Goal: Information Seeking & Learning: Learn about a topic

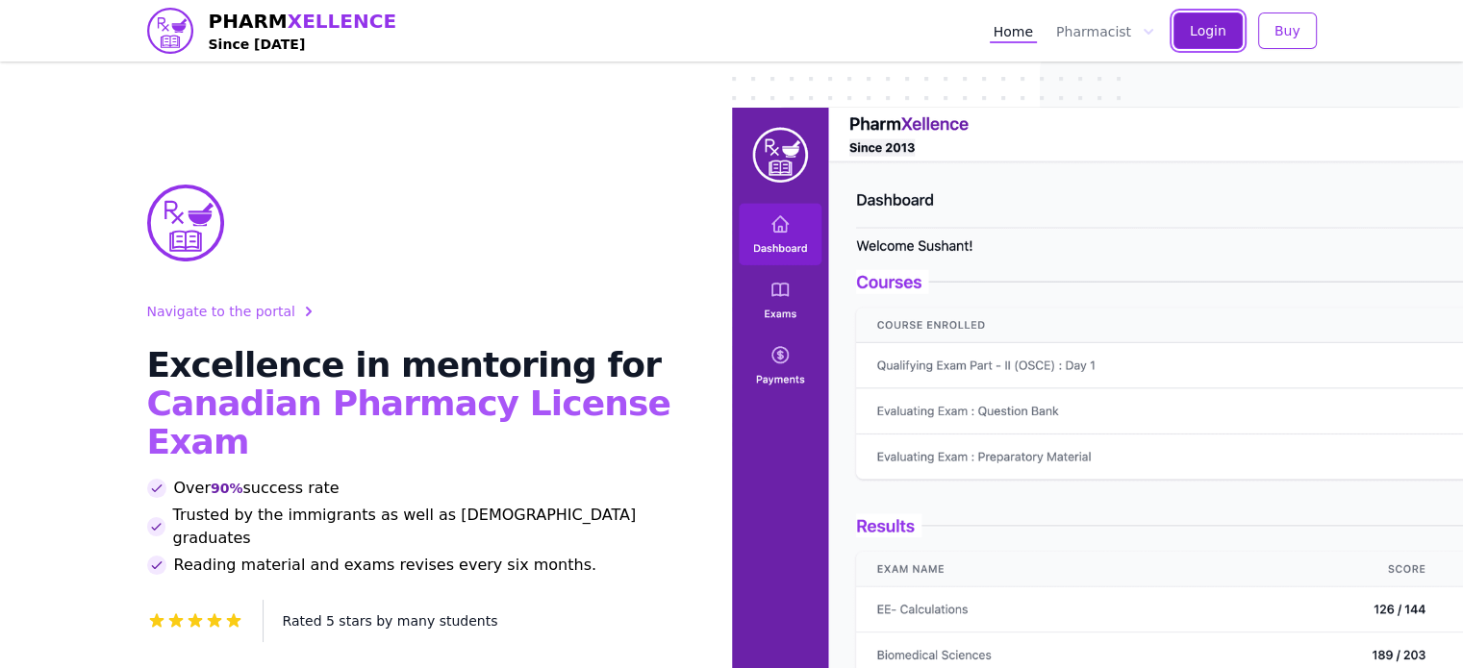
click at [1196, 27] on span "Login" at bounding box center [1207, 30] width 37 height 19
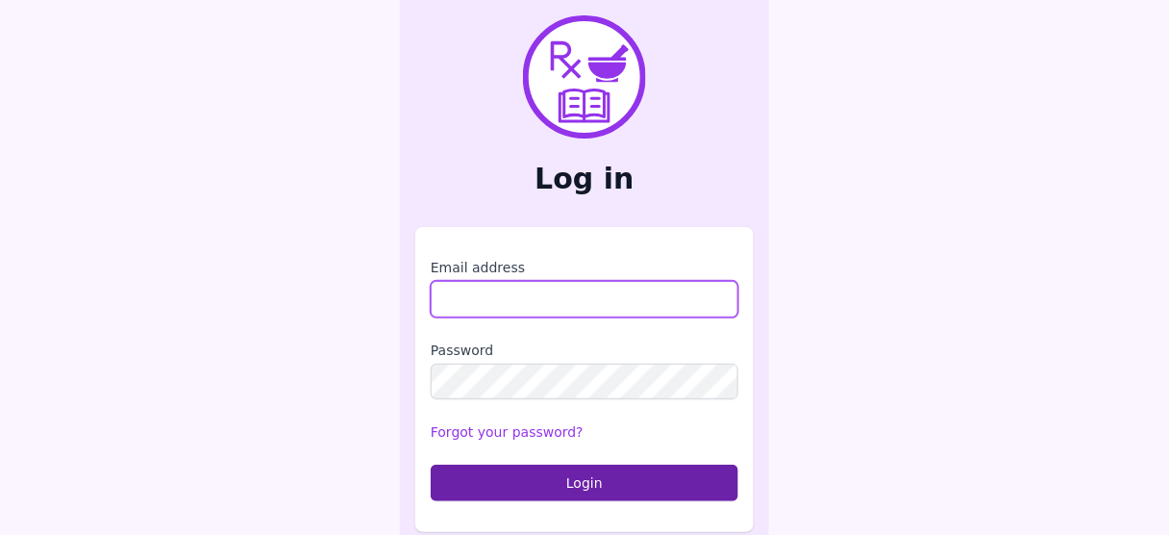
click at [570, 293] on input "Email address" at bounding box center [585, 299] width 308 height 37
type input "**********"
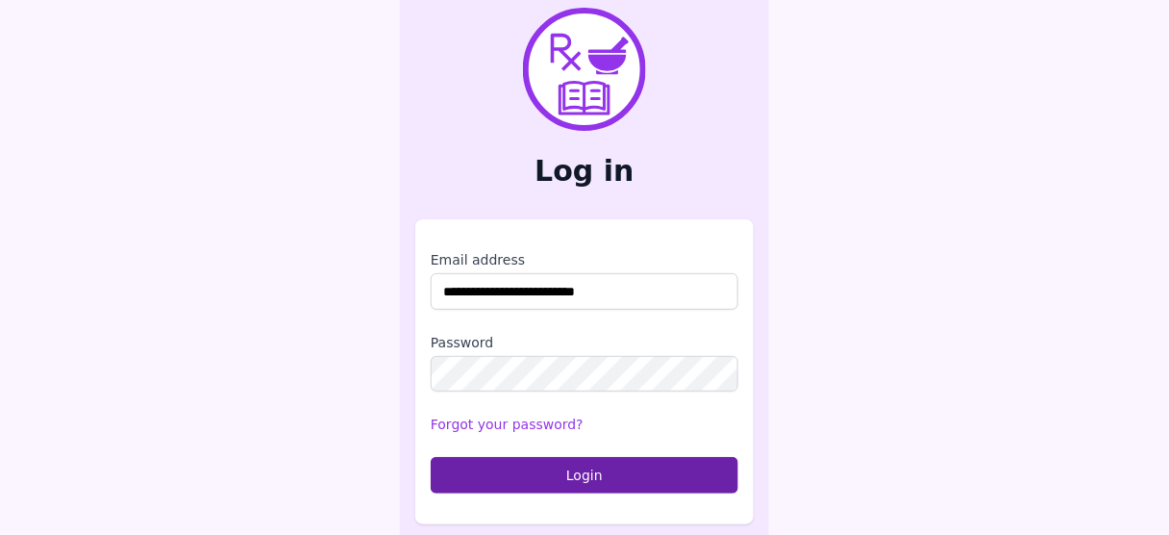
scroll to position [11, 0]
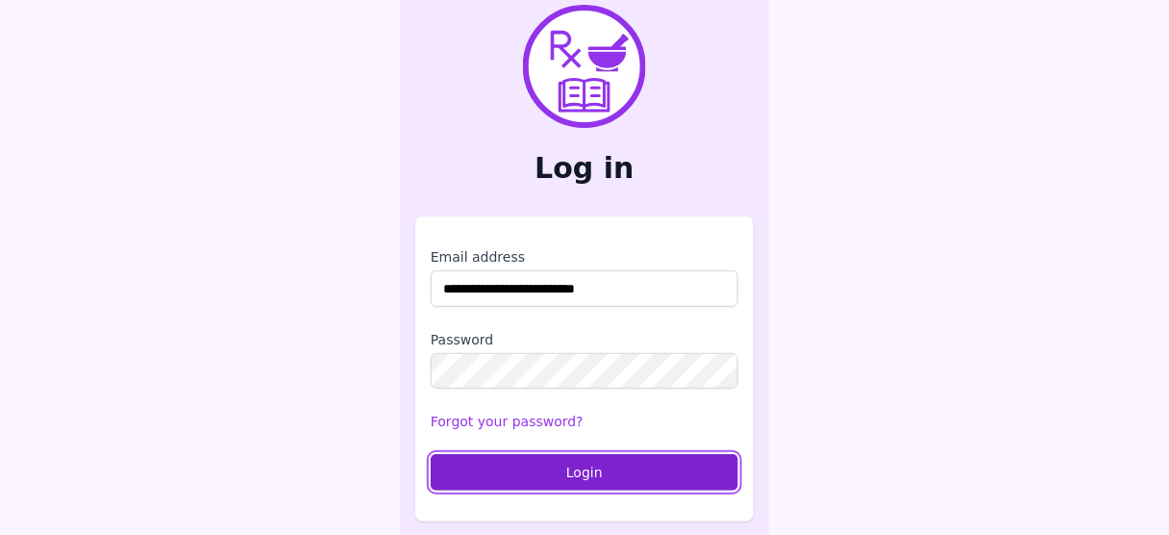
click at [595, 466] on button "Login" at bounding box center [585, 472] width 308 height 37
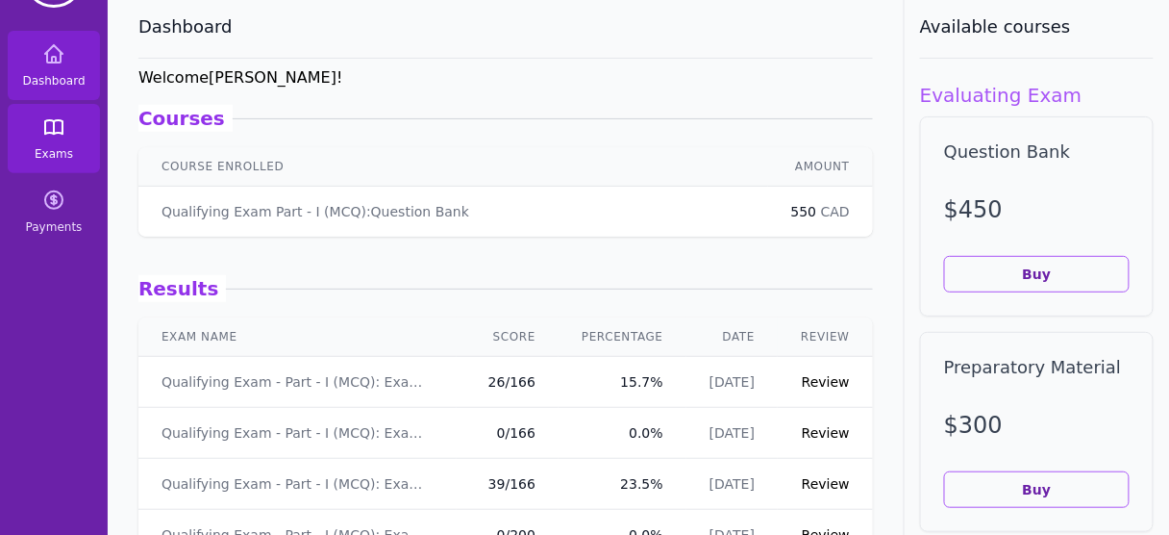
click at [46, 146] on span "Exams" at bounding box center [54, 153] width 38 height 15
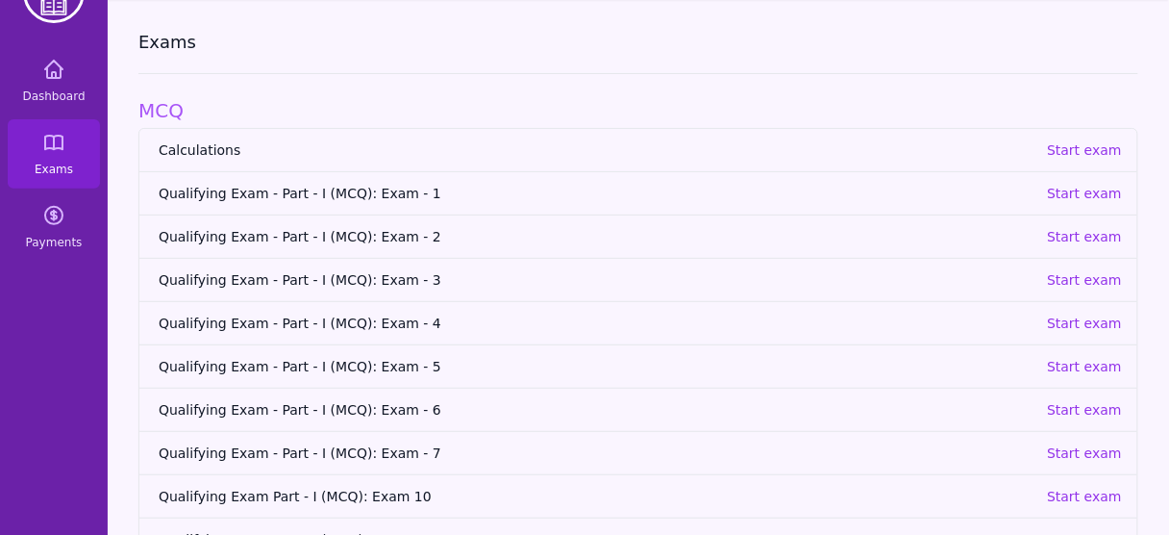
scroll to position [77, 0]
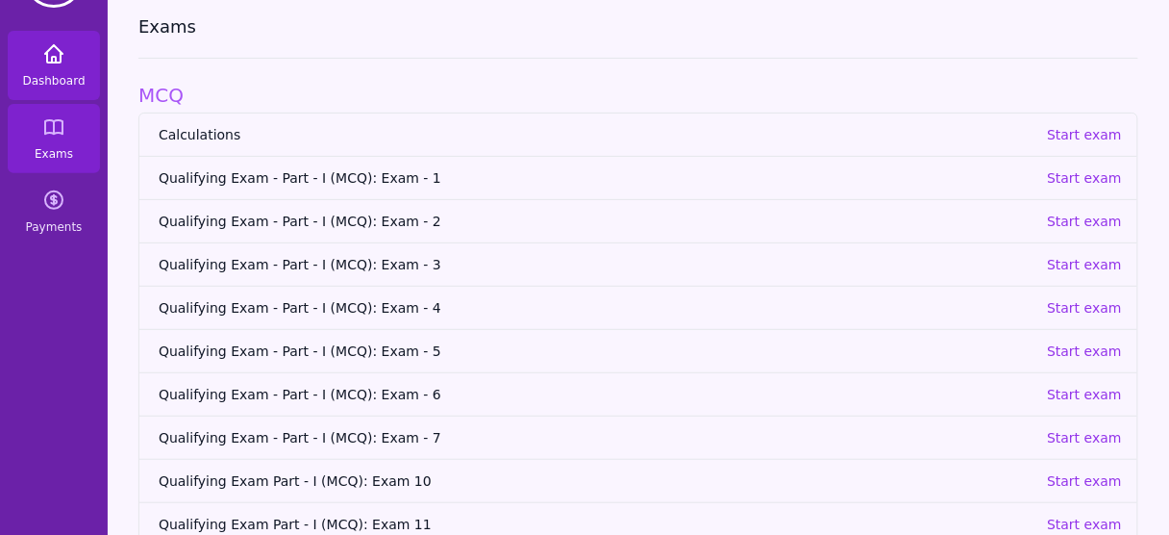
click at [60, 80] on span "Dashboard" at bounding box center [53, 80] width 63 height 15
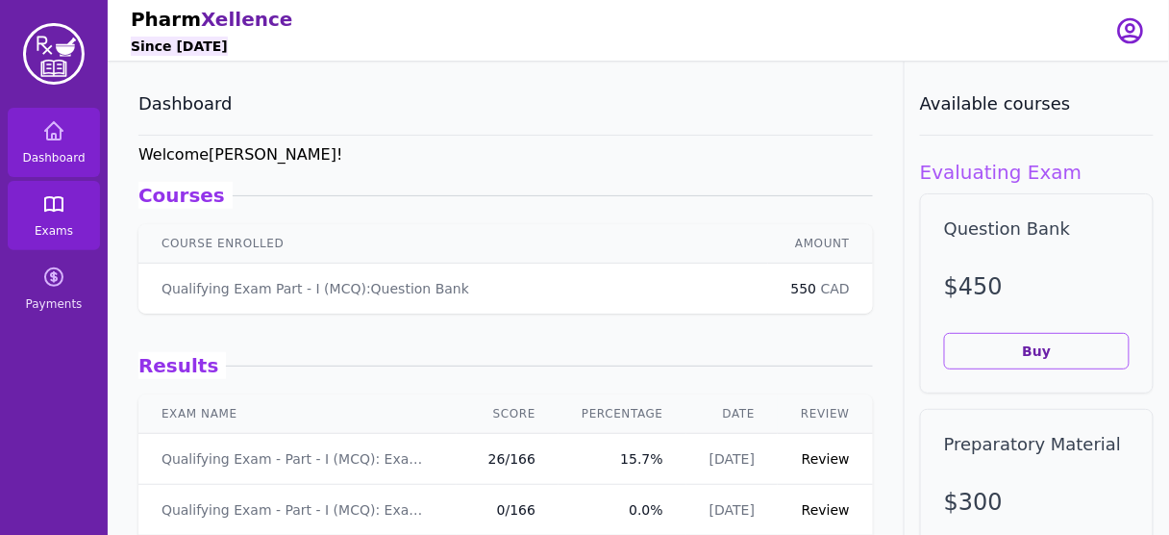
click at [48, 219] on link "Exams" at bounding box center [54, 215] width 92 height 69
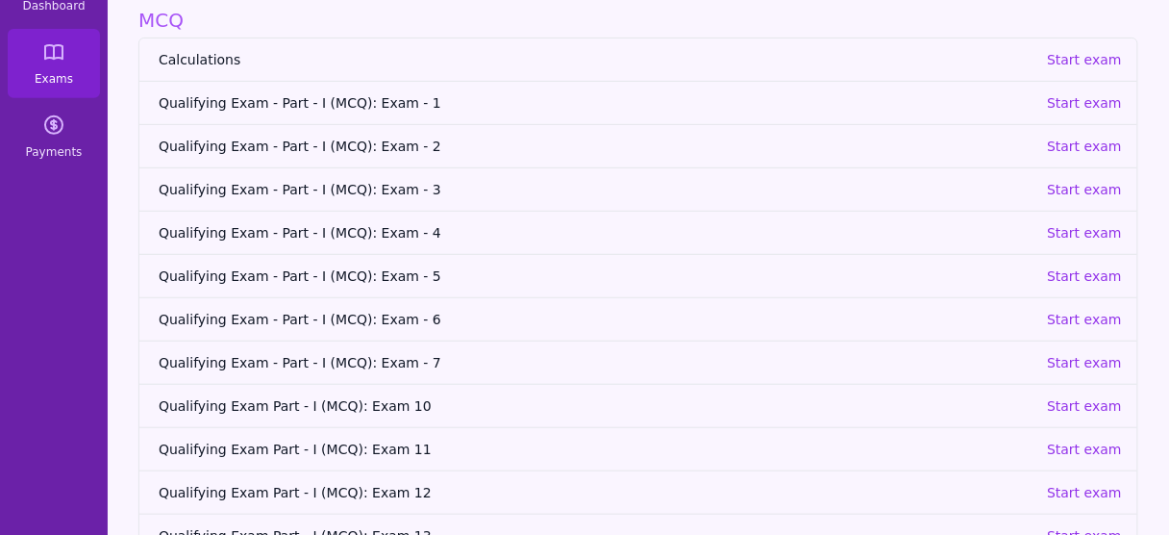
scroll to position [154, 0]
click at [1089, 353] on p "Start exam" at bounding box center [1084, 360] width 75 height 19
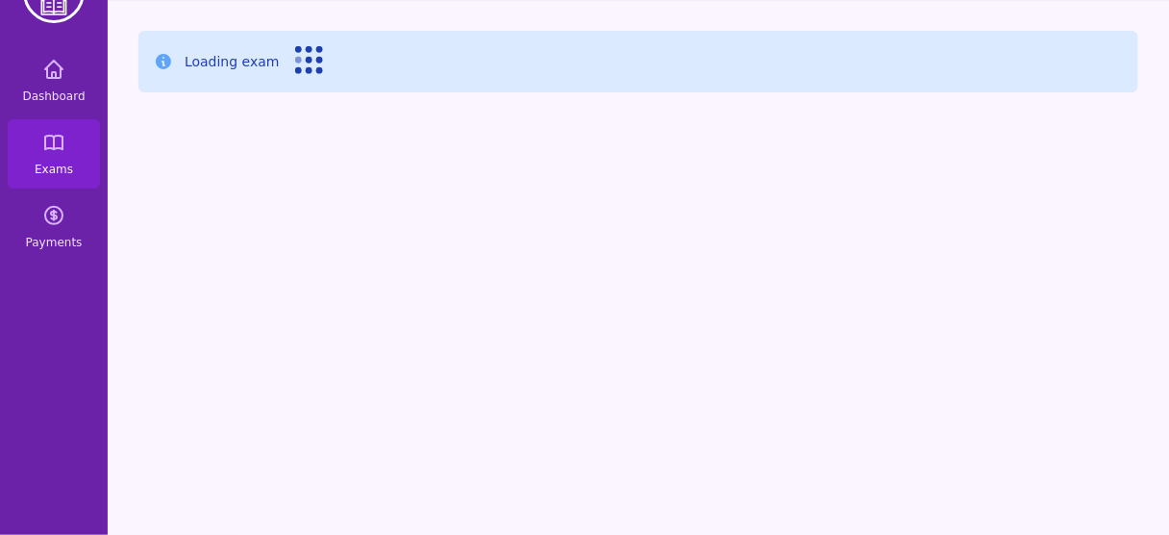
scroll to position [62, 0]
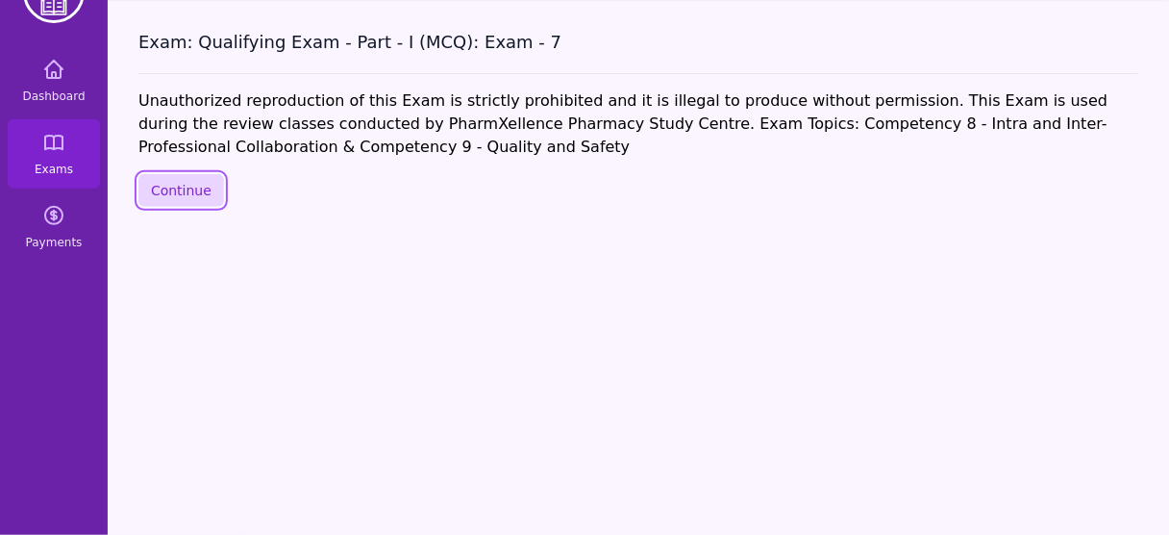
click at [182, 180] on button "Continue" at bounding box center [181, 190] width 86 height 33
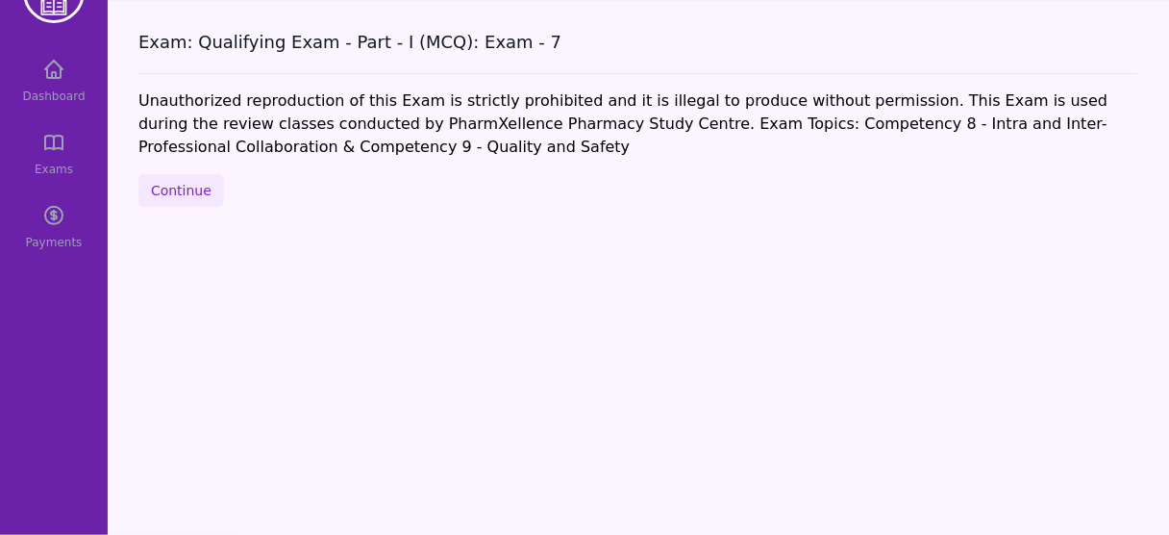
scroll to position [154, 0]
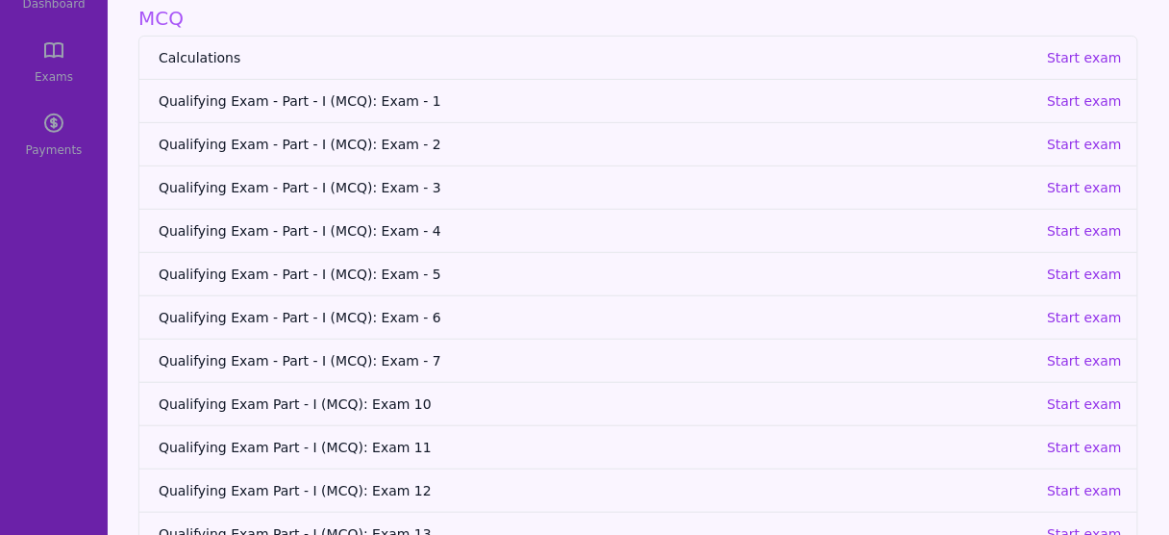
click at [38, 48] on div "Dashboard Exams Payments" at bounding box center [54, 61] width 108 height 215
click at [58, 61] on div "Dashboard Exams Payments" at bounding box center [54, 61] width 108 height 215
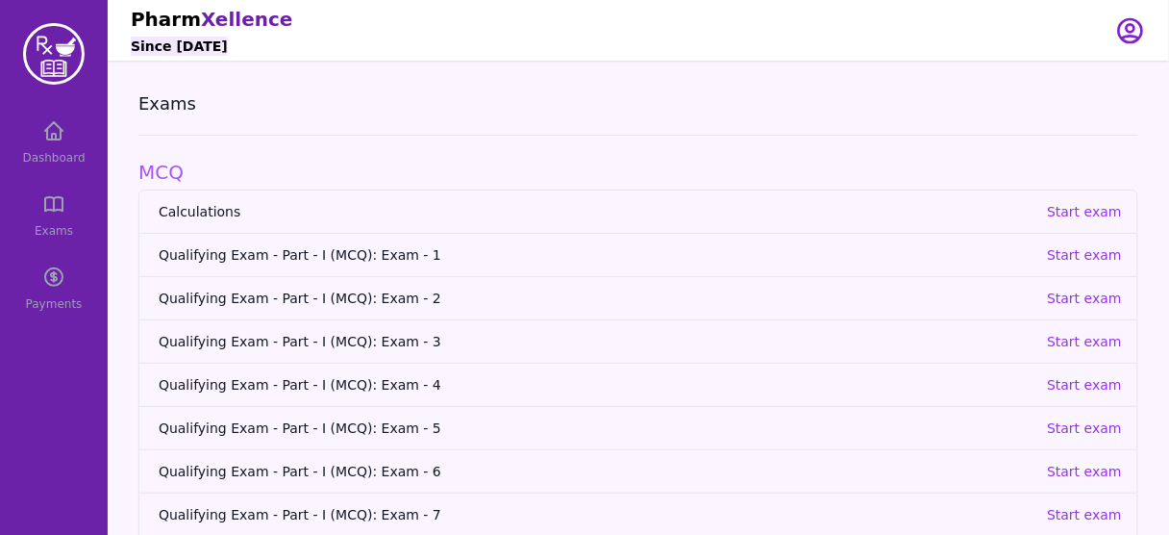
click at [45, 141] on div "Dashboard Exams Payments" at bounding box center [54, 215] width 108 height 215
click at [63, 222] on div "Dashboard Exams Payments" at bounding box center [54, 215] width 108 height 215
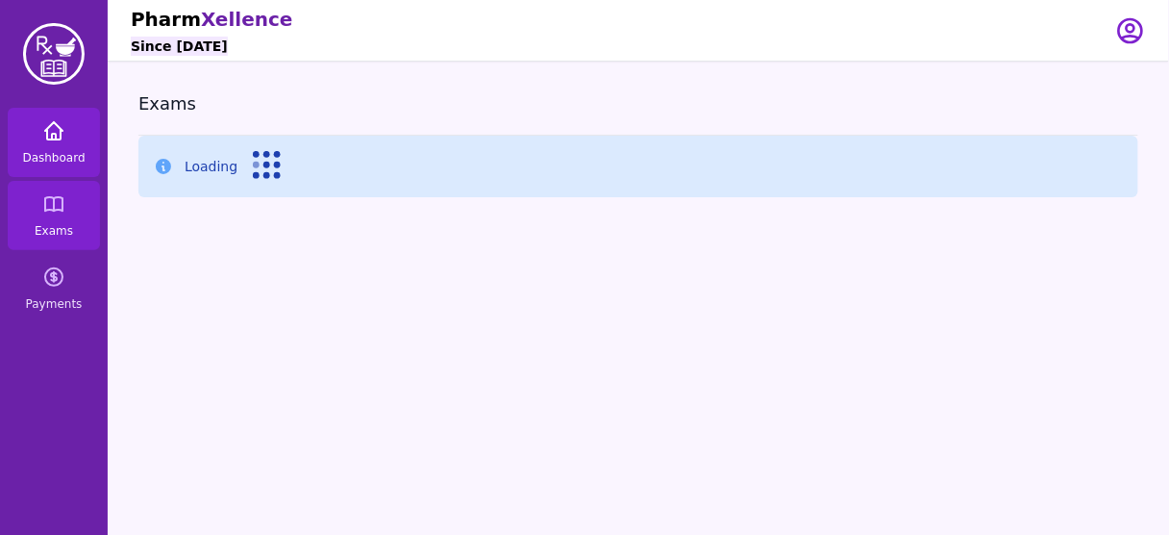
click at [55, 123] on icon at bounding box center [53, 130] width 17 height 17
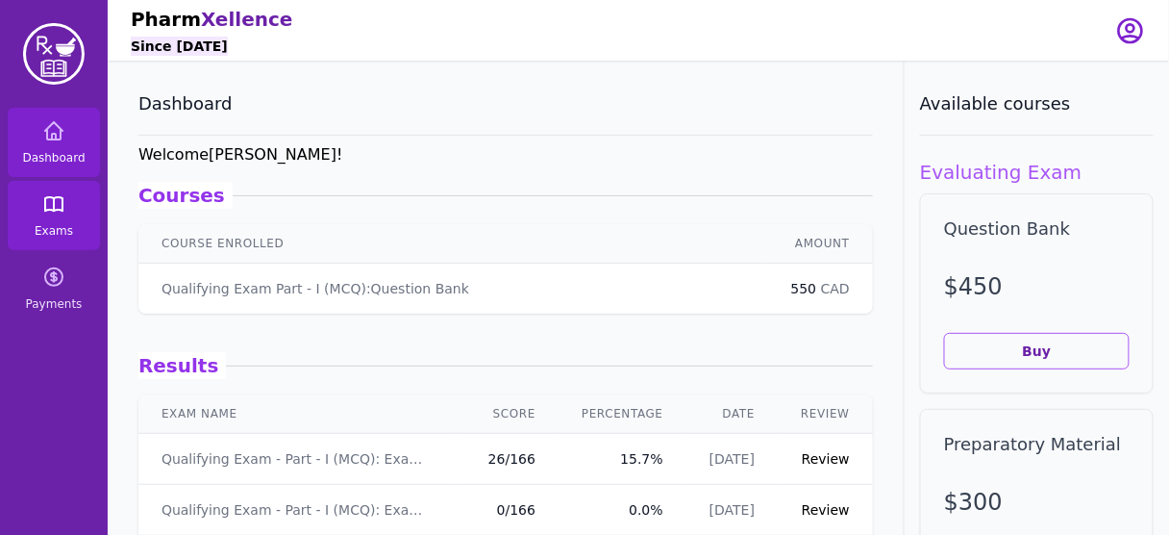
click at [46, 197] on icon at bounding box center [53, 203] width 17 height 13
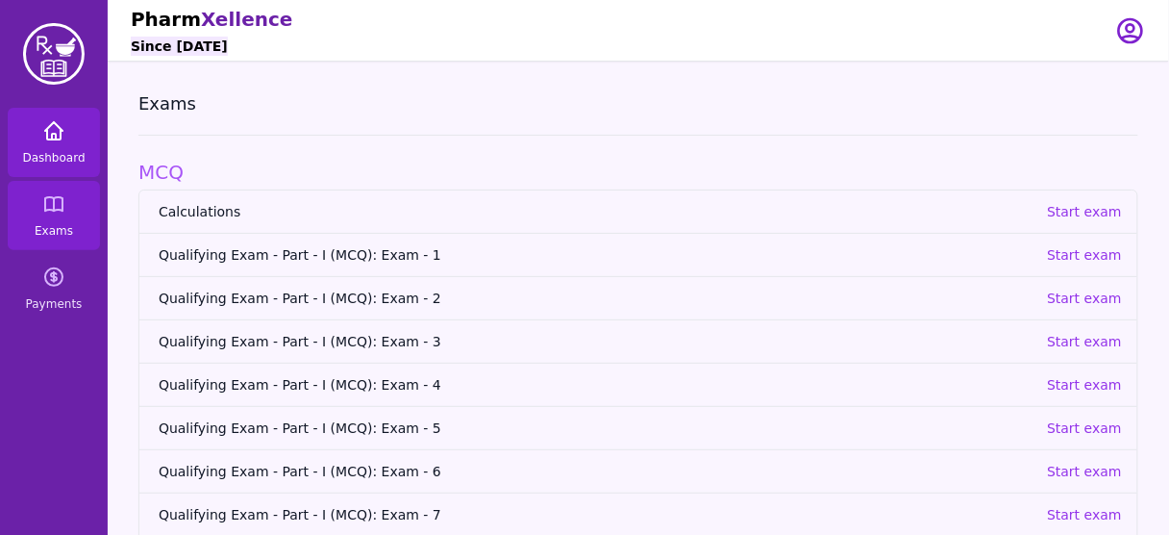
click at [51, 143] on link "Dashboard" at bounding box center [54, 142] width 92 height 69
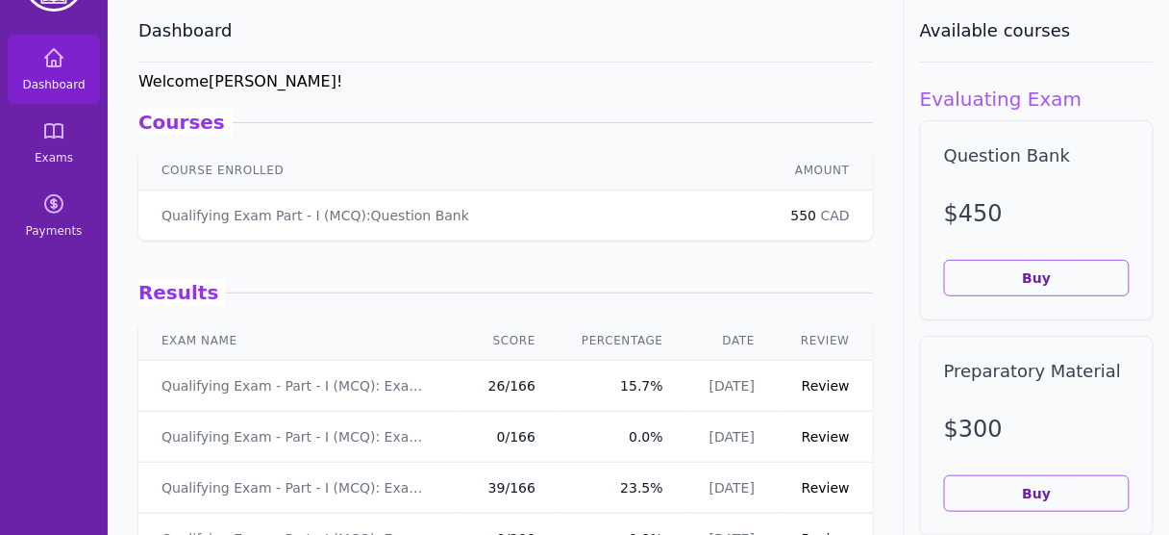
scroll to position [154, 0]
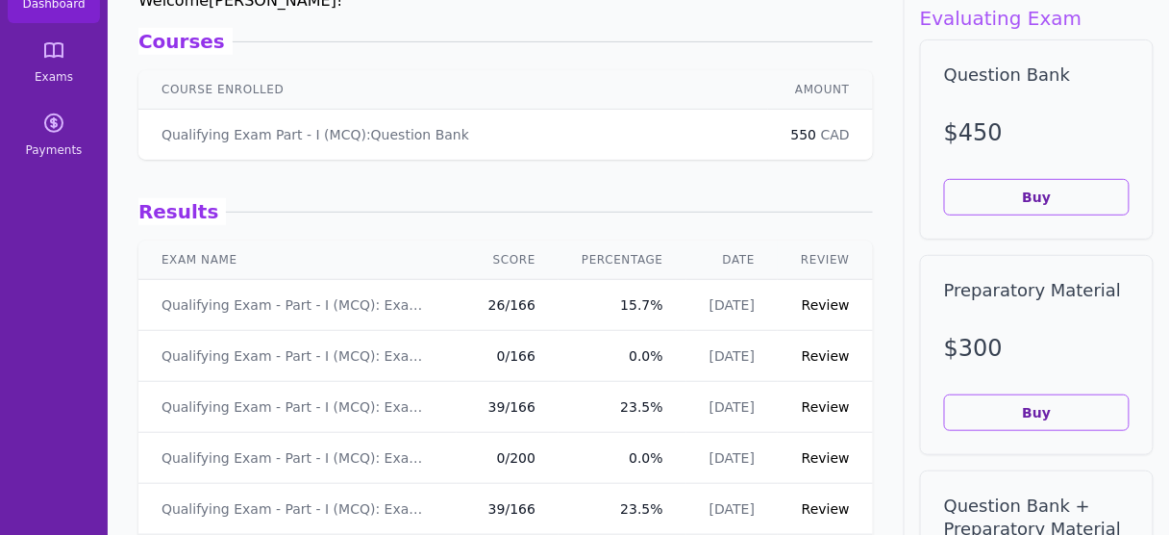
click at [817, 304] on link "Review" at bounding box center [826, 304] width 48 height 15
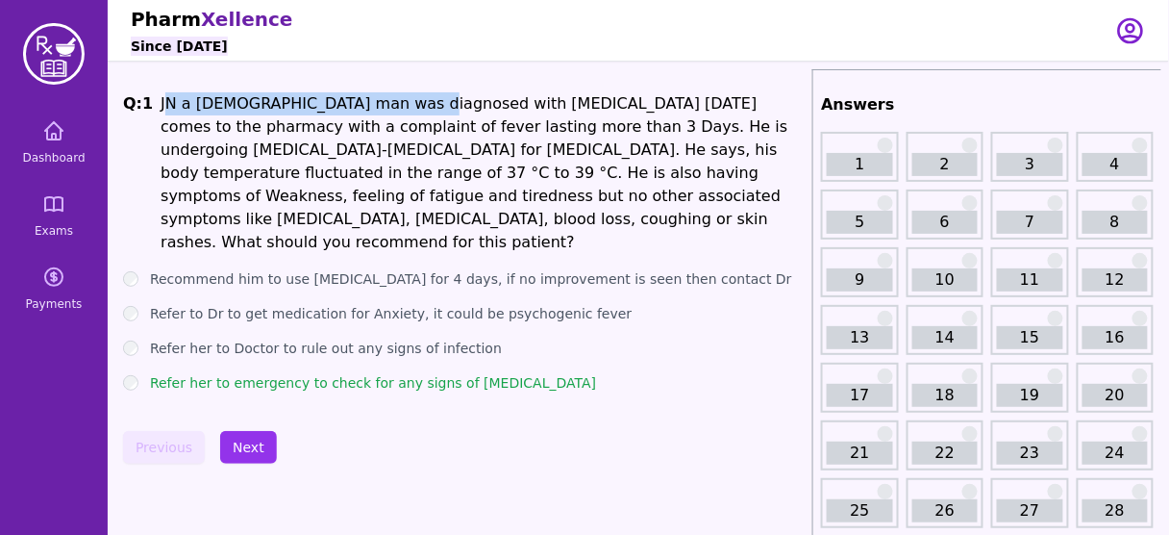
drag, startPoint x: 176, startPoint y: 105, endPoint x: 394, endPoint y: 109, distance: 218.3
click at [394, 109] on li "JN a [DEMOGRAPHIC_DATA] man was diagnosed with [MEDICAL_DATA] [DATE] comes to t…" at bounding box center [483, 173] width 644 height 162
click at [51, 223] on span "Exams" at bounding box center [54, 230] width 38 height 15
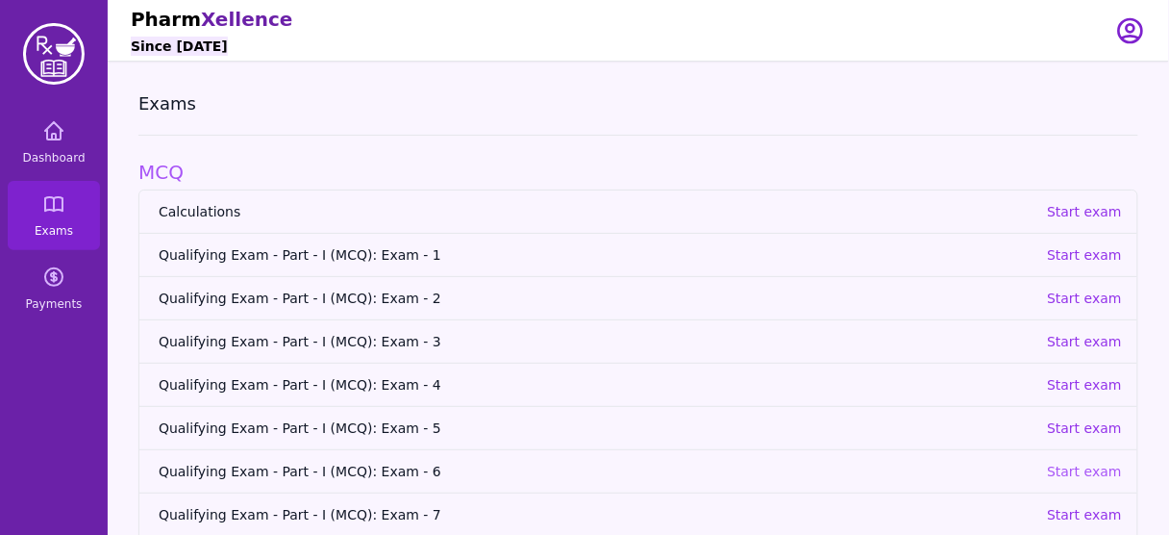
click at [1098, 464] on p "Start exam" at bounding box center [1084, 471] width 75 height 19
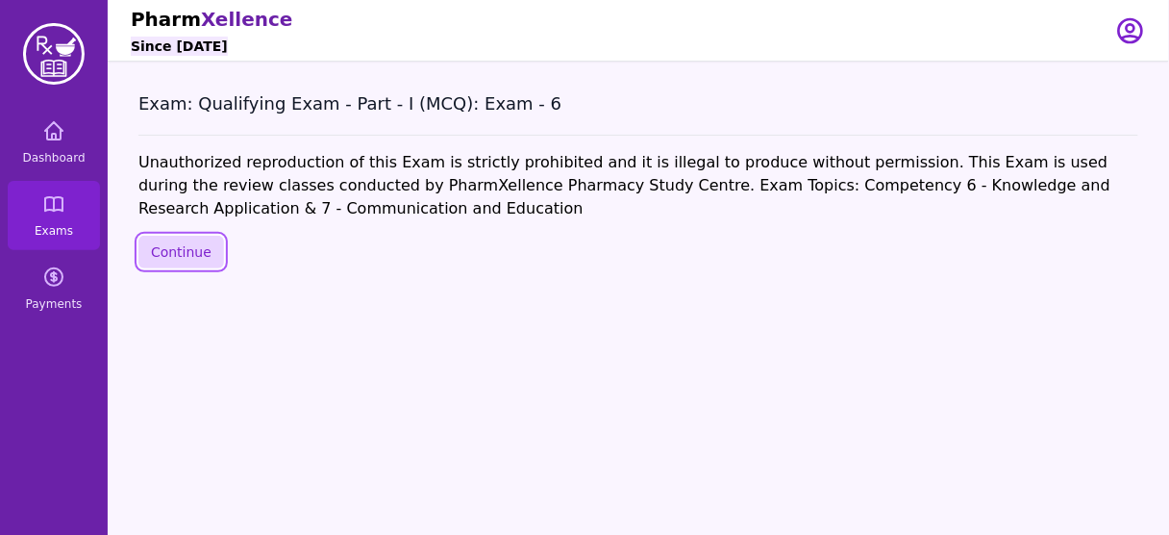
click at [189, 249] on button "Continue" at bounding box center [181, 252] width 86 height 33
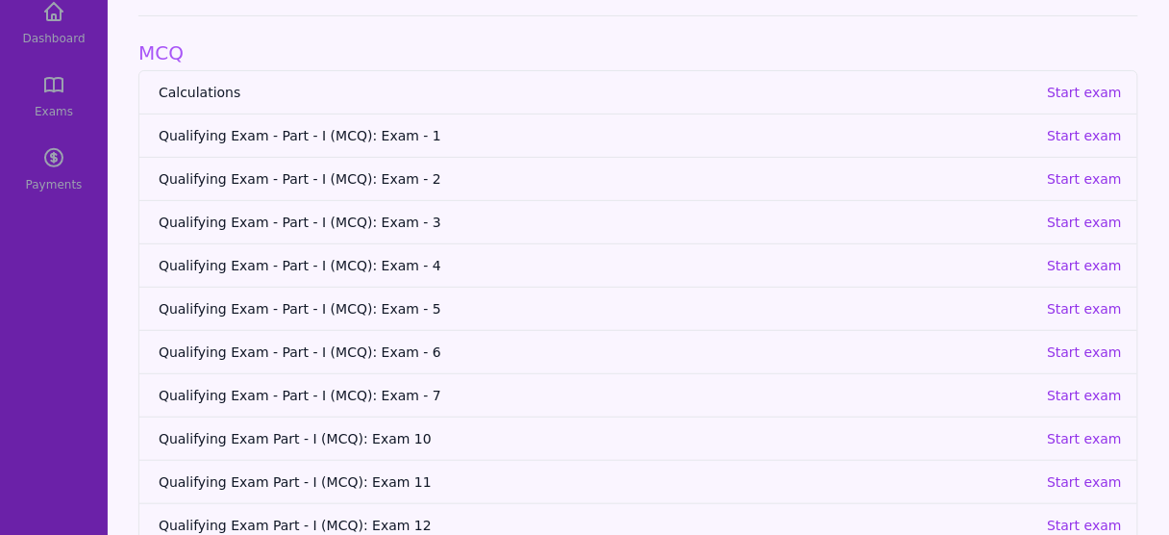
scroll to position [154, 0]
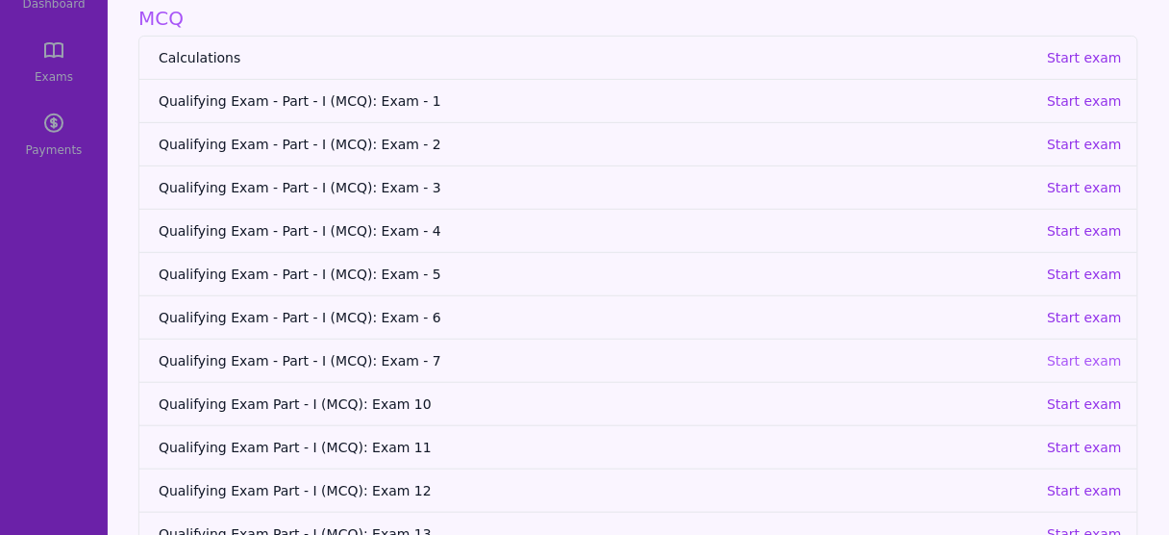
click at [1080, 357] on p "Start exam" at bounding box center [1084, 360] width 75 height 19
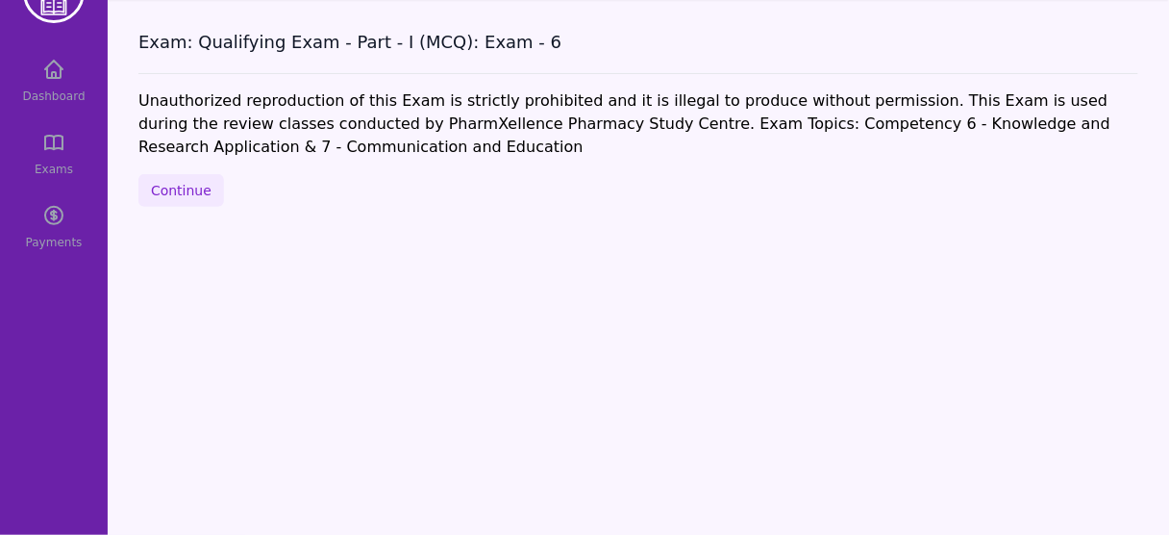
scroll to position [62, 0]
click at [176, 206] on div "Exam: Qualifying Exam - Part - I (MCQ): Exam - 7 Unauthorized reproduction of t…" at bounding box center [639, 267] width 1062 height 535
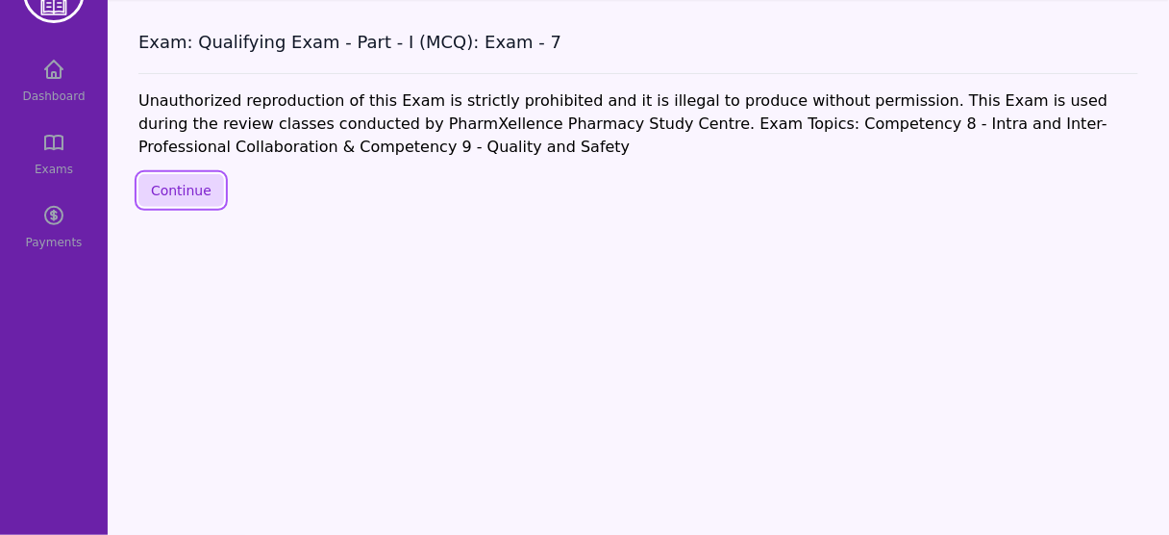
click at [174, 192] on button "Continue" at bounding box center [181, 190] width 86 height 33
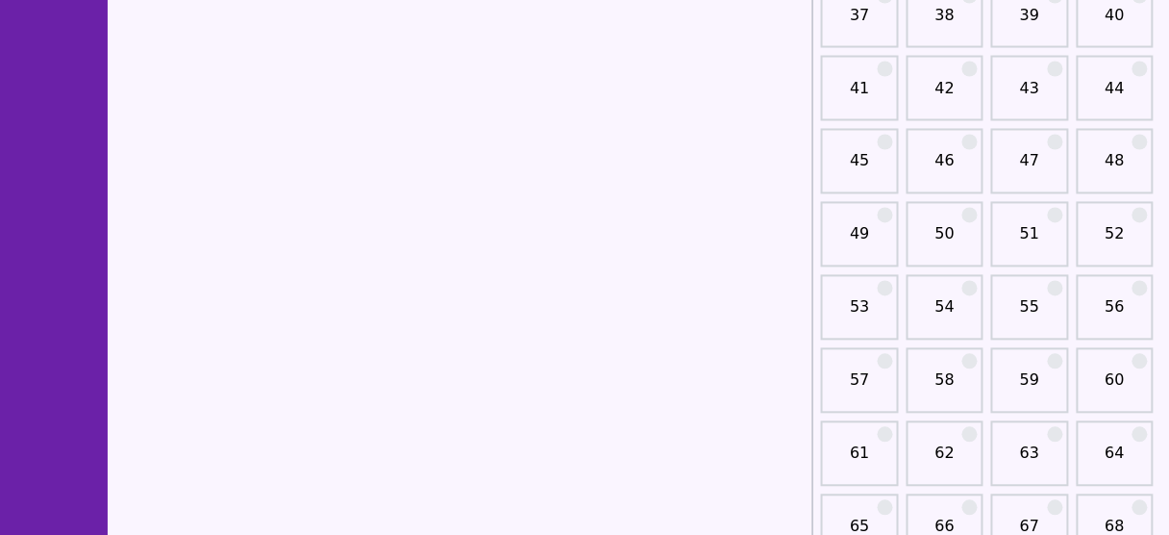
scroll to position [908, 0]
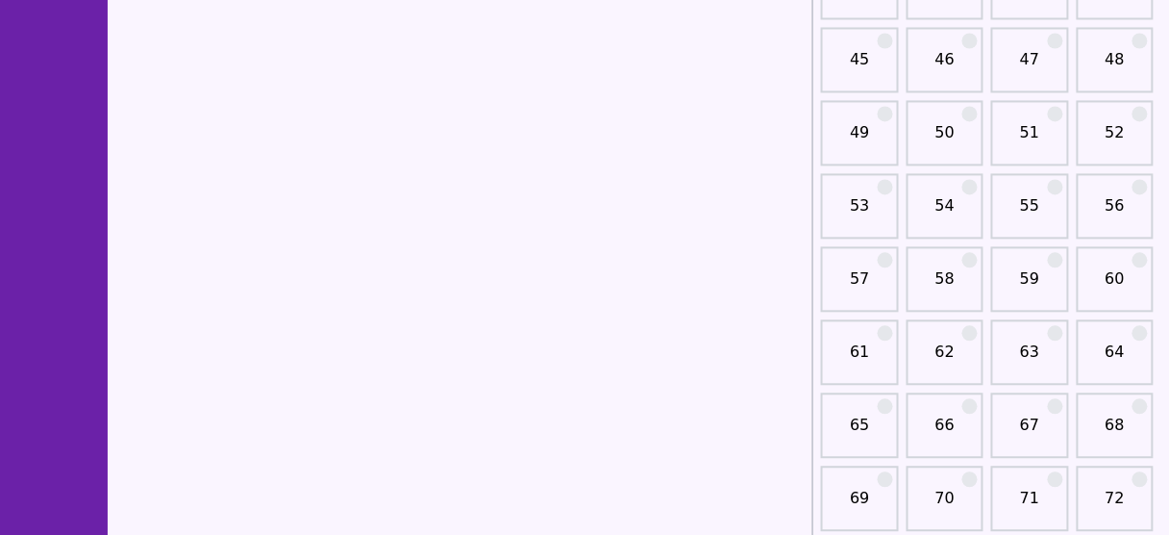
click at [1024, 117] on div "51" at bounding box center [1029, 133] width 77 height 65
click at [1022, 131] on link "51" at bounding box center [1029, 141] width 65 height 38
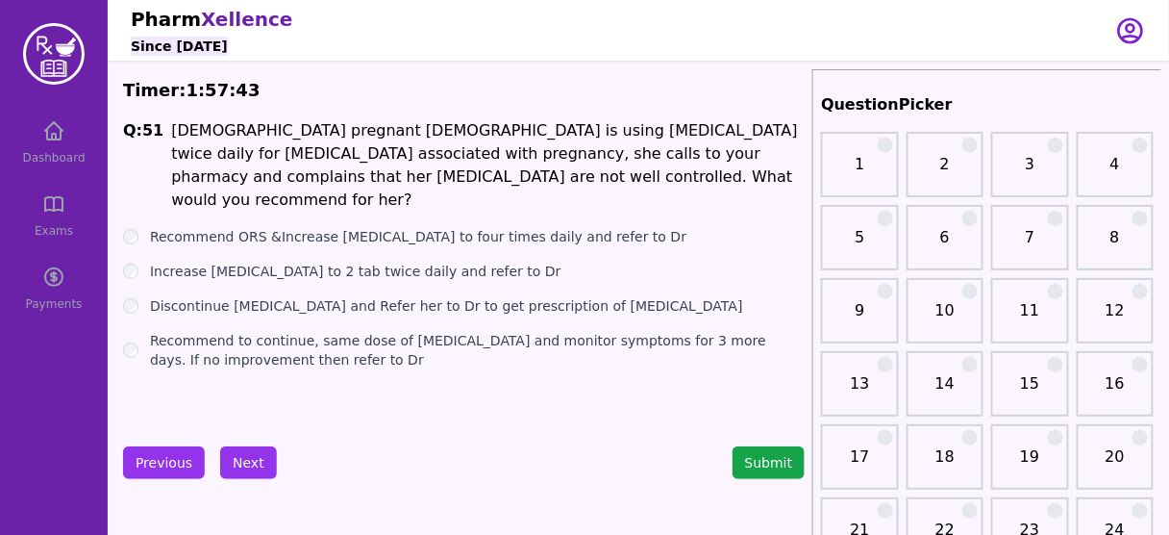
click at [400, 227] on label "Recommend ORS &Increase [MEDICAL_DATA] to four times daily and refer to Dr" at bounding box center [418, 236] width 537 height 19
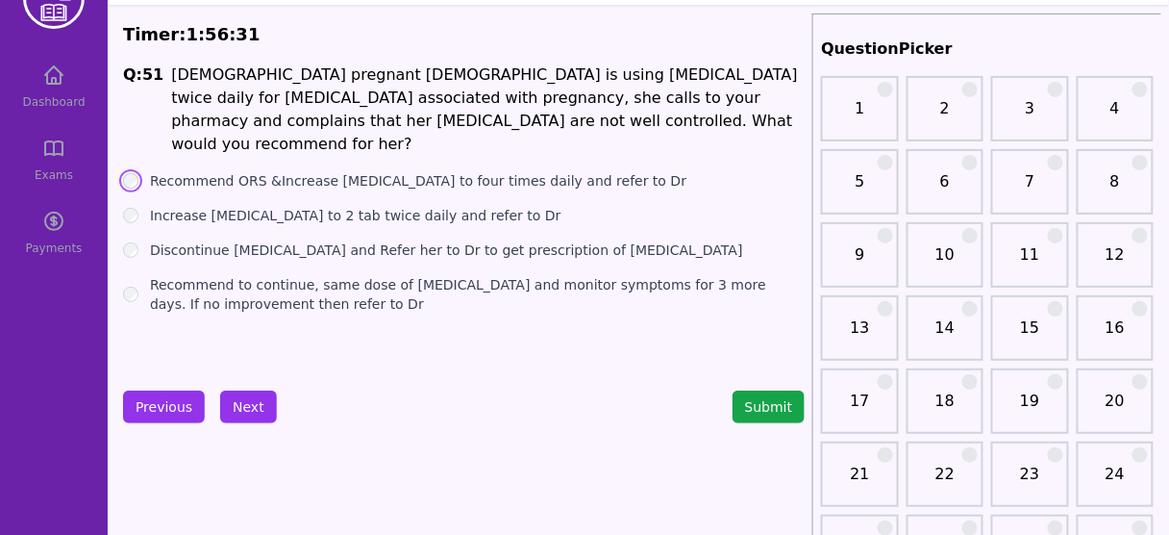
scroll to position [63, 0]
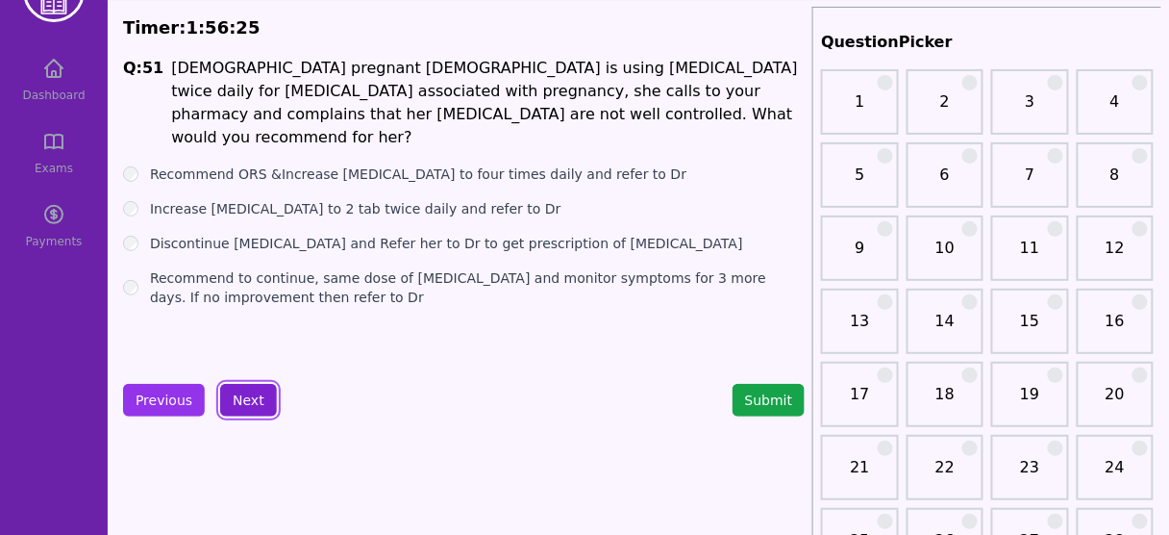
click at [249, 402] on button "Next" at bounding box center [248, 400] width 57 height 33
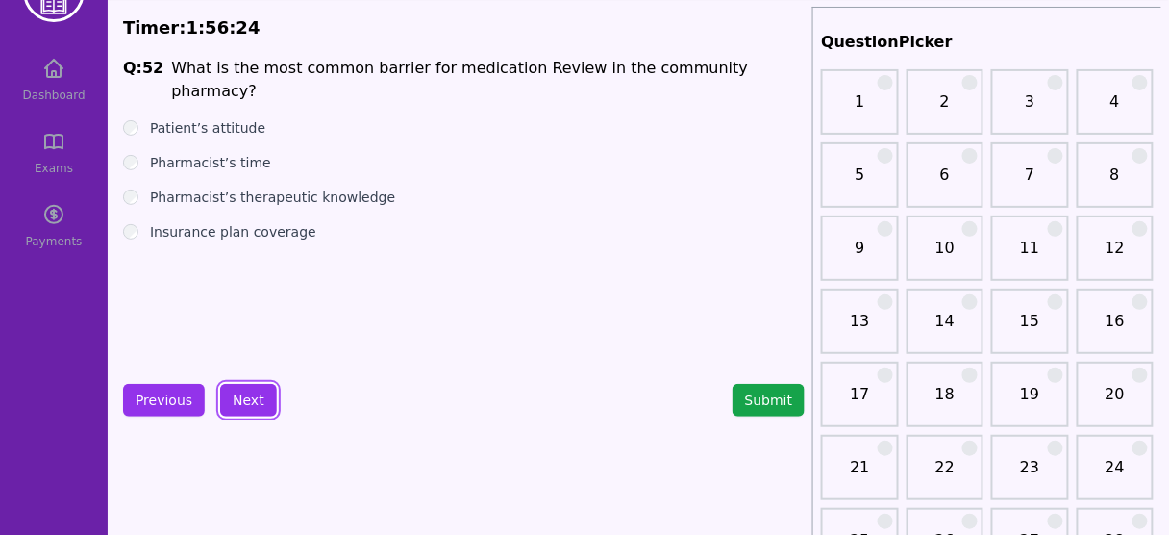
scroll to position [1, 0]
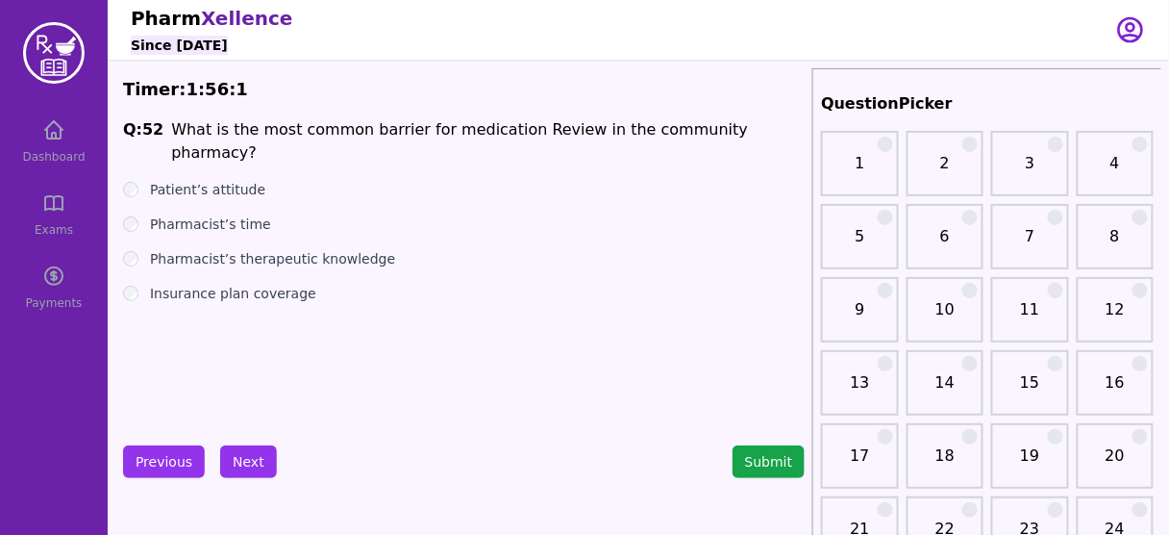
click at [228, 214] on label "Pharmacist’s time" at bounding box center [210, 223] width 121 height 19
click at [250, 447] on button "Next" at bounding box center [248, 461] width 57 height 33
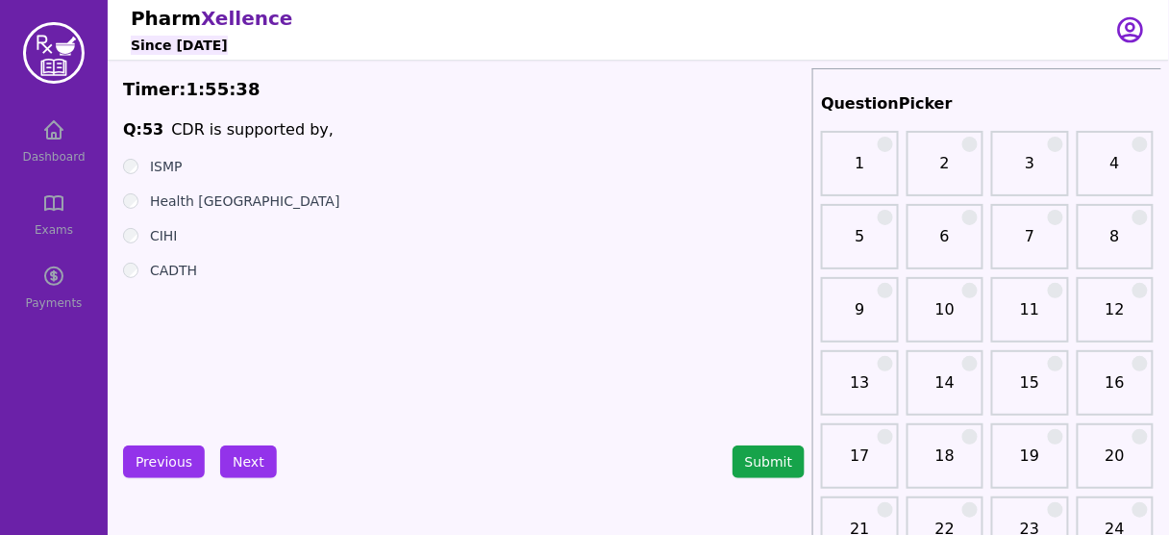
click at [162, 270] on label "CADTH" at bounding box center [173, 270] width 47 height 19
click at [242, 463] on button "Next" at bounding box center [248, 461] width 57 height 33
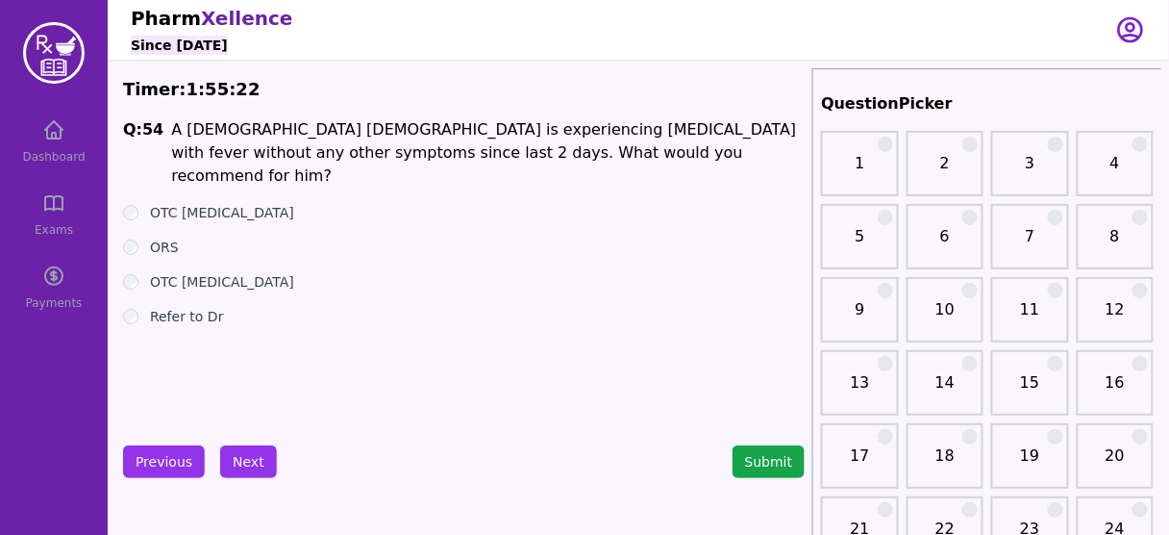
click at [198, 307] on label "Refer to Dr" at bounding box center [187, 316] width 74 height 19
click at [237, 449] on button "Next" at bounding box center [248, 461] width 57 height 33
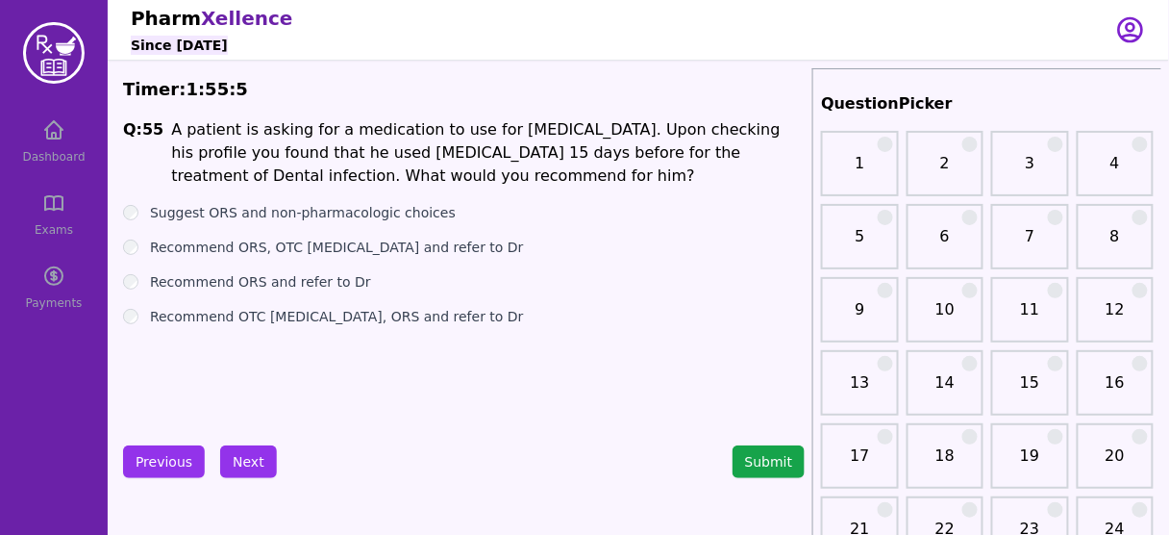
click at [311, 281] on label "Recommend ORS and refer to Dr" at bounding box center [260, 281] width 221 height 19
click at [251, 459] on button "Next" at bounding box center [248, 461] width 57 height 33
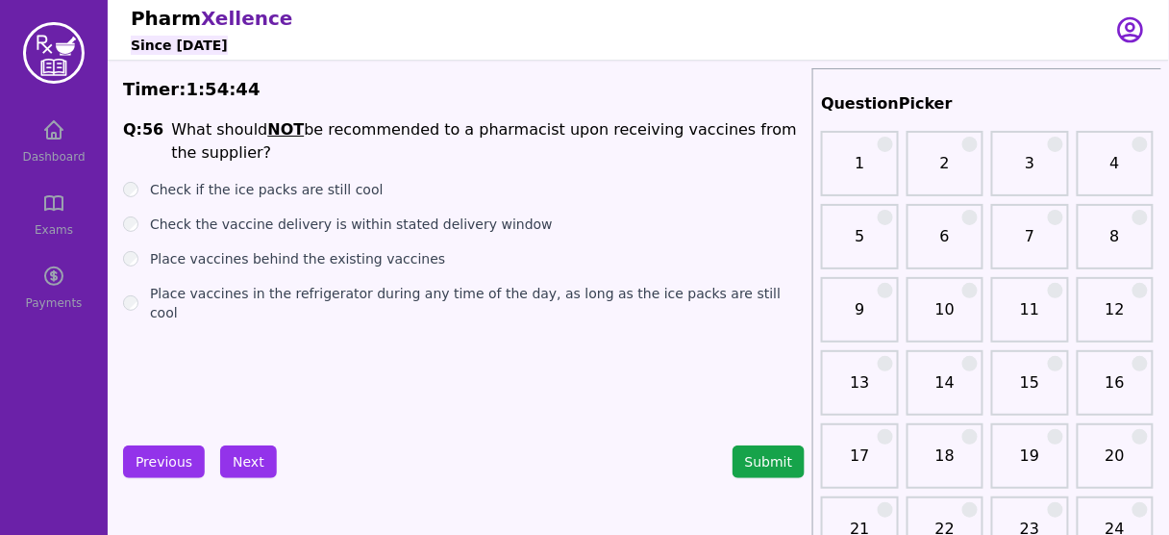
click at [394, 220] on label "Check the vaccine delivery is within stated delivery window" at bounding box center [351, 223] width 403 height 19
click at [367, 292] on label "Place vaccines in the refrigerator during any time of the day, as long as the i…" at bounding box center [477, 303] width 655 height 38
click at [243, 451] on button "Next" at bounding box center [248, 461] width 57 height 33
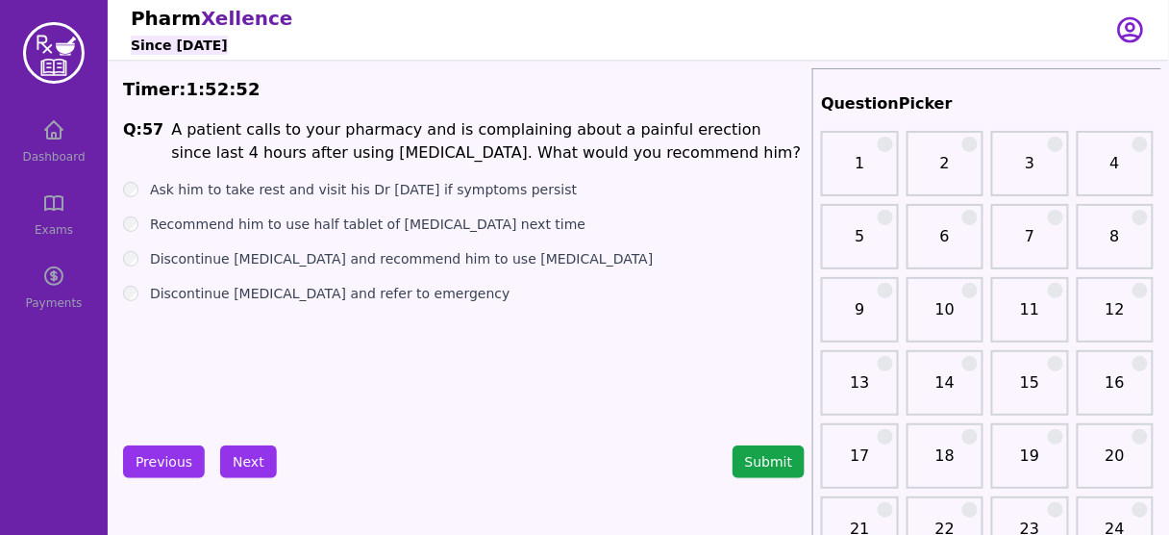
click at [391, 293] on label "Discontinue [MEDICAL_DATA] and refer to emergency" at bounding box center [330, 293] width 361 height 19
click at [249, 450] on button "Next" at bounding box center [248, 461] width 57 height 33
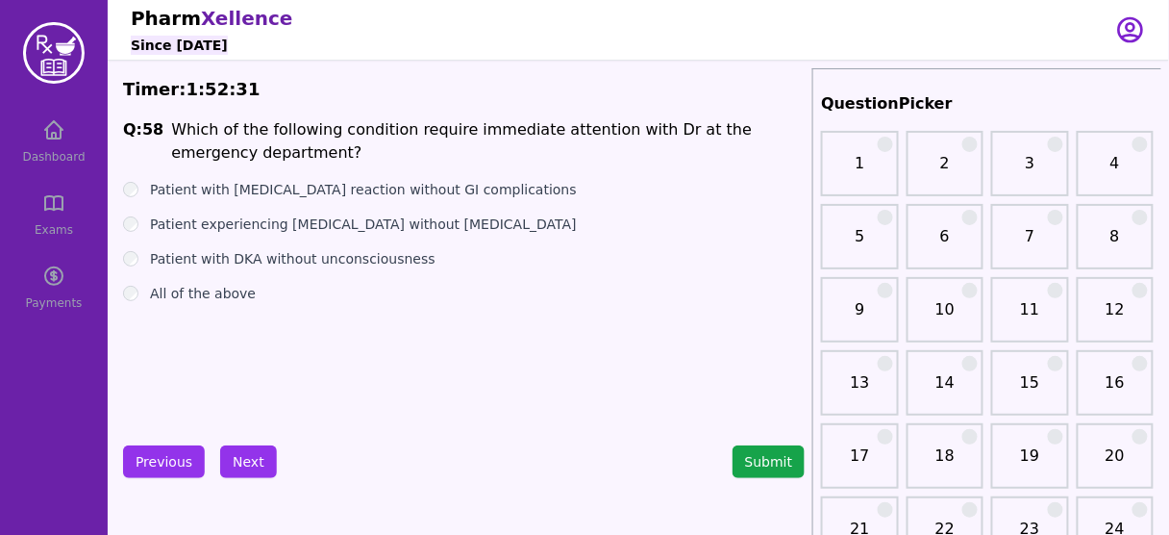
click at [439, 189] on label "Patient with [MEDICAL_DATA] reaction without GI complications" at bounding box center [363, 189] width 427 height 19
click at [170, 298] on label "All of the above" at bounding box center [203, 293] width 106 height 19
click at [304, 190] on label "Patient with [MEDICAL_DATA] reaction without GI complications" at bounding box center [363, 189] width 427 height 19
click at [249, 461] on button "Next" at bounding box center [248, 461] width 57 height 33
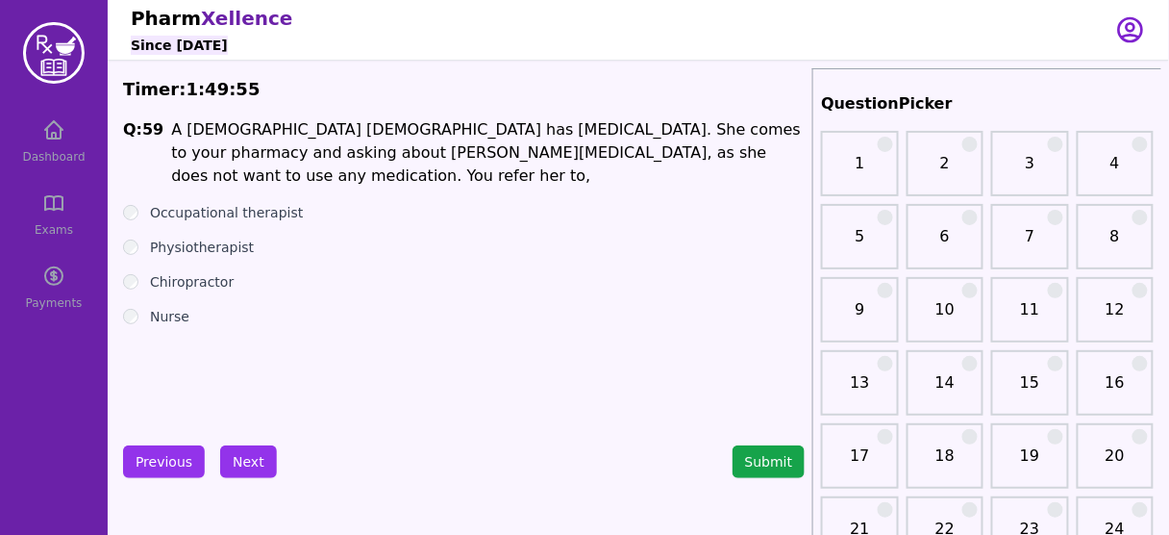
click at [208, 238] on label "Physiotherapist" at bounding box center [202, 247] width 104 height 19
click at [254, 458] on button "Next" at bounding box center [248, 461] width 57 height 33
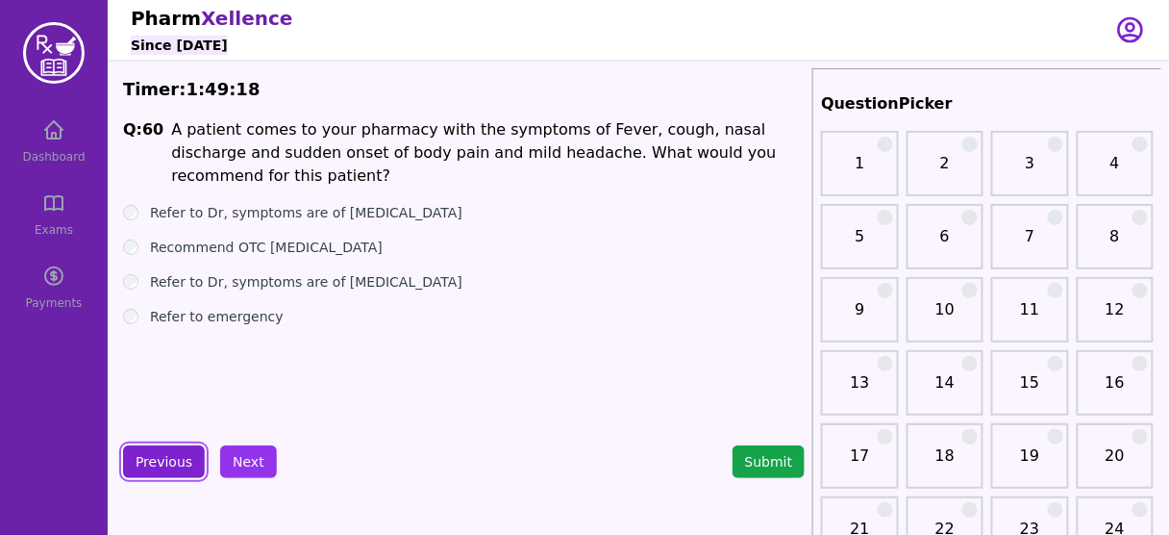
click at [171, 456] on button "Previous" at bounding box center [164, 461] width 82 height 33
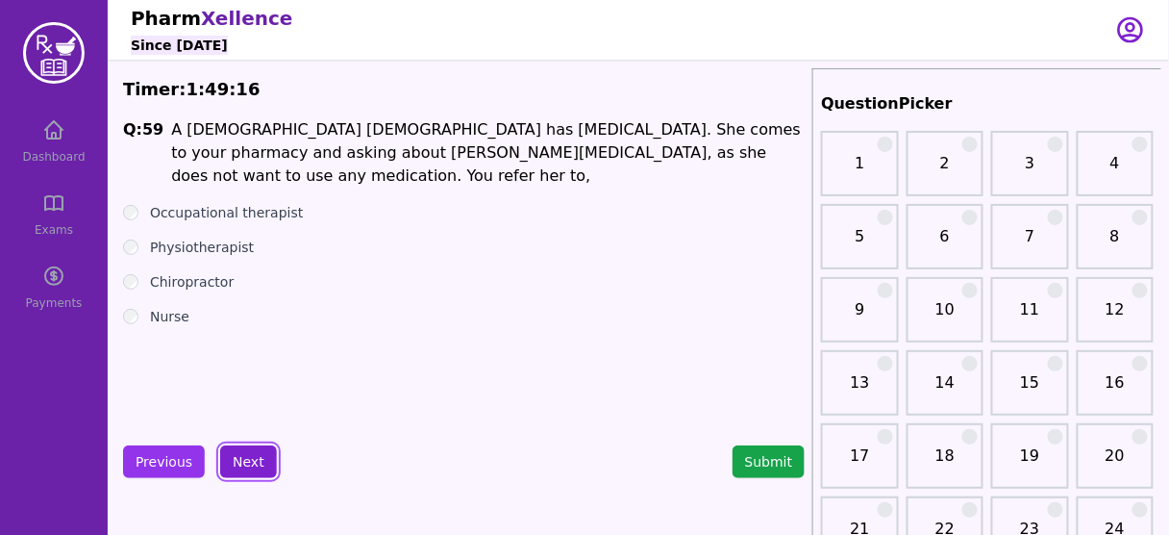
click at [248, 453] on button "Next" at bounding box center [248, 461] width 57 height 33
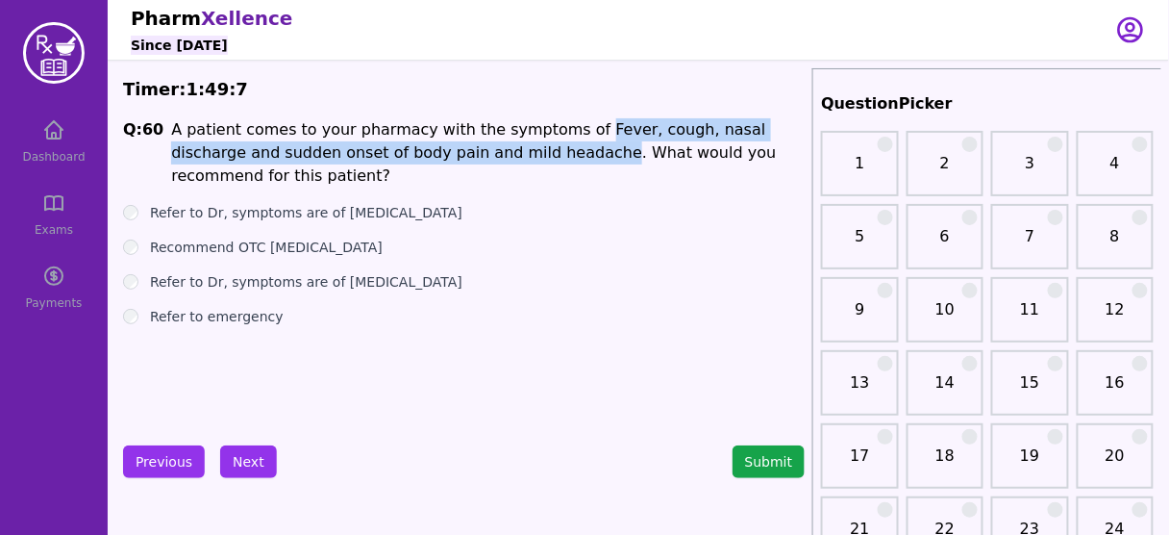
drag, startPoint x: 554, startPoint y: 129, endPoint x: 479, endPoint y: 152, distance: 78.5
click at [479, 152] on li "A patient comes to your pharmacy with the symptoms of Fever, cough, nasal disch…" at bounding box center [488, 152] width 634 height 69
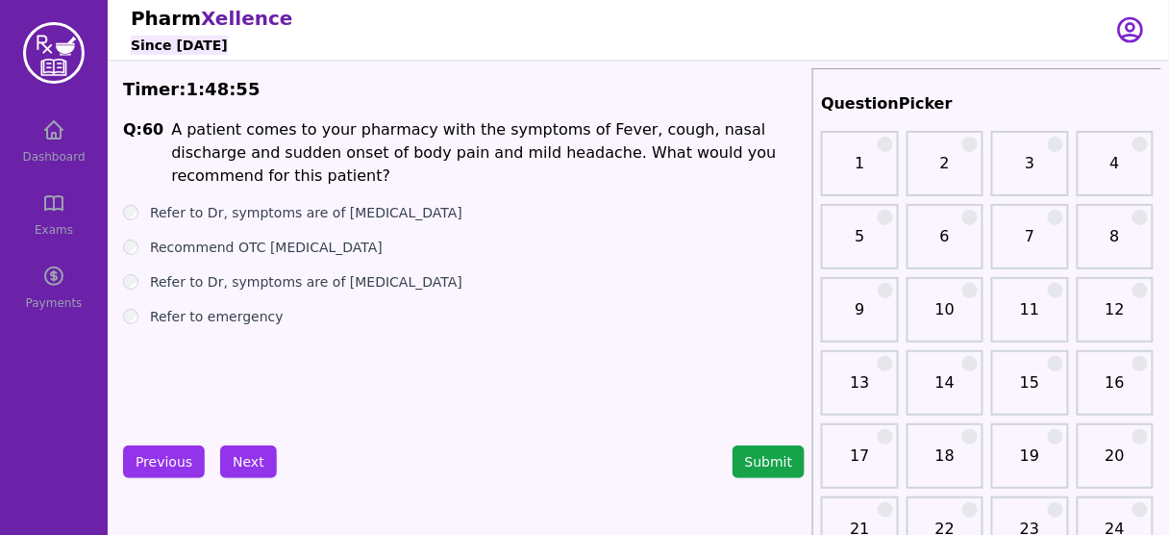
click at [309, 238] on label "Recommend OTC [MEDICAL_DATA]" at bounding box center [266, 247] width 233 height 19
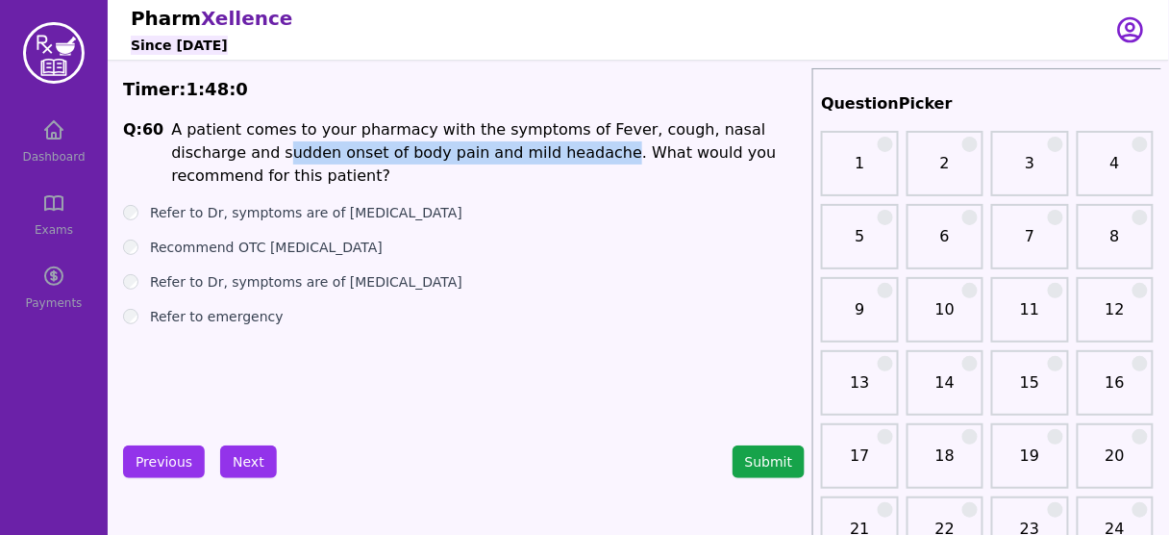
drag, startPoint x: 169, startPoint y: 150, endPoint x: 477, endPoint y: 144, distance: 307.8
click at [477, 144] on li "A patient comes to your pharmacy with the symptoms of Fever, cough, nasal disch…" at bounding box center [488, 152] width 634 height 69
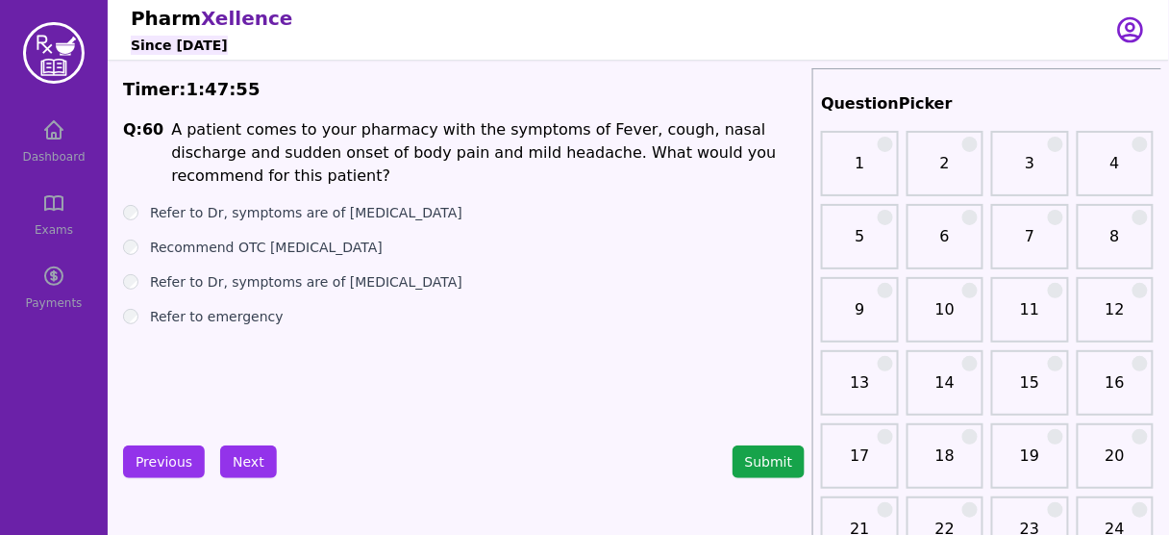
click at [518, 210] on ul "Refer to Dr, symptoms are of [MEDICAL_DATA] Recommend OTC [MEDICAL_DATA] Refer …" at bounding box center [464, 264] width 682 height 123
click at [367, 203] on label "Refer to Dr, symptoms are of [MEDICAL_DATA]" at bounding box center [306, 212] width 313 height 19
click at [243, 450] on button "Next" at bounding box center [248, 461] width 57 height 33
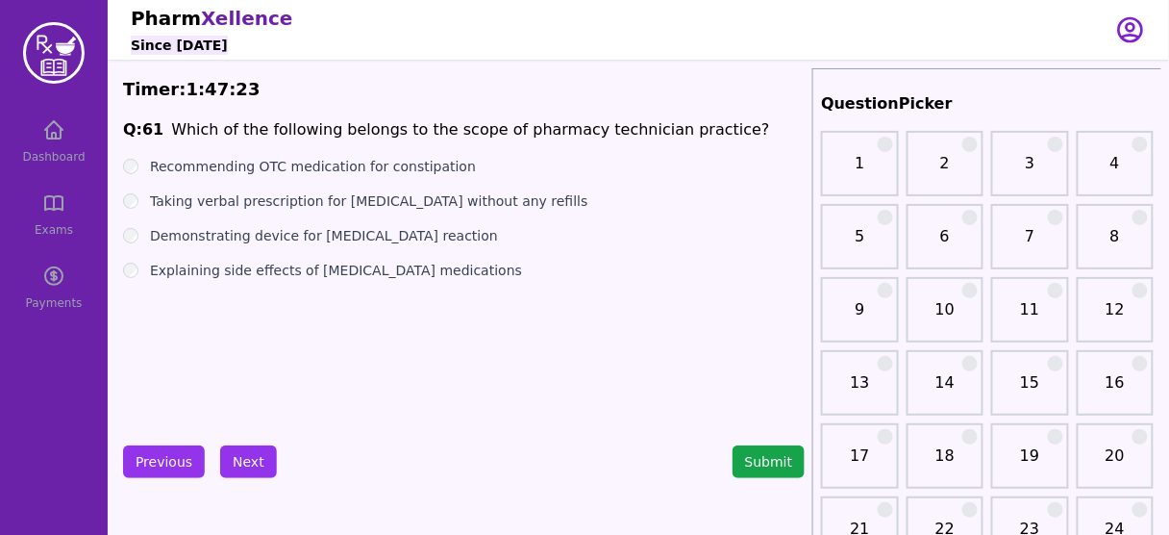
click at [372, 234] on label "Demonstrating device for [MEDICAL_DATA] reaction" at bounding box center [324, 235] width 348 height 19
click at [244, 461] on button "Next" at bounding box center [248, 461] width 57 height 33
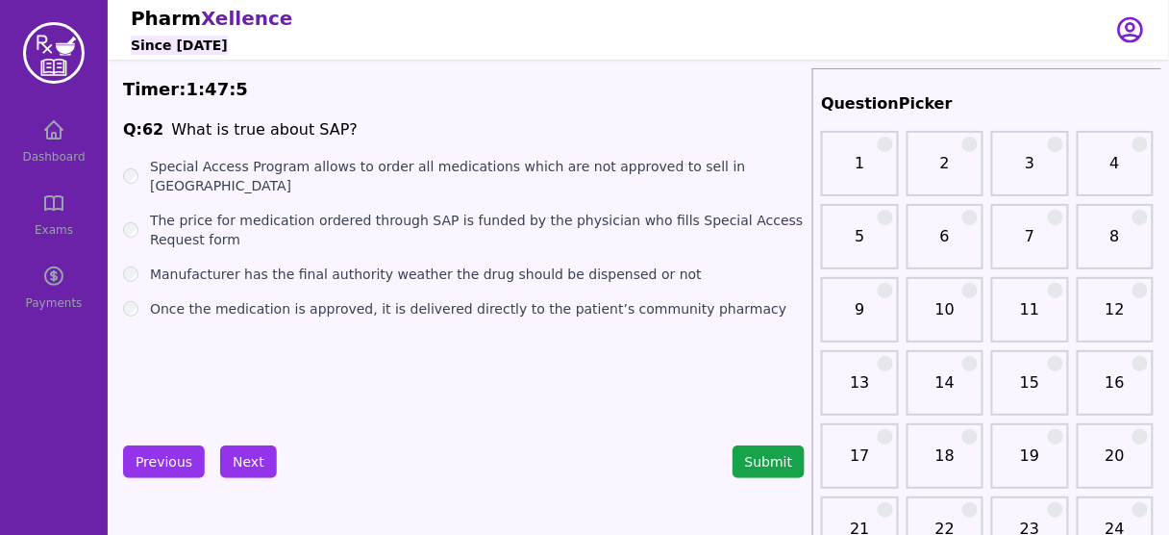
click at [365, 264] on label "Manufacturer has the final authority weather the drug should be dispensed or not" at bounding box center [426, 273] width 552 height 19
click at [246, 464] on button "Next" at bounding box center [248, 461] width 57 height 33
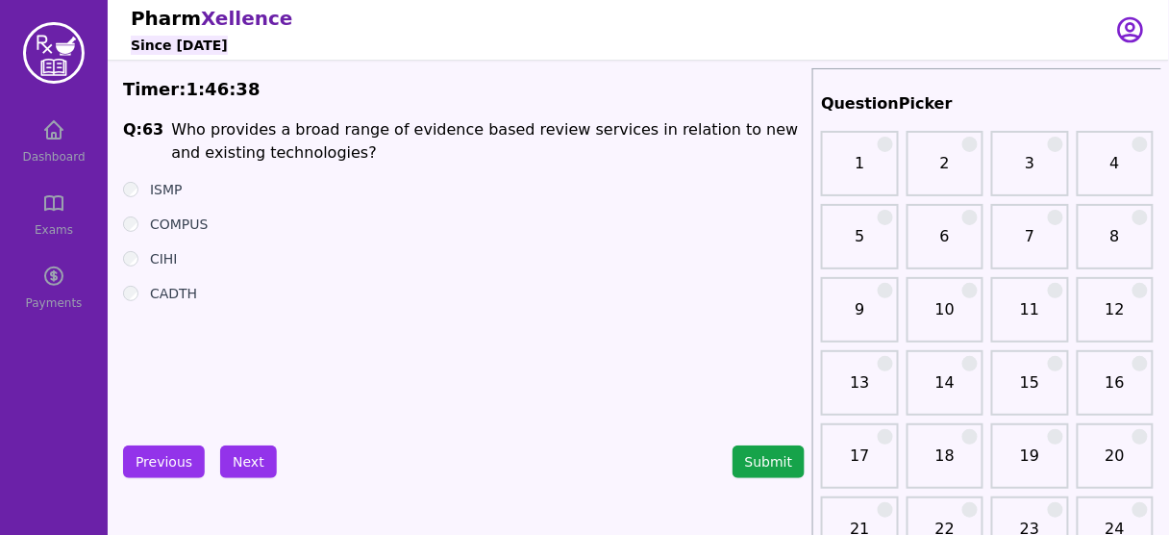
click at [170, 227] on label "COMPUS" at bounding box center [179, 223] width 58 height 19
click at [167, 284] on label "CADTH" at bounding box center [173, 293] width 47 height 19
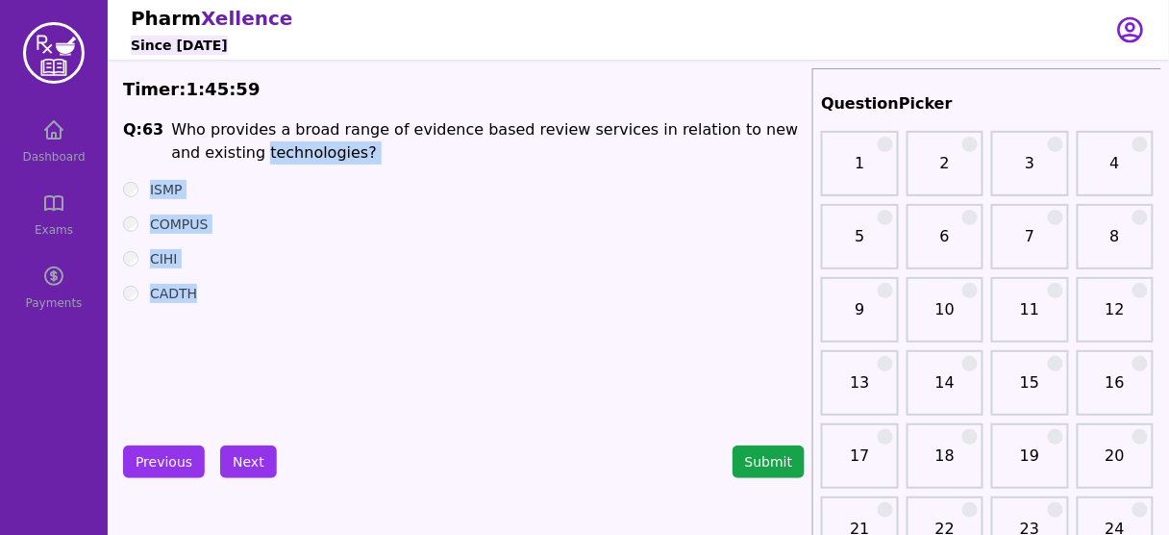
drag, startPoint x: 163, startPoint y: 142, endPoint x: 215, endPoint y: 279, distance: 146.1
click at [215, 279] on div "Q: 63 Who provides a broad range of evidence based review services in relation …" at bounding box center [464, 262] width 682 height 288
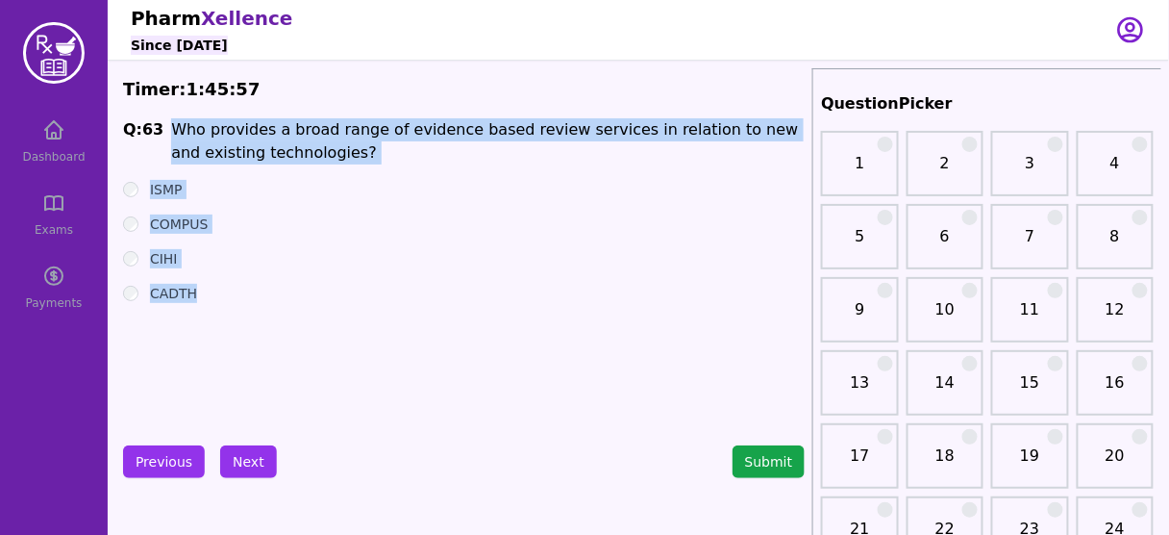
drag, startPoint x: 169, startPoint y: 136, endPoint x: 215, endPoint y: 300, distance: 170.8
click at [215, 300] on div "Q: 63 Who provides a broad range of evidence based review services in relation …" at bounding box center [464, 262] width 682 height 288
copy div "Who provides a broad range of evidence based review services in relation to new…"
click at [230, 458] on button "Next" at bounding box center [248, 461] width 57 height 33
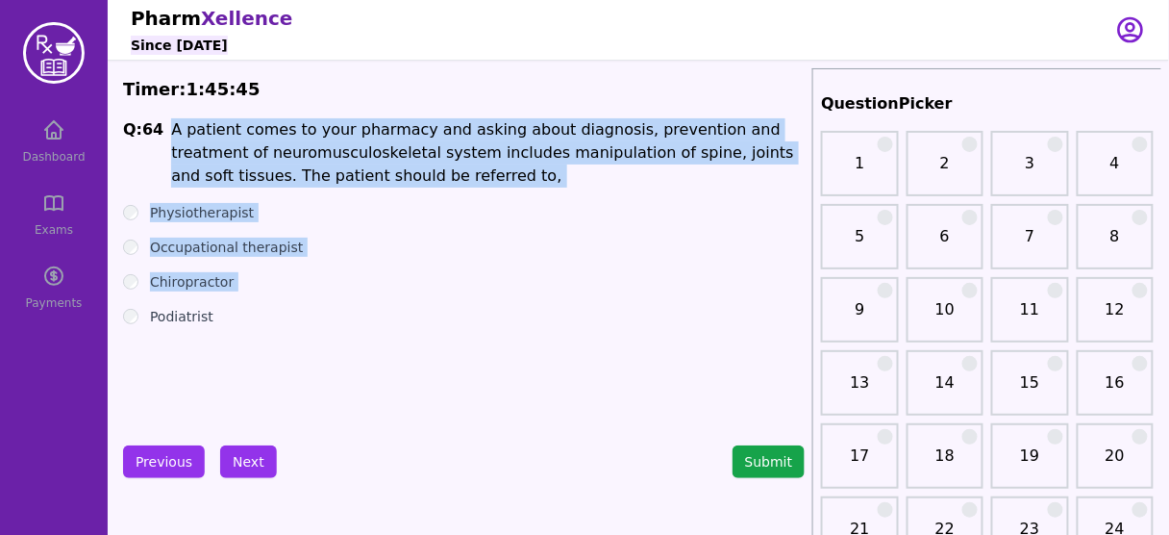
click at [389, 272] on div "Chiropractor" at bounding box center [464, 281] width 682 height 19
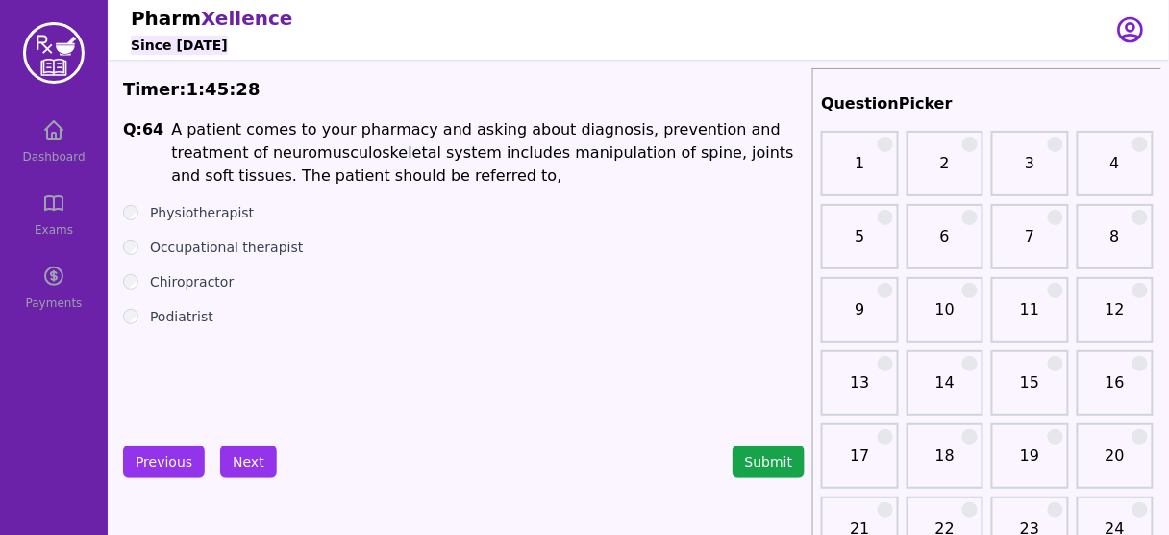
click at [194, 286] on label "Chiropractor" at bounding box center [192, 281] width 84 height 19
click at [230, 463] on button "Next" at bounding box center [248, 461] width 57 height 33
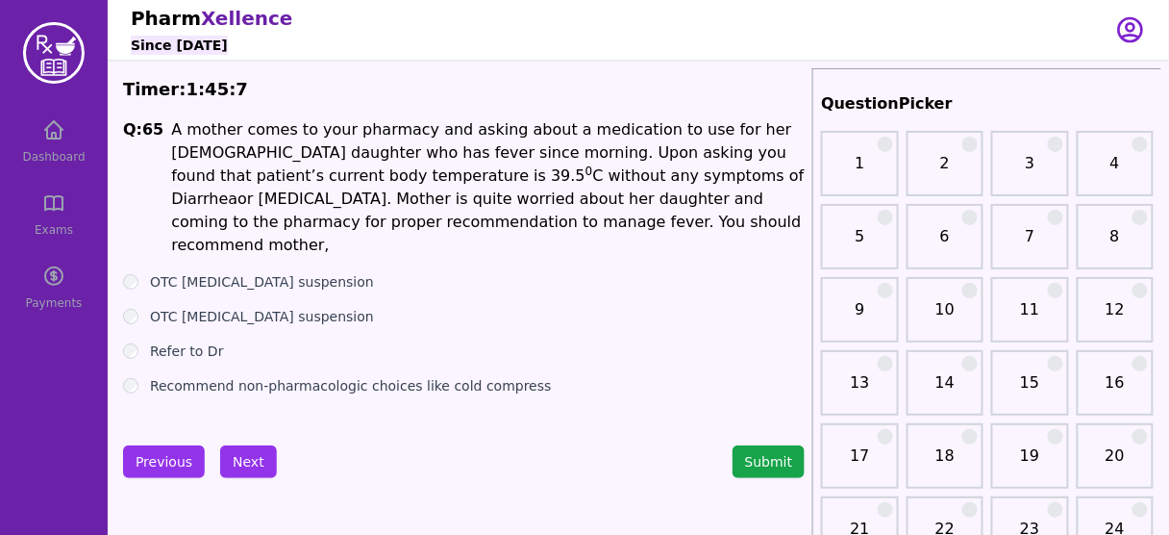
click at [181, 341] on label "Refer to Dr" at bounding box center [187, 350] width 74 height 19
click at [238, 459] on button "Next" at bounding box center [248, 461] width 57 height 33
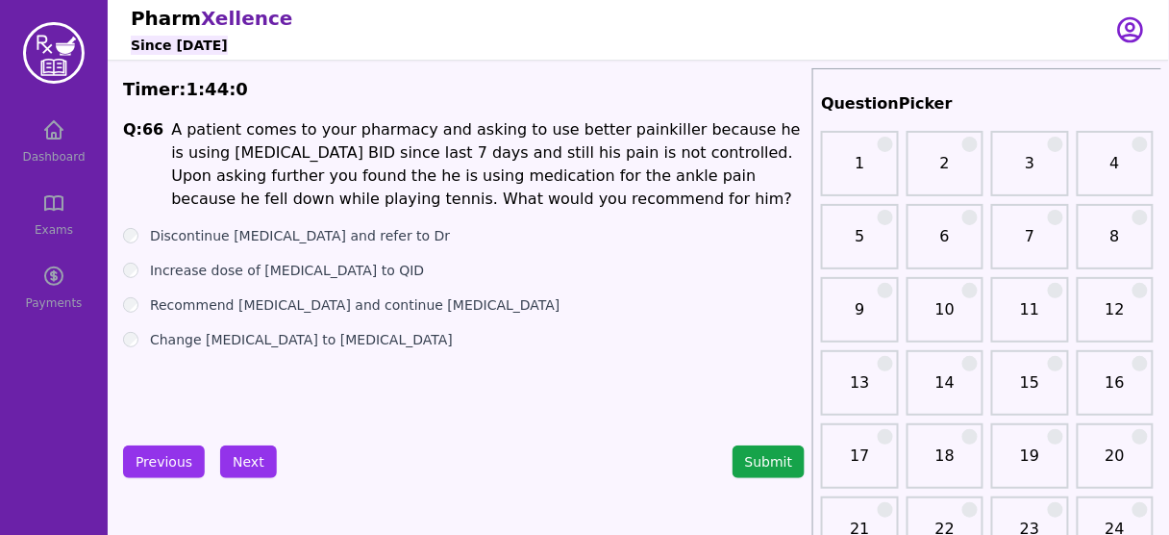
click at [295, 238] on label "Discontinue [MEDICAL_DATA] and refer to Dr" at bounding box center [300, 235] width 300 height 19
click at [241, 464] on button "Next" at bounding box center [248, 461] width 57 height 33
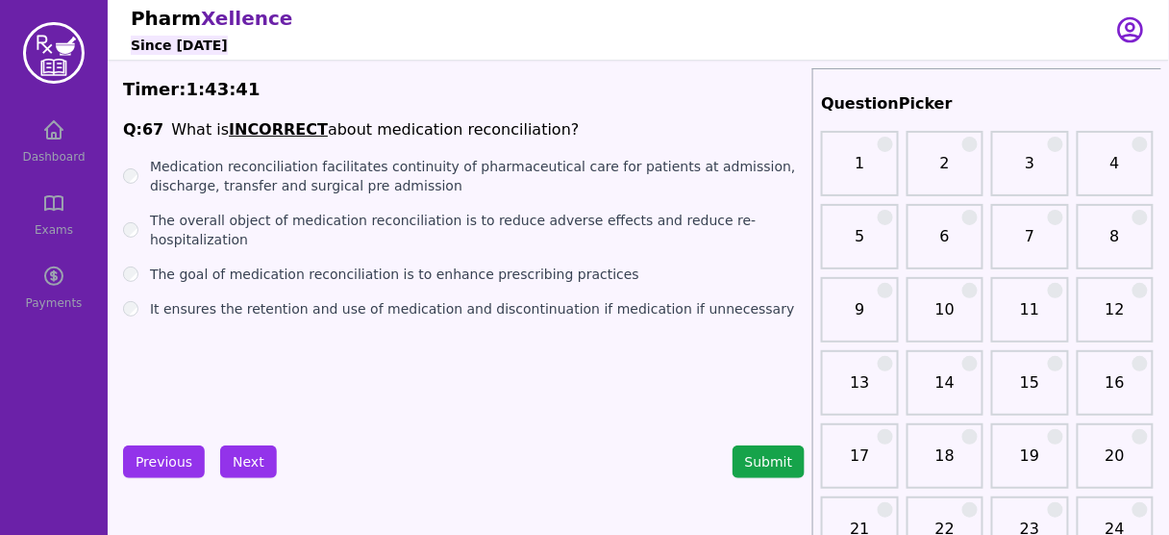
click at [440, 214] on label "The overall object of medication reconciliation is to reduce adverse effects an…" at bounding box center [477, 230] width 655 height 38
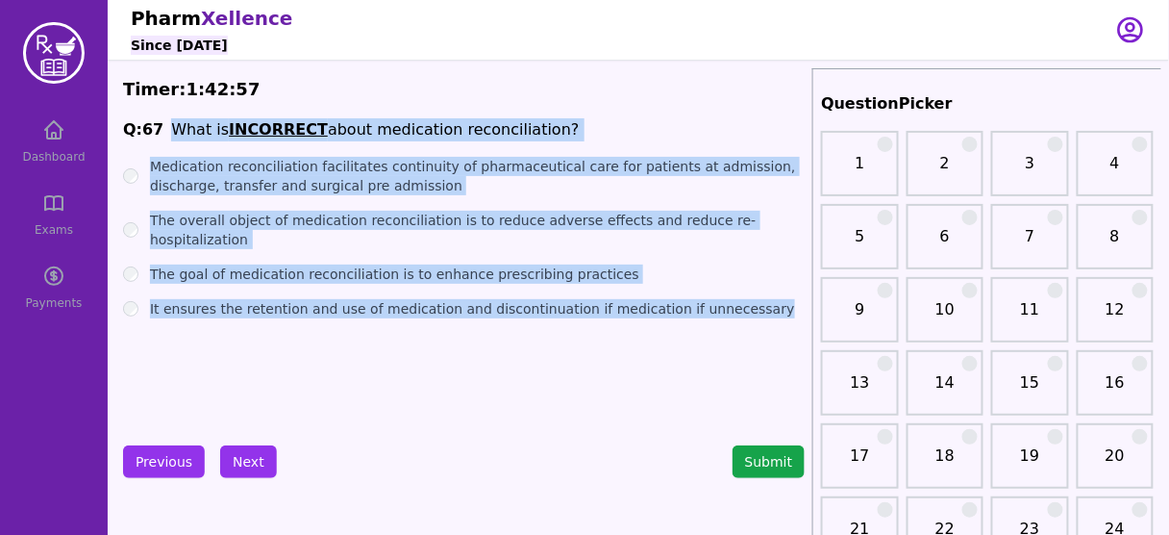
drag, startPoint x: 163, startPoint y: 122, endPoint x: 766, endPoint y: 340, distance: 641.2
click at [766, 340] on div "Q: 67 What is INCORRECT about medication reconciliation? Medication reconciliat…" at bounding box center [464, 262] width 682 height 288
copy div "What is INCORRECT about medication reconciliation? Medication reconciliation fa…"
click at [251, 341] on div "Q: 67 What is INCORRECT about medication reconciliation? Medication reconciliat…" at bounding box center [464, 262] width 682 height 288
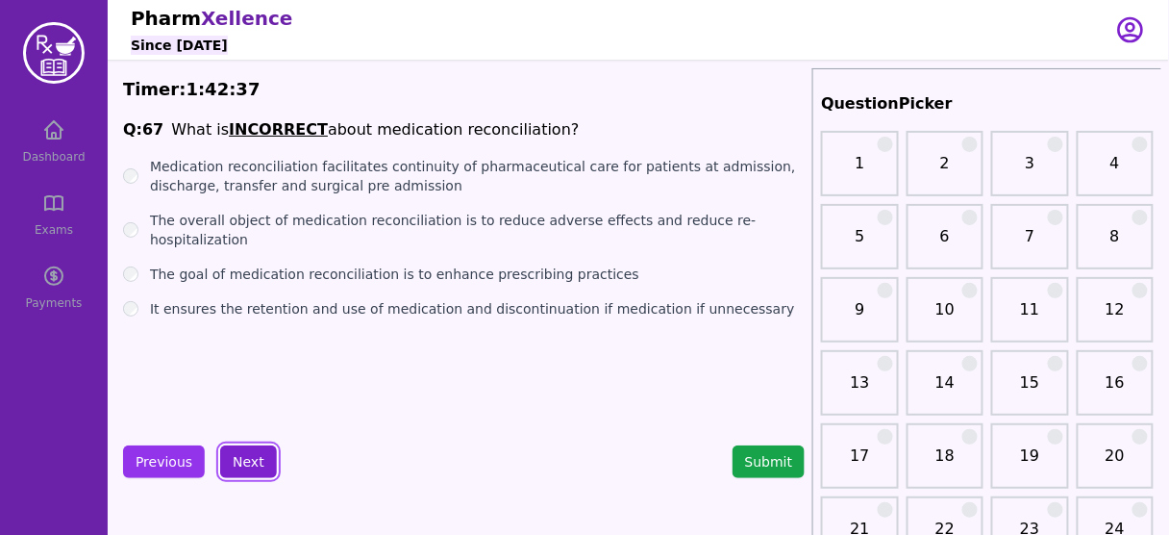
click at [246, 465] on button "Next" at bounding box center [248, 461] width 57 height 33
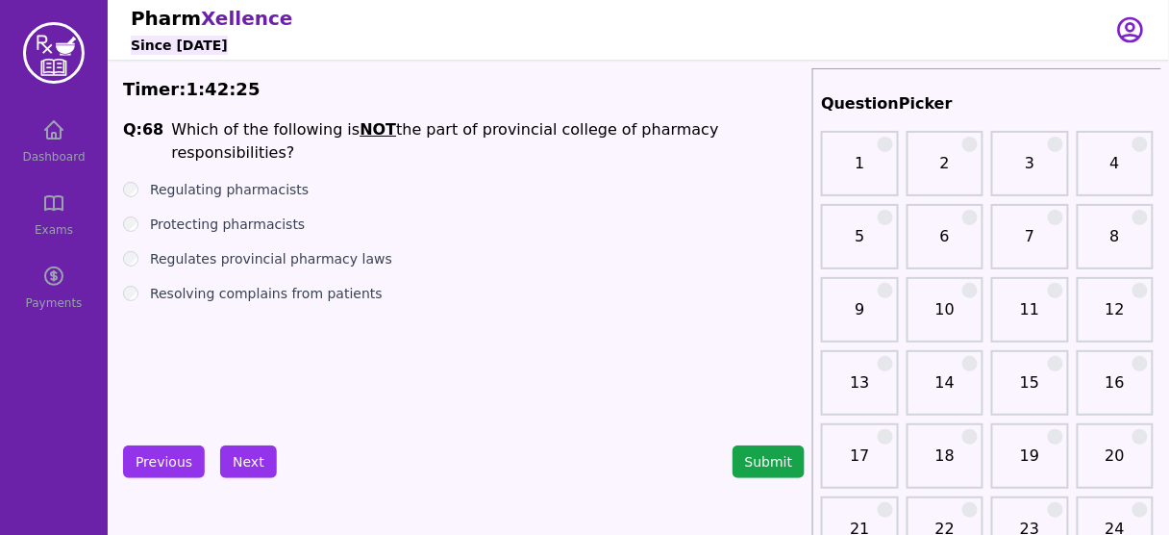
click at [320, 284] on label "Resolving complains from patients" at bounding box center [266, 293] width 233 height 19
click at [240, 457] on button "Next" at bounding box center [248, 461] width 57 height 33
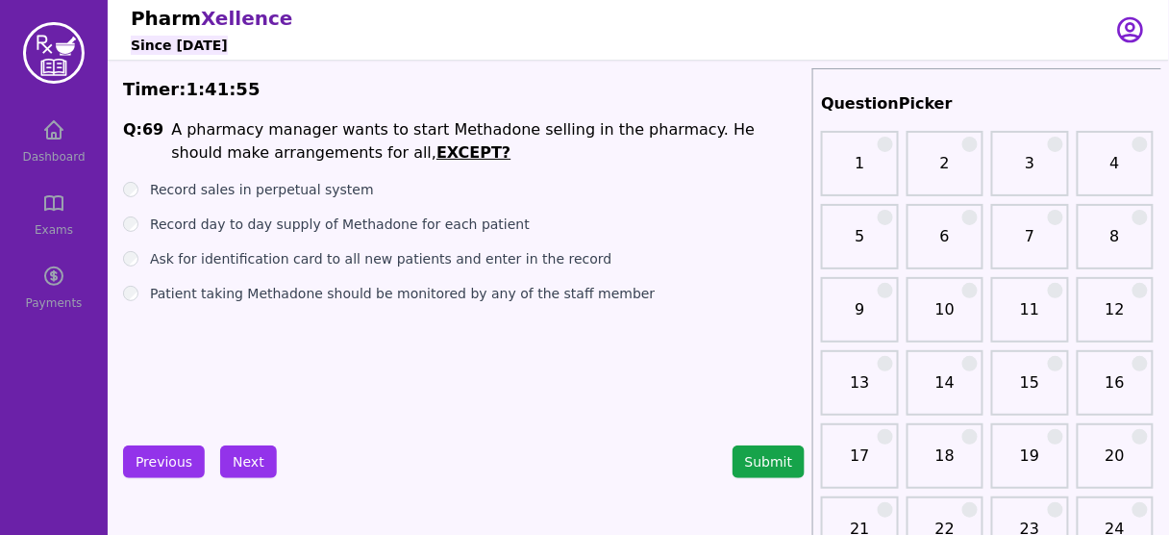
click at [354, 296] on label "Patient taking Methadone should be monitored by any of the staff member" at bounding box center [402, 293] width 505 height 19
click at [249, 450] on button "Next" at bounding box center [248, 461] width 57 height 33
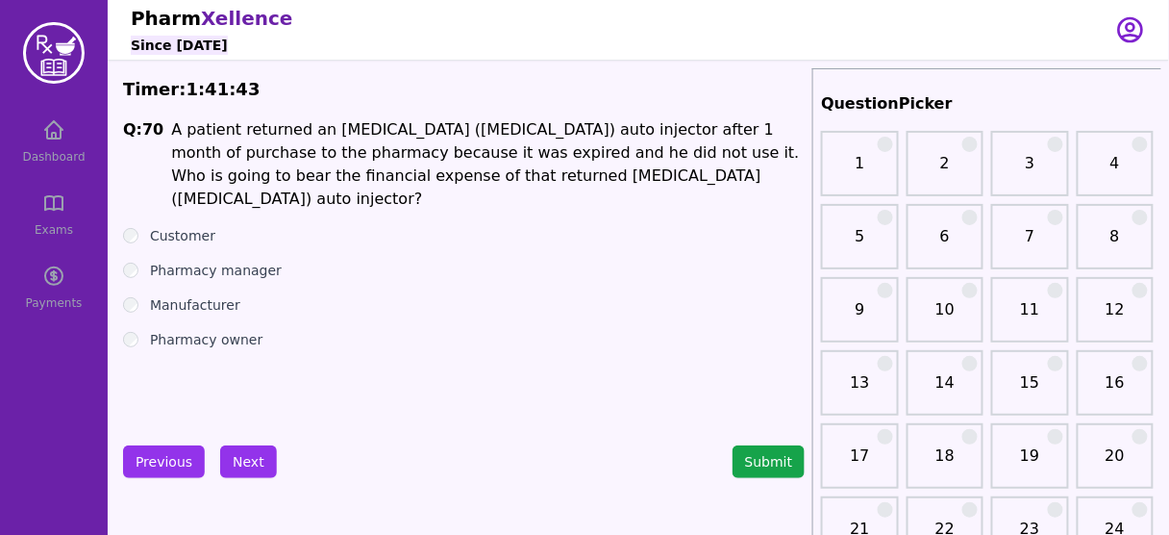
click at [188, 226] on label "Customer" at bounding box center [182, 235] width 65 height 19
click at [250, 460] on button "Next" at bounding box center [248, 461] width 57 height 33
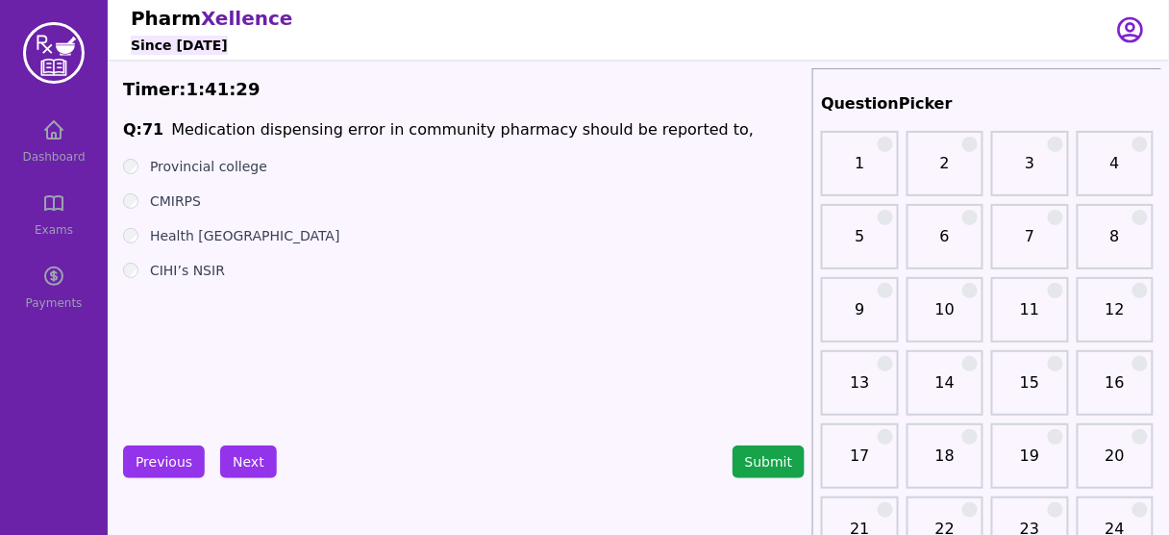
click at [188, 207] on label "CMIRPS" at bounding box center [175, 200] width 51 height 19
drag, startPoint x: 263, startPoint y: 439, endPoint x: 240, endPoint y: 458, distance: 29.4
click at [240, 458] on button "Next" at bounding box center [248, 461] width 57 height 33
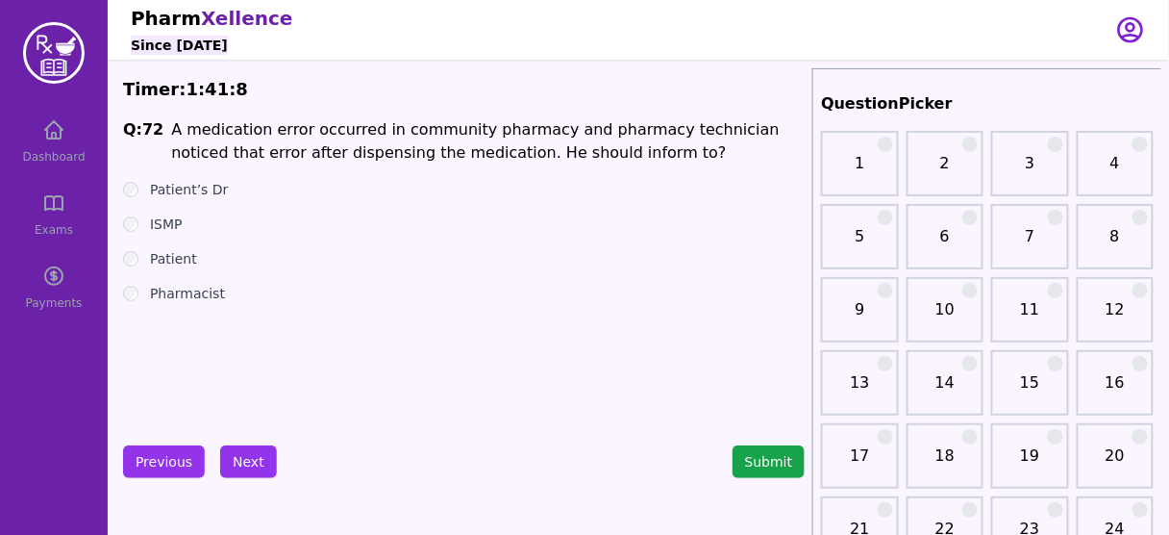
click at [184, 291] on label "Pharmacist" at bounding box center [187, 293] width 75 height 19
click at [247, 466] on button "Next" at bounding box center [248, 461] width 57 height 33
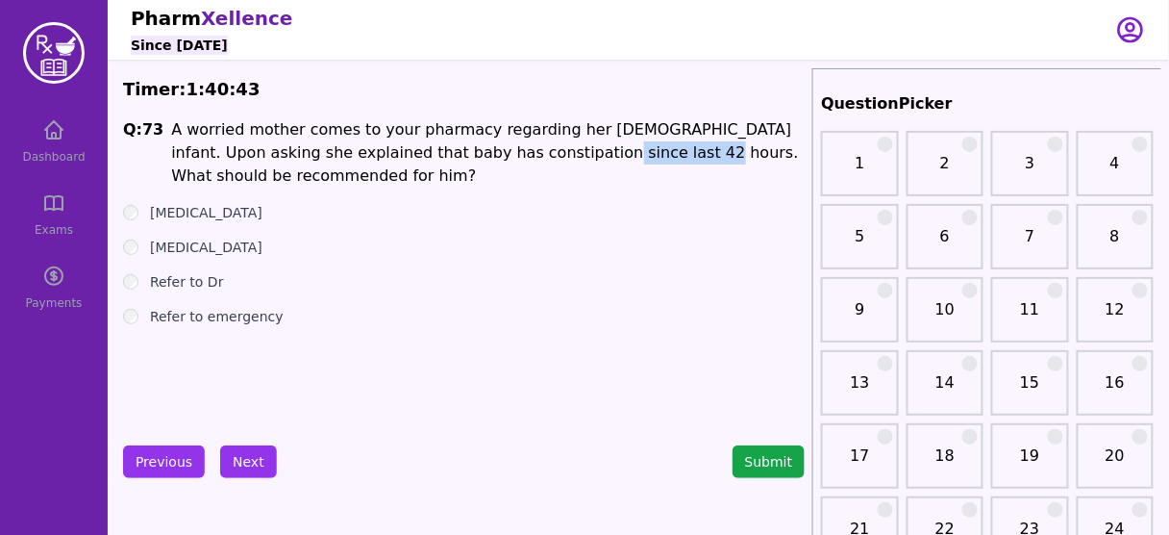
drag, startPoint x: 569, startPoint y: 158, endPoint x: 475, endPoint y: 156, distance: 94.3
click at [475, 156] on p "A worried mother comes to your pharmacy regarding her [DEMOGRAPHIC_DATA] infant…" at bounding box center [488, 152] width 634 height 69
click at [188, 285] on label "Refer to Dr" at bounding box center [187, 281] width 74 height 19
click at [225, 317] on label "Refer to emergency" at bounding box center [217, 316] width 134 height 19
click at [238, 463] on button "Next" at bounding box center [248, 461] width 57 height 33
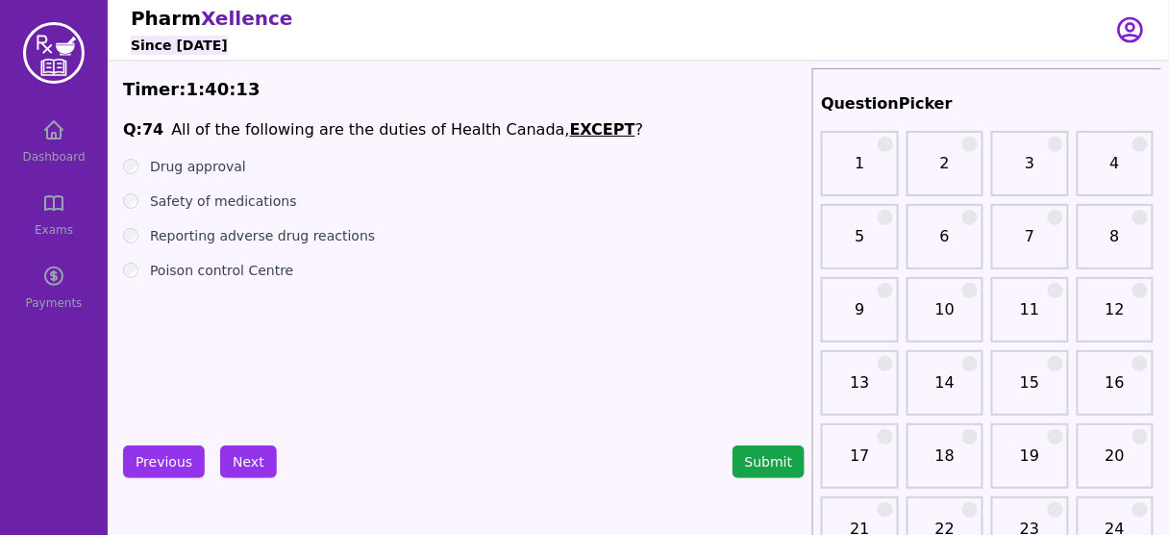
click at [264, 265] on label "Poison control Centre" at bounding box center [221, 270] width 143 height 19
click at [247, 454] on button "Next" at bounding box center [248, 461] width 57 height 33
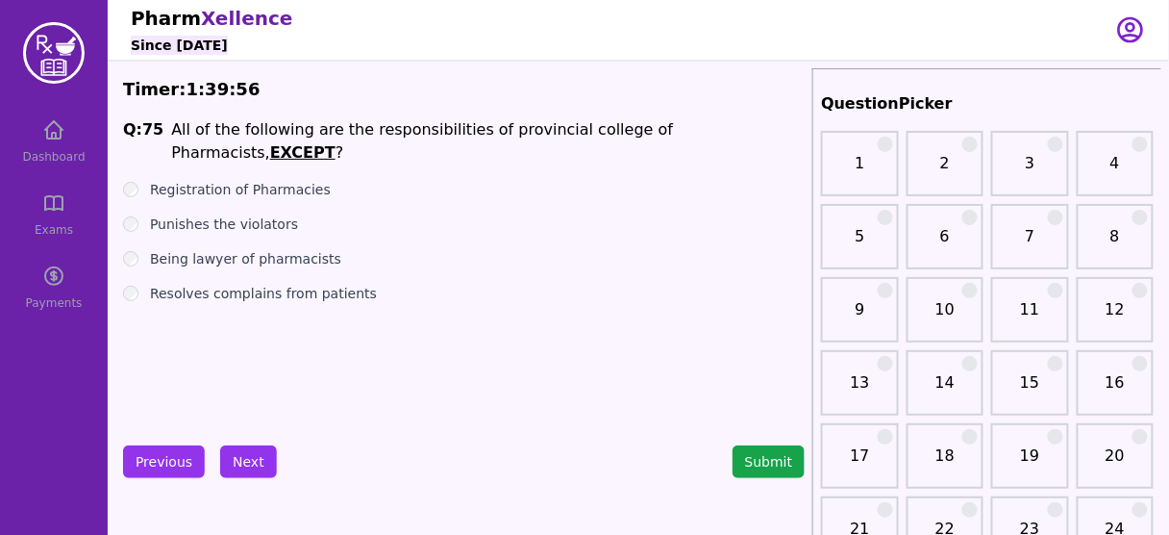
click at [258, 214] on label "Punishes the violators" at bounding box center [224, 223] width 148 height 19
click at [294, 284] on label "Resolves complains from patients" at bounding box center [263, 293] width 227 height 19
click at [245, 448] on button "Next" at bounding box center [248, 461] width 57 height 33
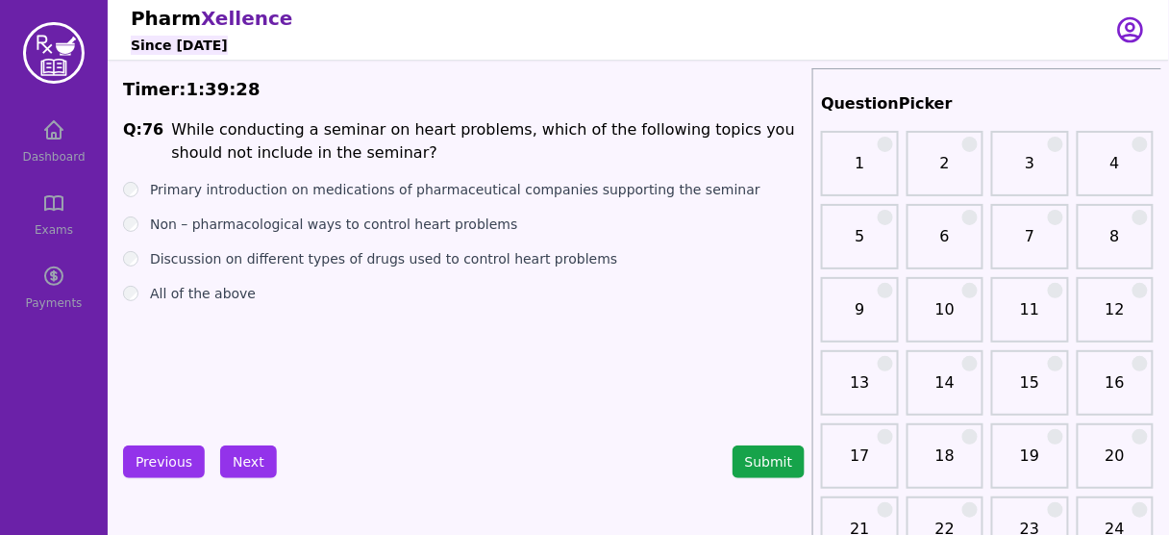
click at [342, 254] on label "Discussion on different types of drugs used to control heart problems" at bounding box center [383, 258] width 467 height 19
click at [308, 190] on label "Primary introduction on medications of pharmaceutical companies supporting the …" at bounding box center [455, 189] width 611 height 19
click at [247, 458] on button "Next" at bounding box center [248, 461] width 57 height 33
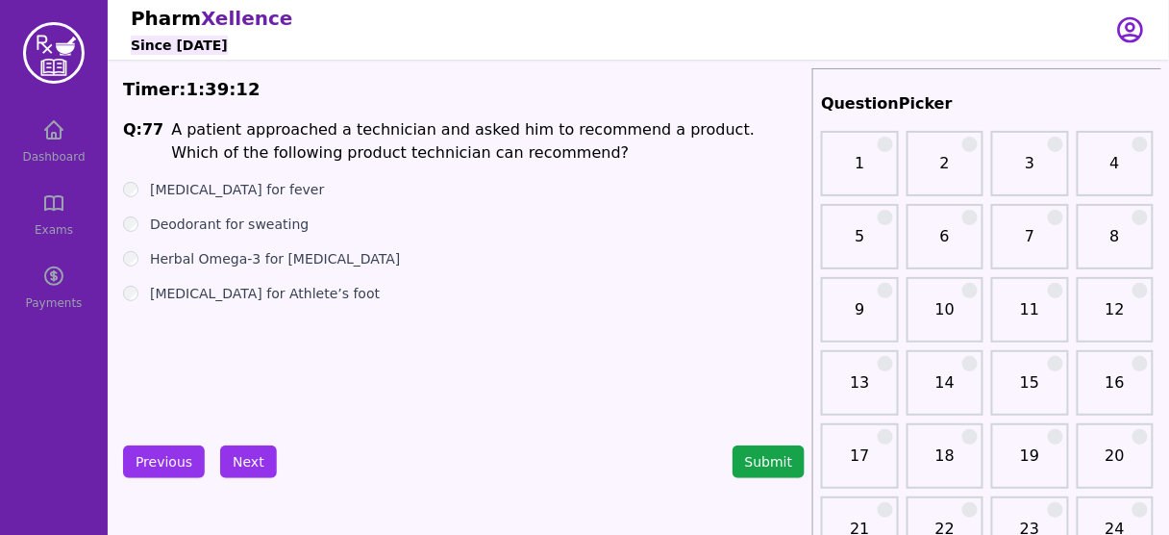
click at [261, 225] on label "Deodorant for sweating" at bounding box center [229, 223] width 159 height 19
click at [246, 458] on button "Next" at bounding box center [248, 461] width 57 height 33
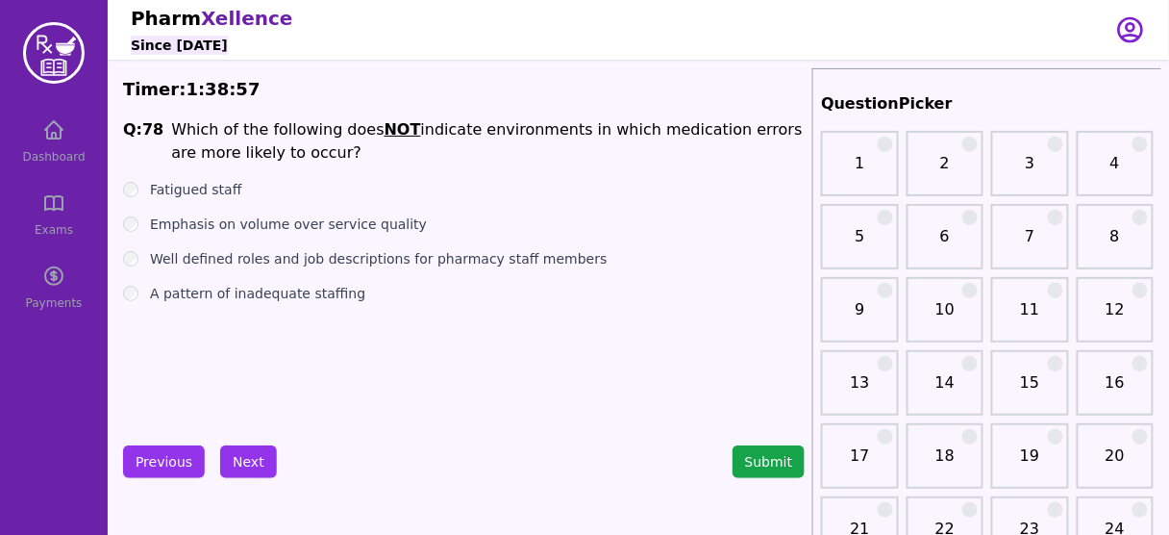
click at [392, 264] on label "Well defined roles and job descriptions for pharmacy staff members" at bounding box center [379, 258] width 458 height 19
click at [235, 454] on button "Next" at bounding box center [248, 461] width 57 height 33
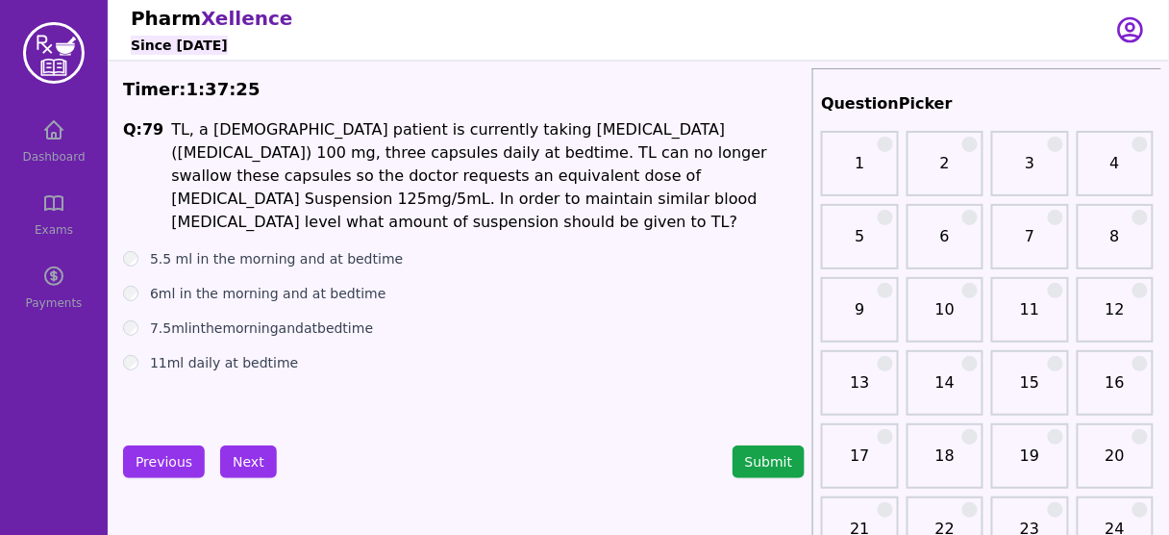
click at [575, 259] on ul "5.5 ml in the morning and at bedtime 6ml in the morning and at bedtime 7.5mlint…" at bounding box center [464, 310] width 682 height 123
click at [338, 249] on label "5.5 ml in the morning and at bedtime" at bounding box center [276, 258] width 253 height 19
click at [340, 284] on label "6ml in the morning and at bedtime" at bounding box center [268, 293] width 237 height 19
click at [349, 249] on label "5.5 ml in the morning and at bedtime" at bounding box center [276, 258] width 253 height 19
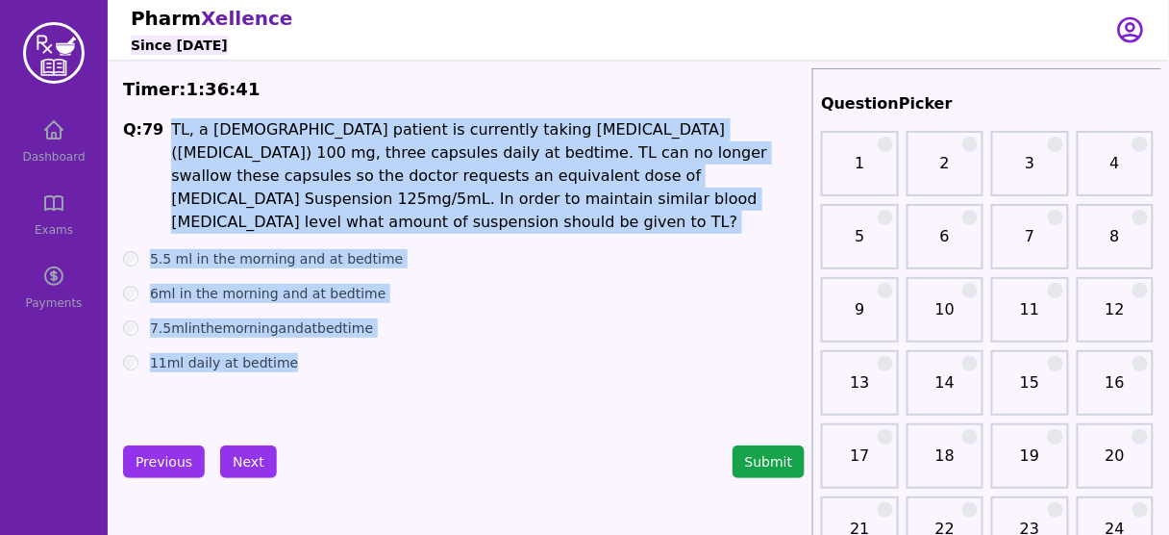
drag, startPoint x: 286, startPoint y: 341, endPoint x: 165, endPoint y: 131, distance: 242.5
click at [165, 131] on div "Q: 79 TL, a [DEMOGRAPHIC_DATA] patient is currently taking [MEDICAL_DATA] ([MED…" at bounding box center [464, 262] width 682 height 288
copy div "TL, a [DEMOGRAPHIC_DATA] patient is currently taking [MEDICAL_DATA] ([MEDICAL_D…"
click at [229, 284] on label "6ml in the morning and at bedtime" at bounding box center [268, 293] width 237 height 19
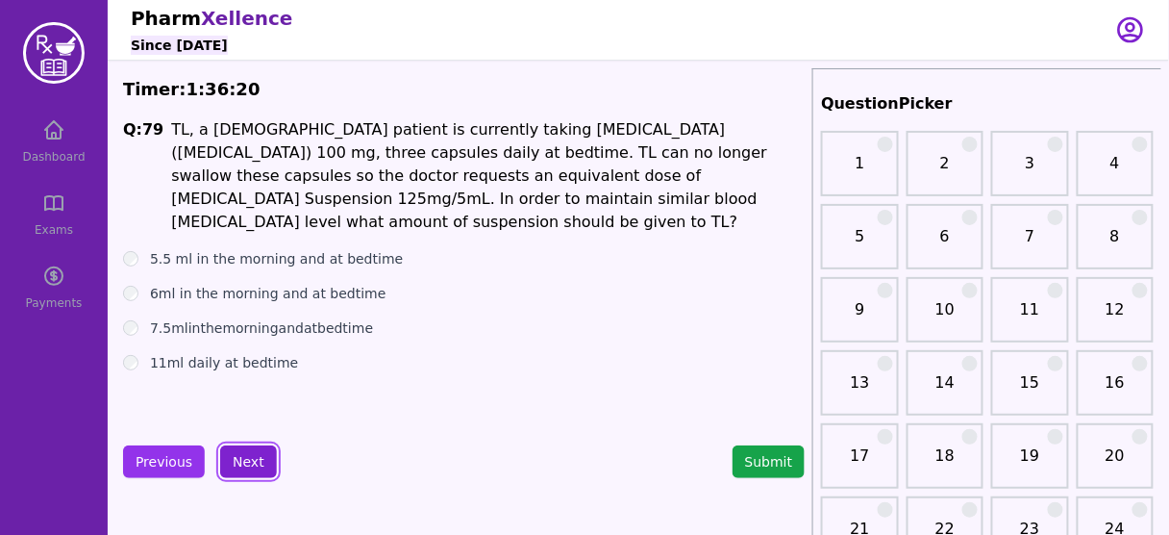
click at [240, 448] on button "Next" at bounding box center [248, 461] width 57 height 33
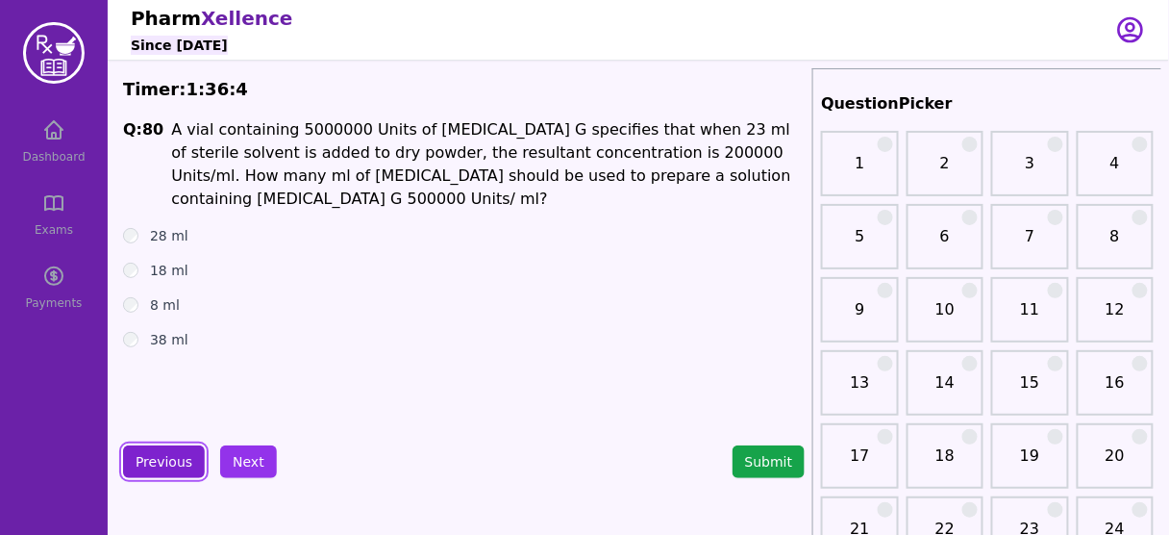
click at [172, 450] on button "Previous" at bounding box center [164, 461] width 82 height 33
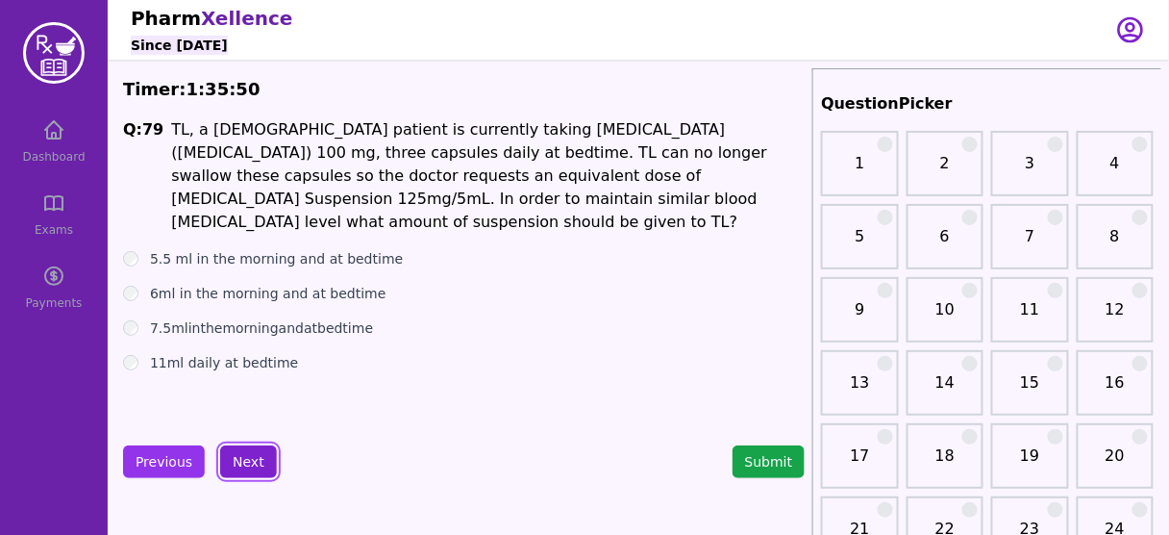
click at [249, 457] on button "Next" at bounding box center [248, 461] width 57 height 33
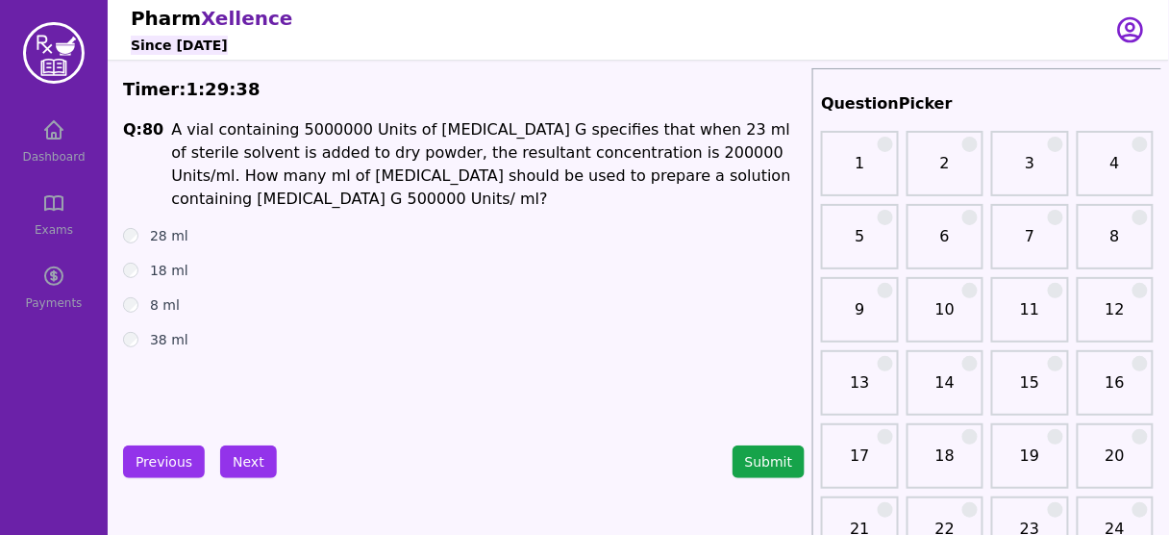
click at [545, 153] on li "A vial containing 5000000 Units of [MEDICAL_DATA] G specifies that when 23 ml o…" at bounding box center [488, 164] width 634 height 92
click at [251, 447] on button "Next" at bounding box center [248, 461] width 57 height 33
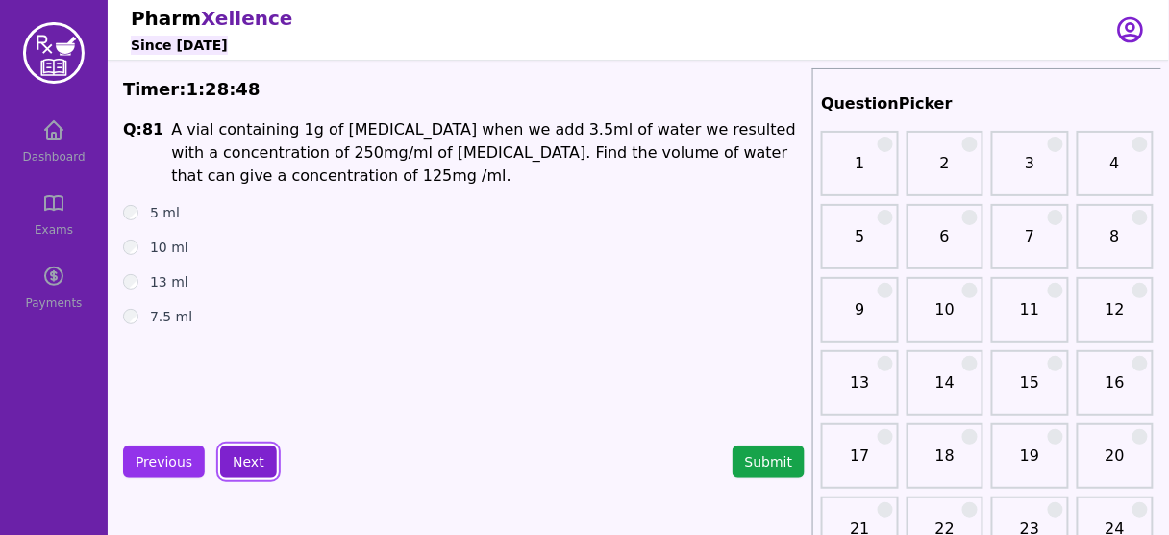
click at [246, 458] on button "Next" at bounding box center [248, 461] width 57 height 33
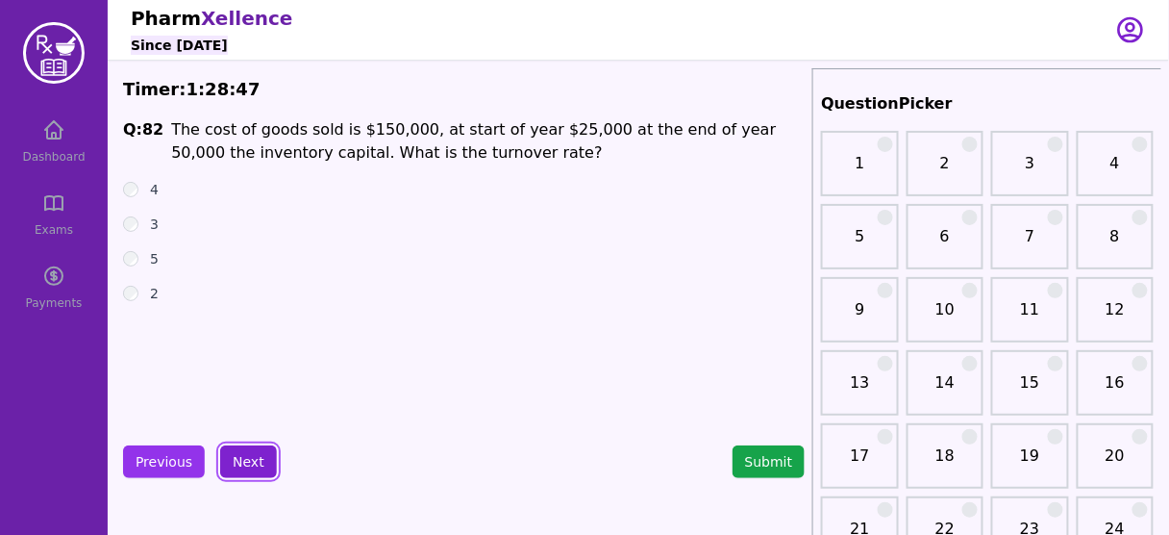
click at [246, 458] on button "Next" at bounding box center [248, 461] width 57 height 33
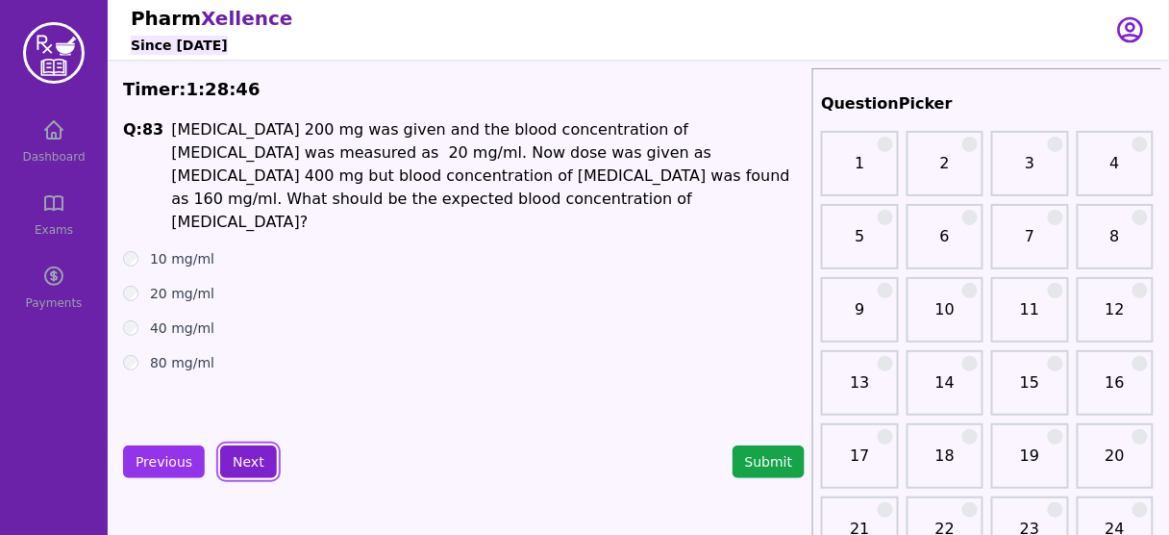
click at [246, 458] on button "Next" at bounding box center [248, 461] width 57 height 33
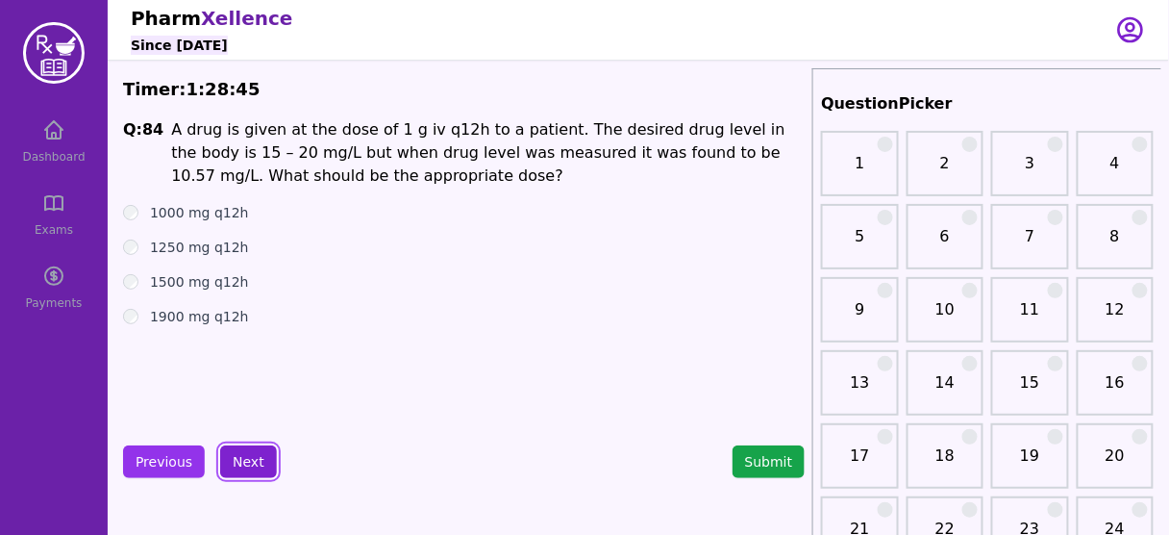
click at [246, 458] on button "Next" at bounding box center [248, 461] width 57 height 33
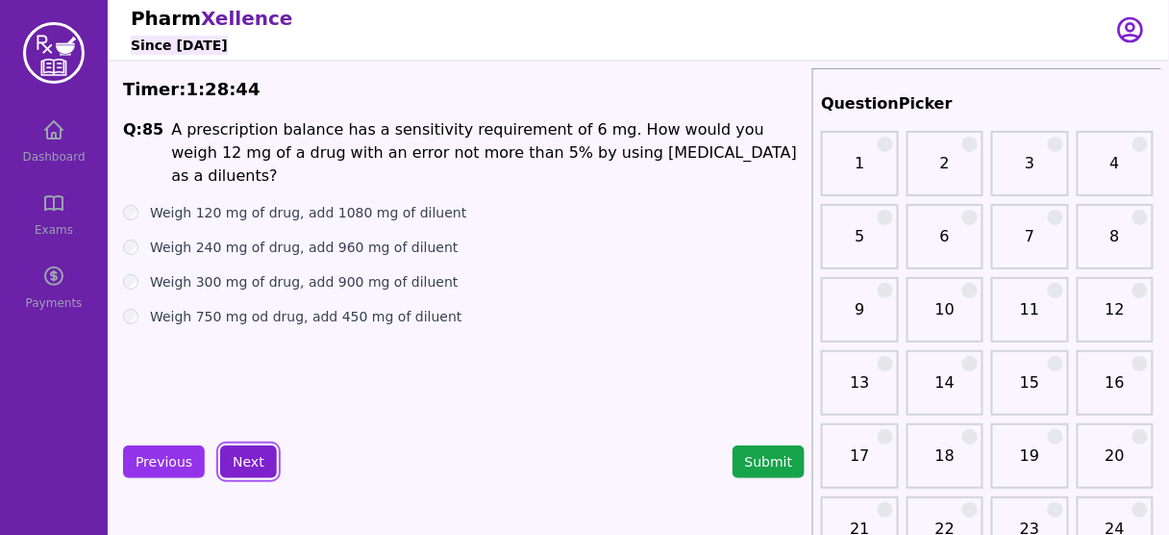
click at [246, 458] on button "Next" at bounding box center [248, 461] width 57 height 33
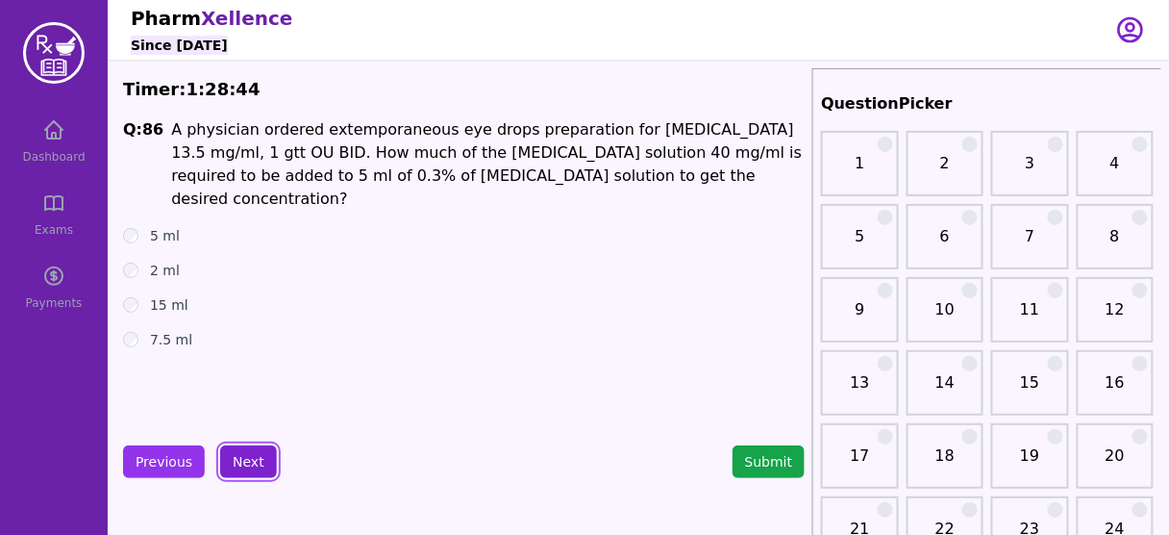
click at [246, 458] on button "Next" at bounding box center [248, 461] width 57 height 33
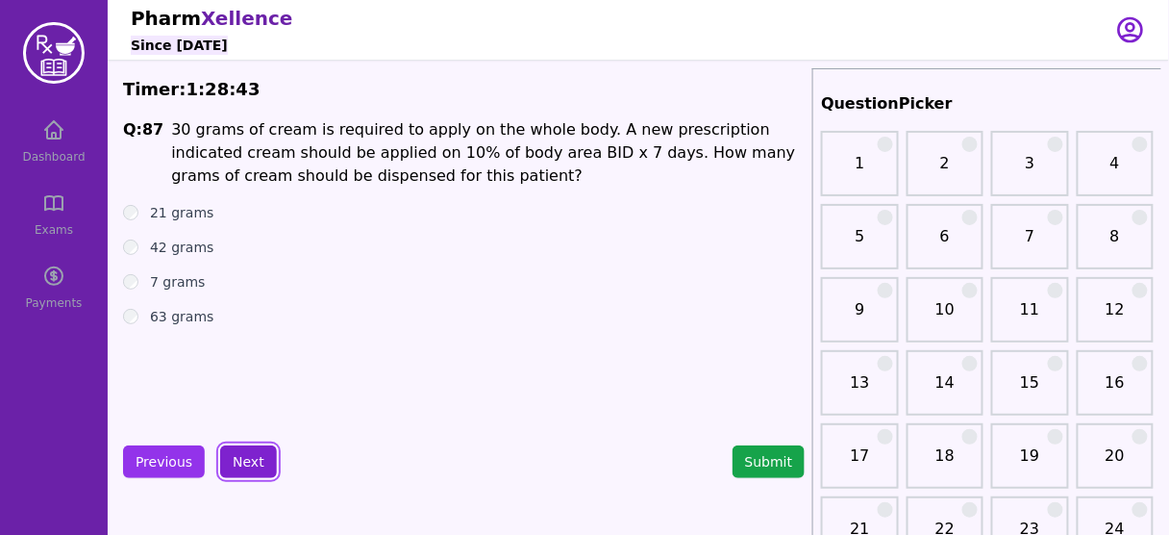
click at [246, 458] on button "Next" at bounding box center [248, 461] width 57 height 33
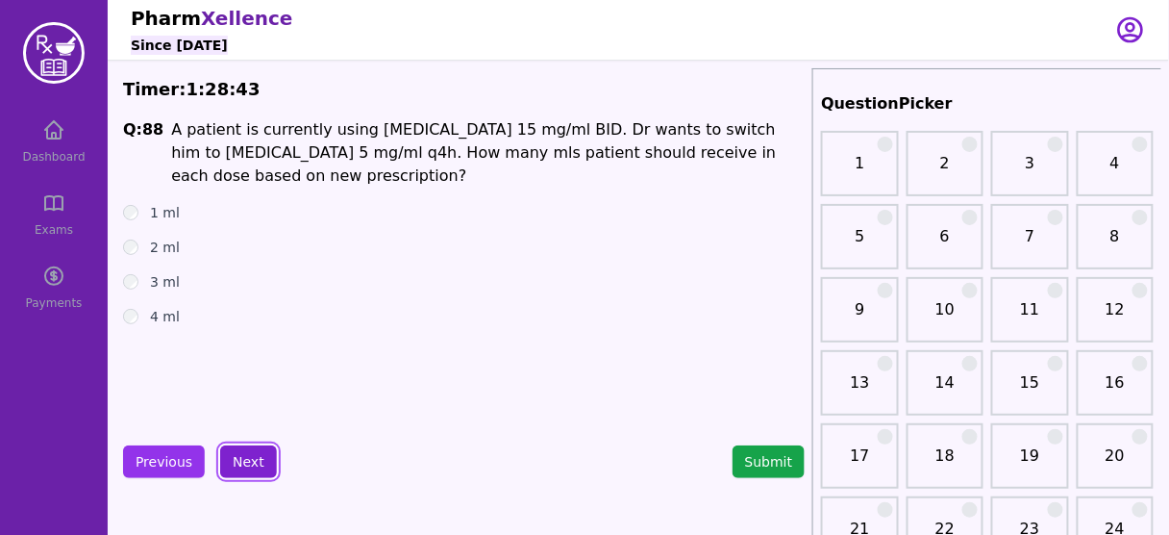
click at [246, 458] on button "Next" at bounding box center [248, 461] width 57 height 33
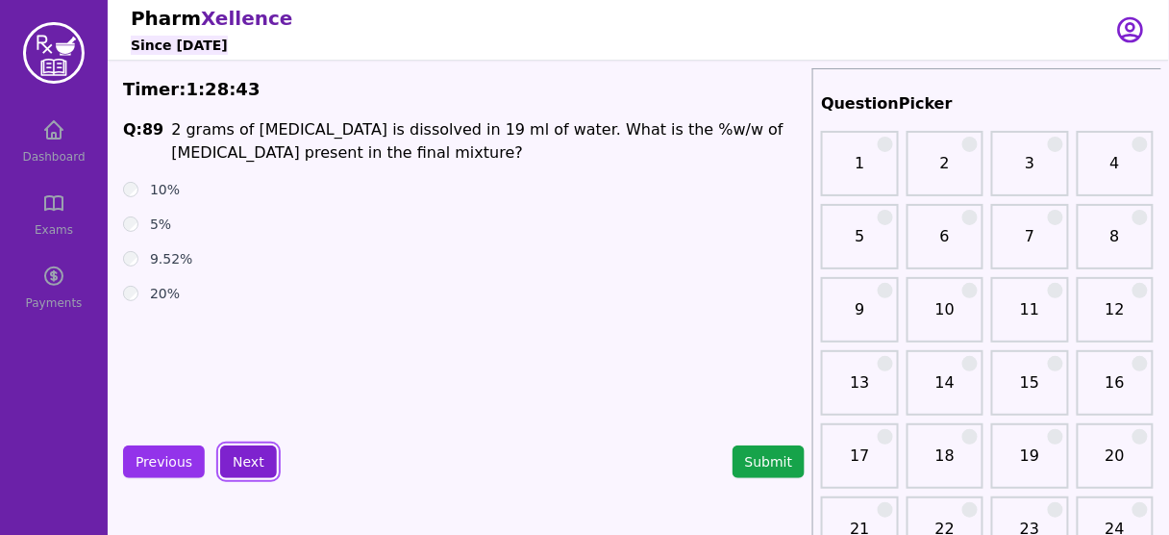
click at [246, 458] on button "Next" at bounding box center [248, 461] width 57 height 33
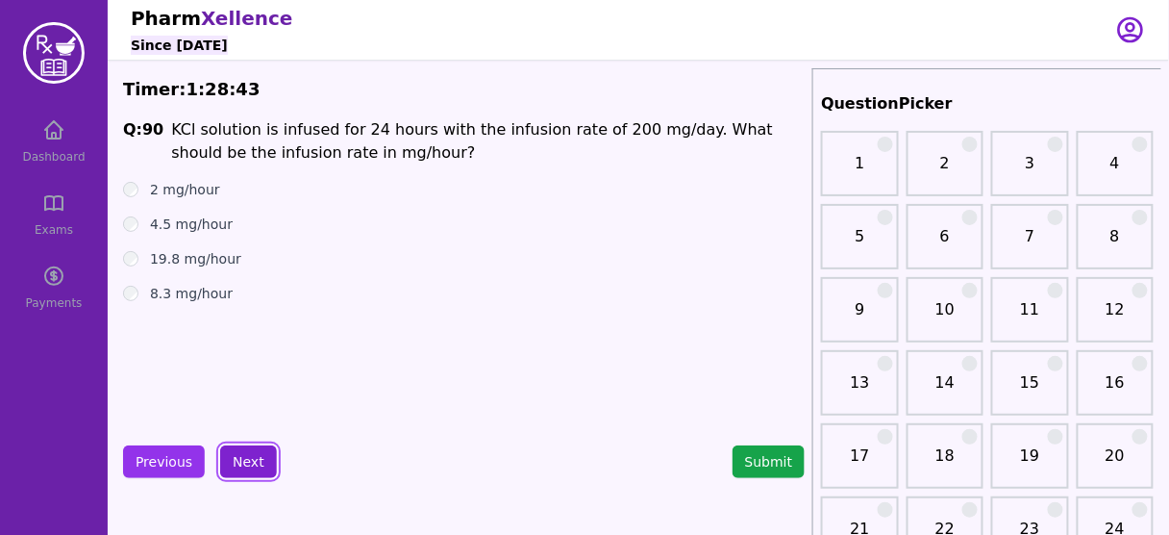
click at [246, 458] on button "Next" at bounding box center [248, 461] width 57 height 33
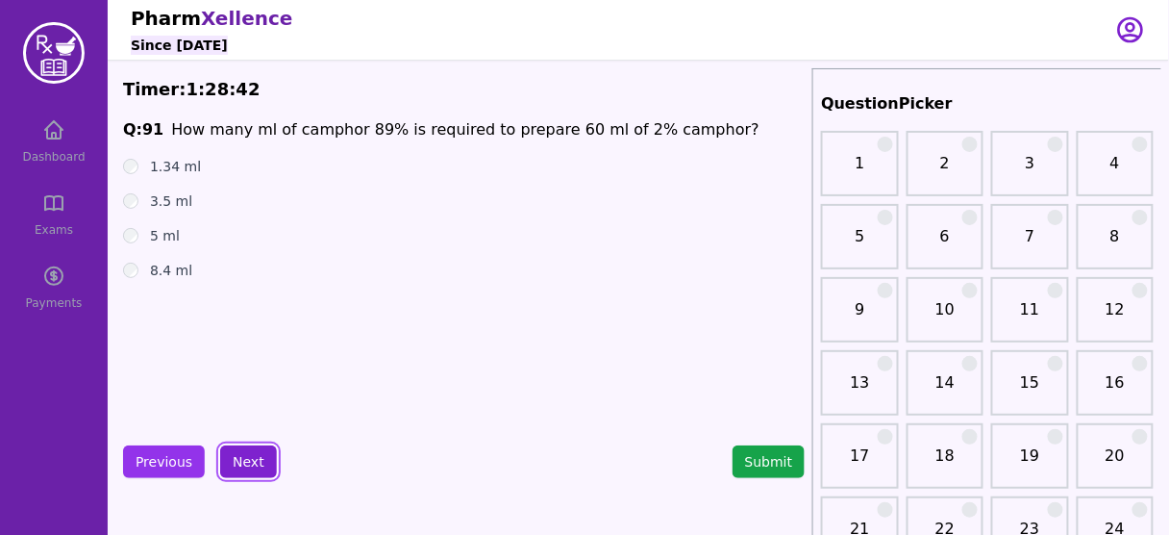
click at [246, 458] on button "Next" at bounding box center [248, 461] width 57 height 33
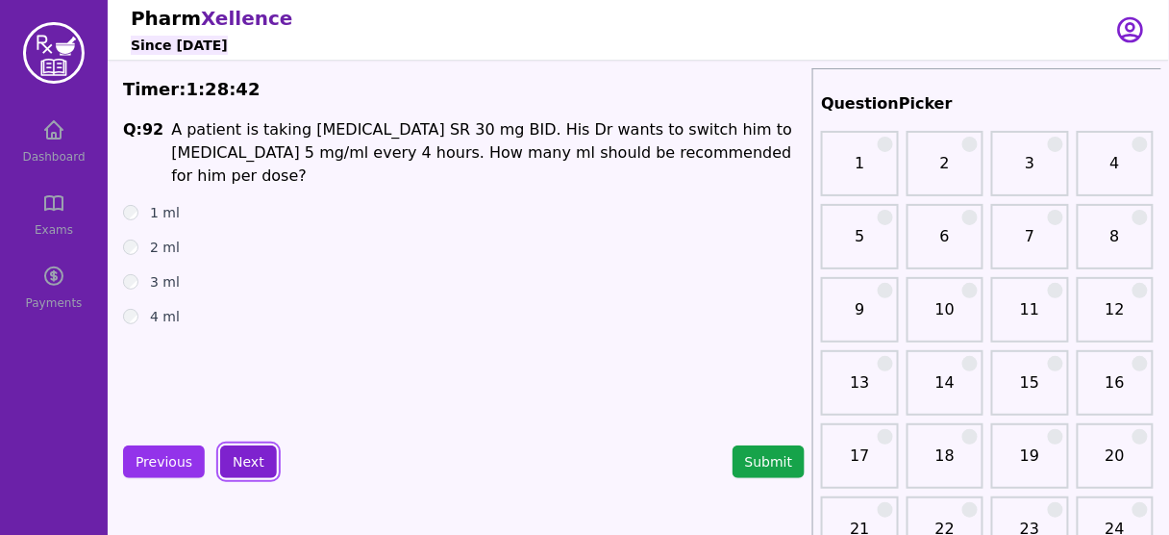
click at [246, 458] on button "Next" at bounding box center [248, 461] width 57 height 33
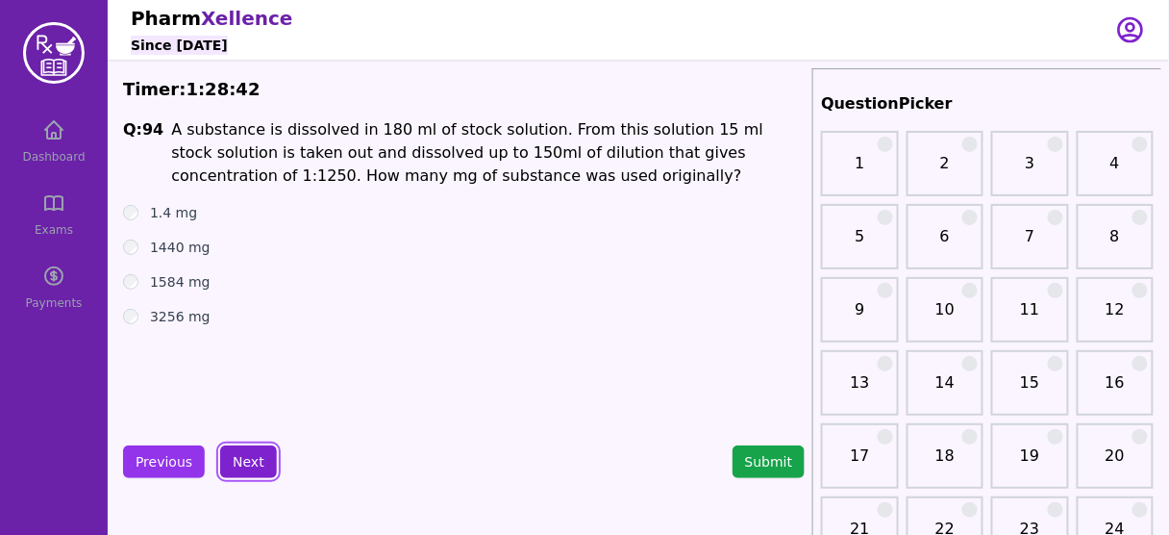
click at [246, 458] on button "Next" at bounding box center [248, 461] width 57 height 33
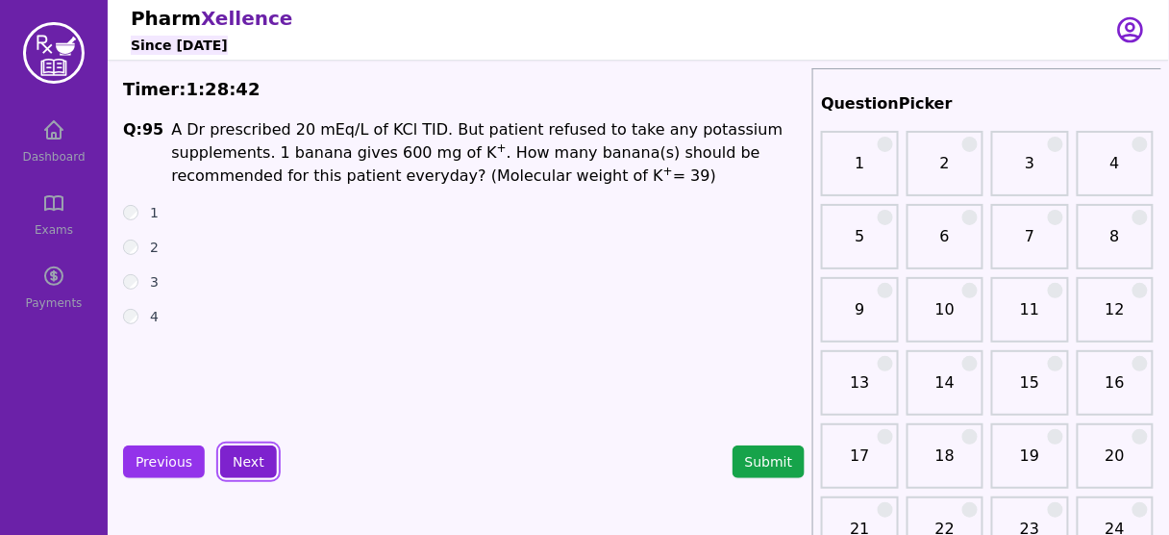
click at [246, 458] on button "Next" at bounding box center [248, 461] width 57 height 33
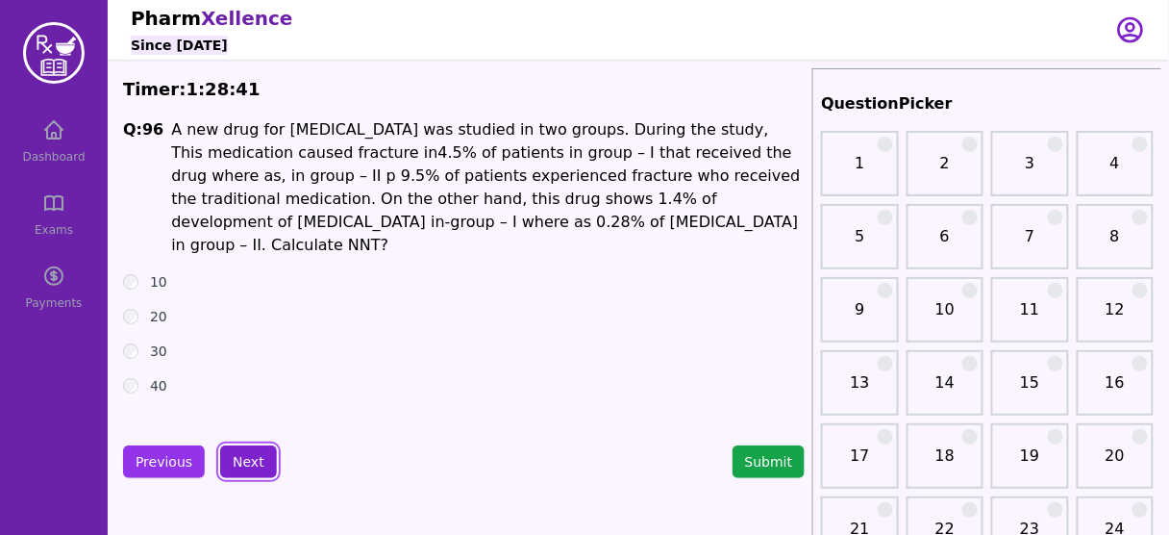
click at [246, 458] on button "Next" at bounding box center [248, 461] width 57 height 33
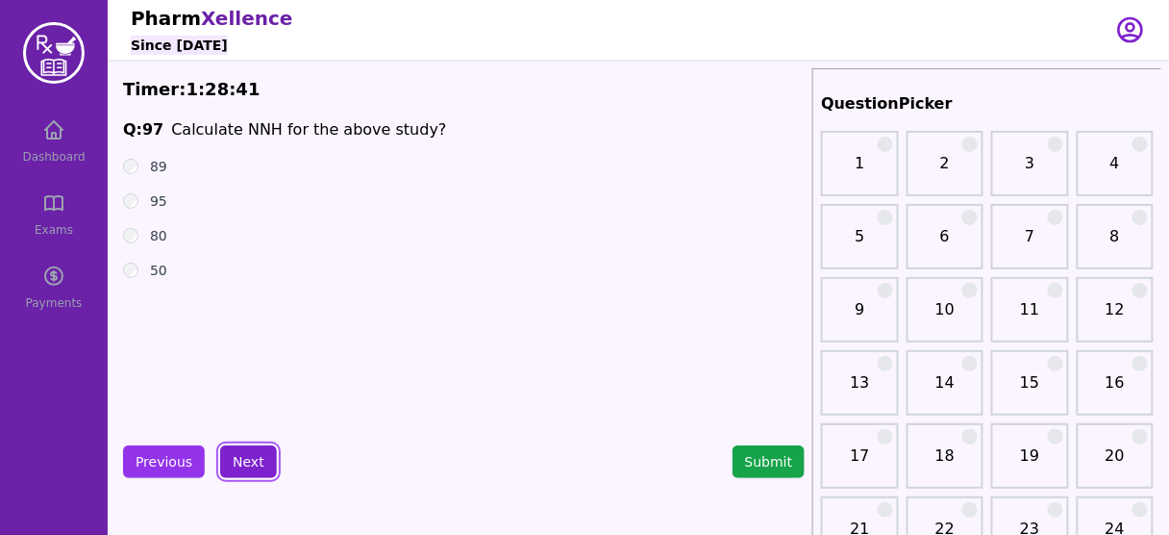
click at [246, 458] on button "Next" at bounding box center [248, 461] width 57 height 33
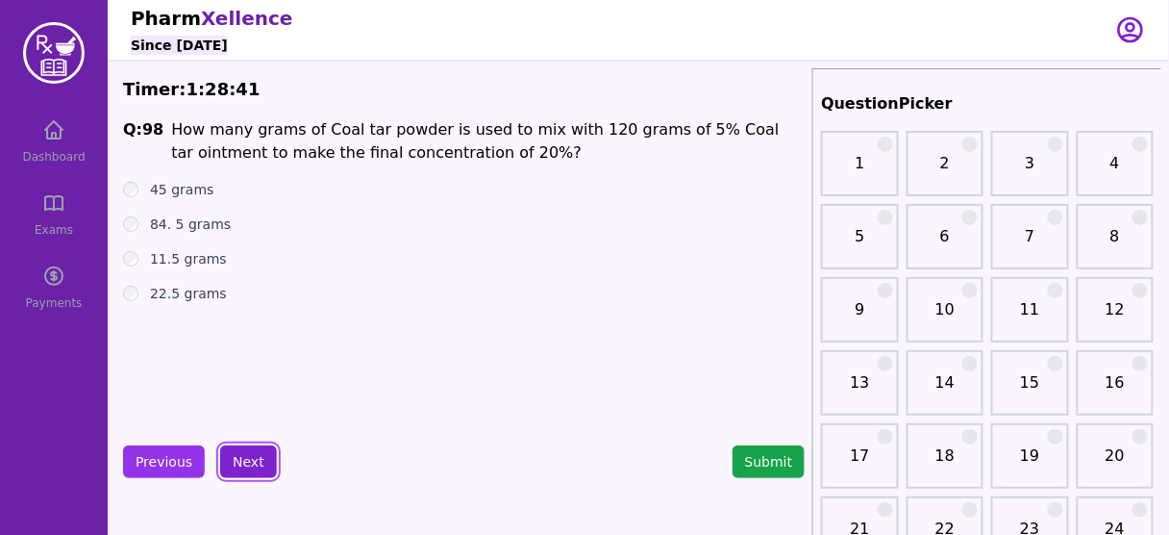
click at [246, 458] on button "Next" at bounding box center [248, 461] width 57 height 33
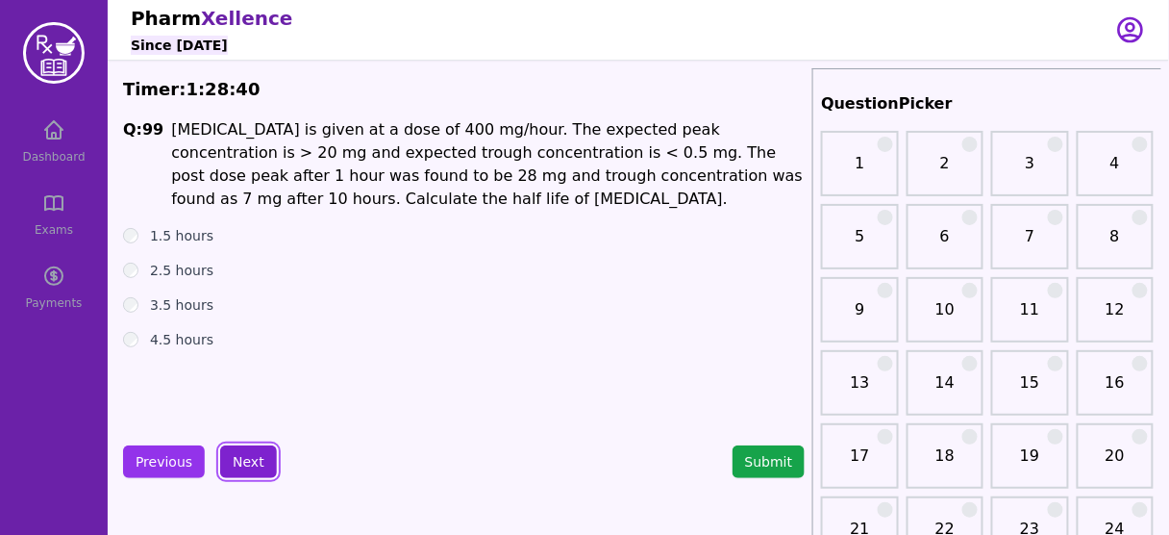
click at [246, 458] on button "Next" at bounding box center [248, 461] width 57 height 33
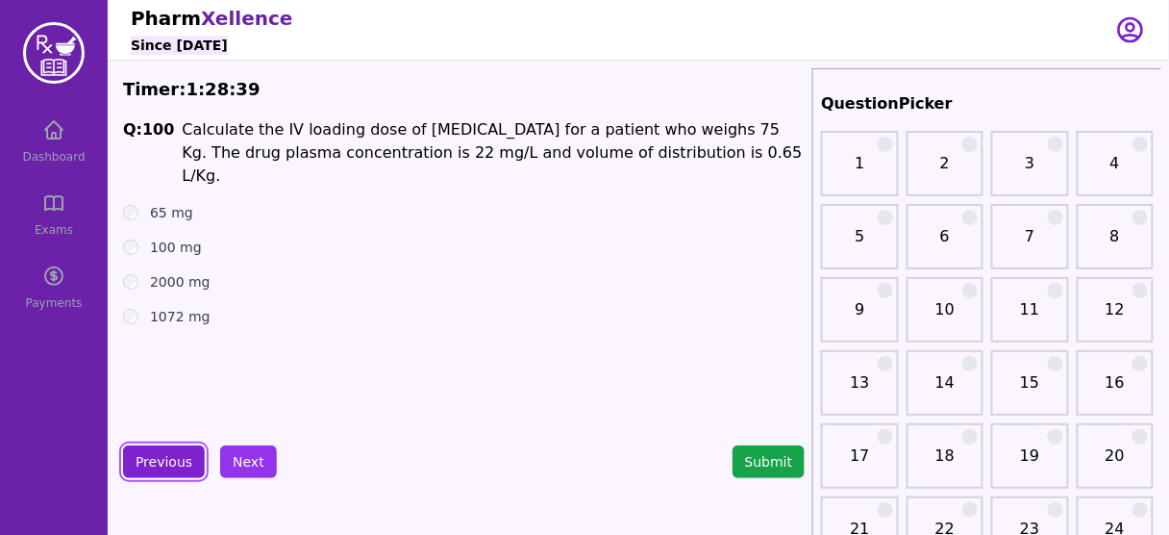
click at [153, 455] on button "Previous" at bounding box center [164, 461] width 82 height 33
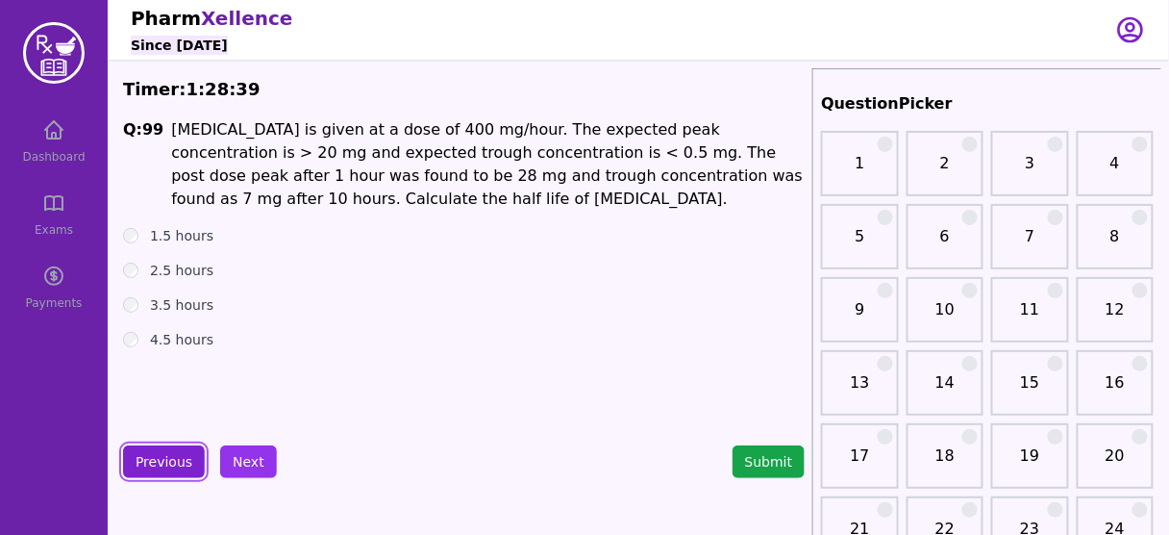
click at [153, 455] on button "Previous" at bounding box center [164, 461] width 82 height 33
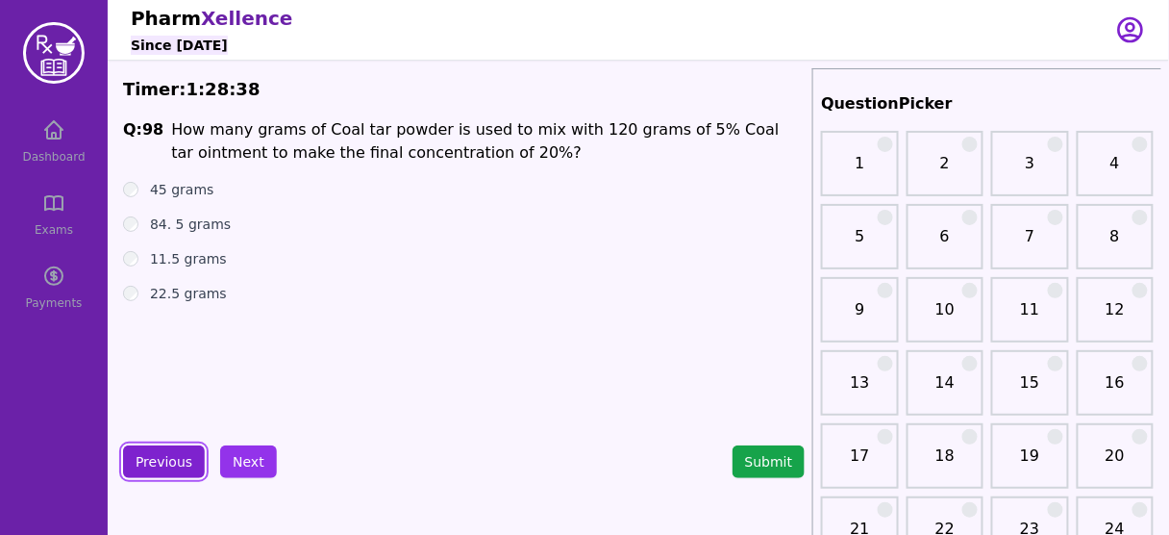
click at [153, 455] on button "Previous" at bounding box center [164, 461] width 82 height 33
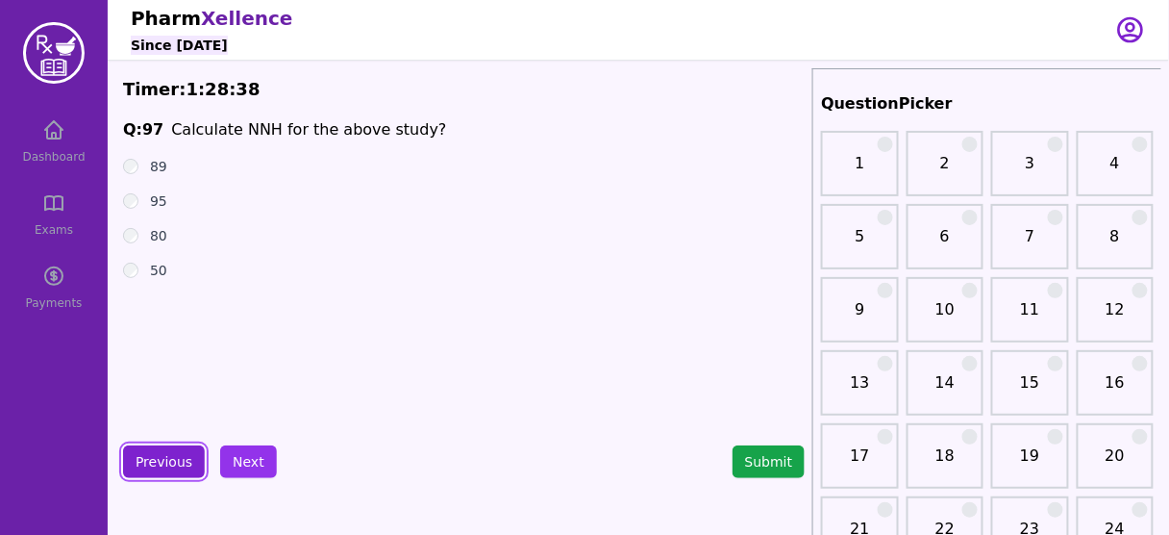
click at [153, 455] on button "Previous" at bounding box center [164, 461] width 82 height 33
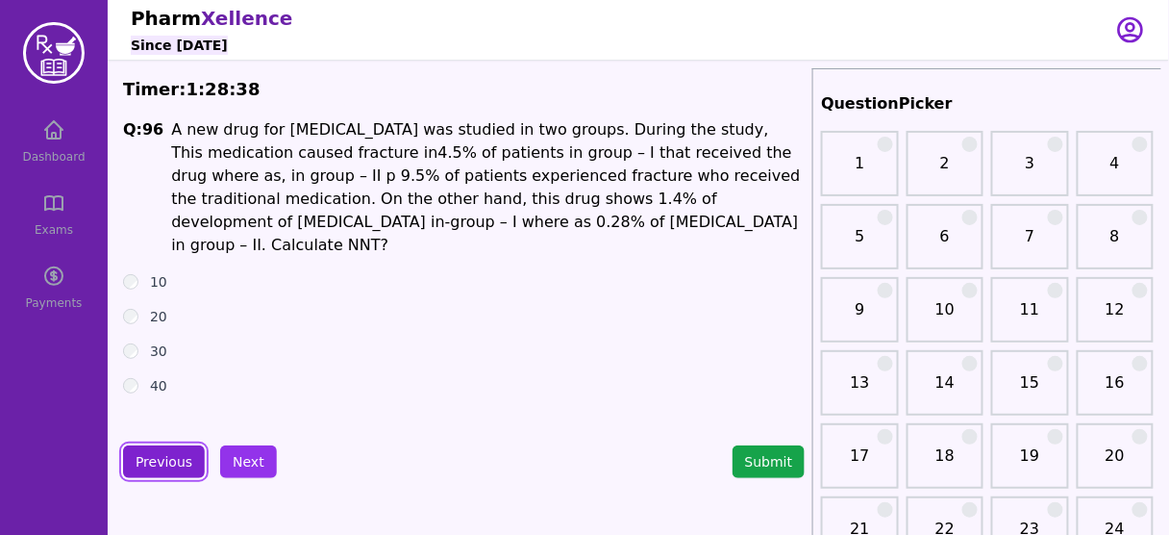
click at [153, 455] on button "Previous" at bounding box center [164, 461] width 82 height 33
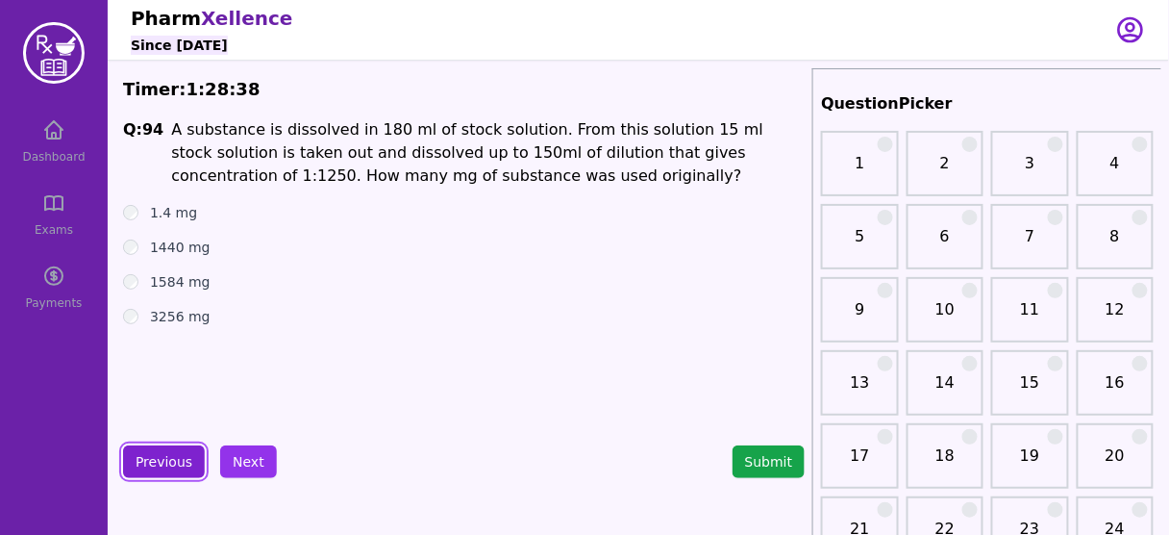
click at [153, 455] on button "Previous" at bounding box center [164, 461] width 82 height 33
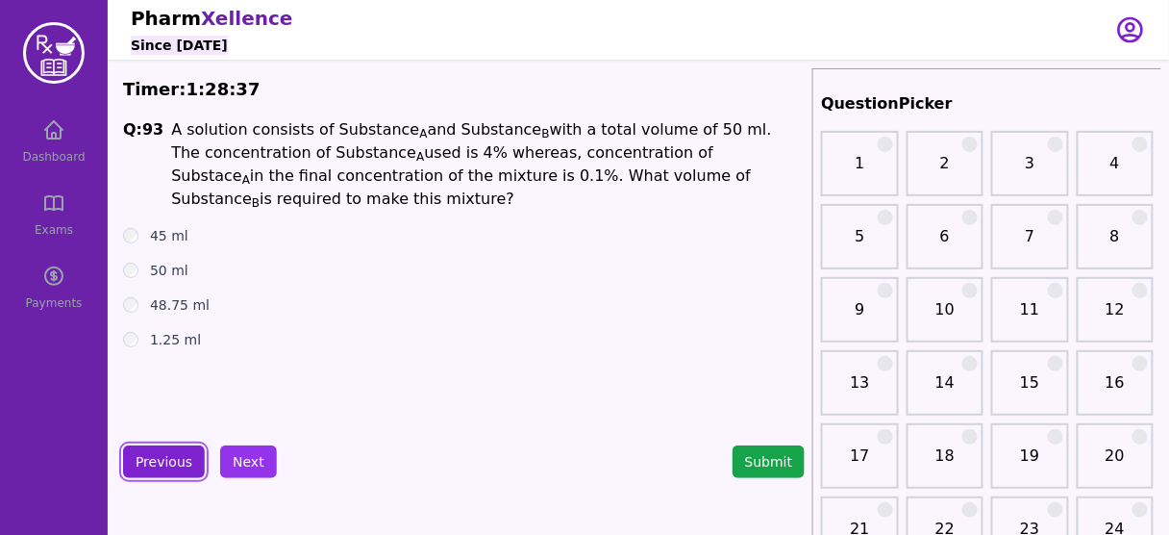
click at [153, 455] on button "Previous" at bounding box center [164, 461] width 82 height 33
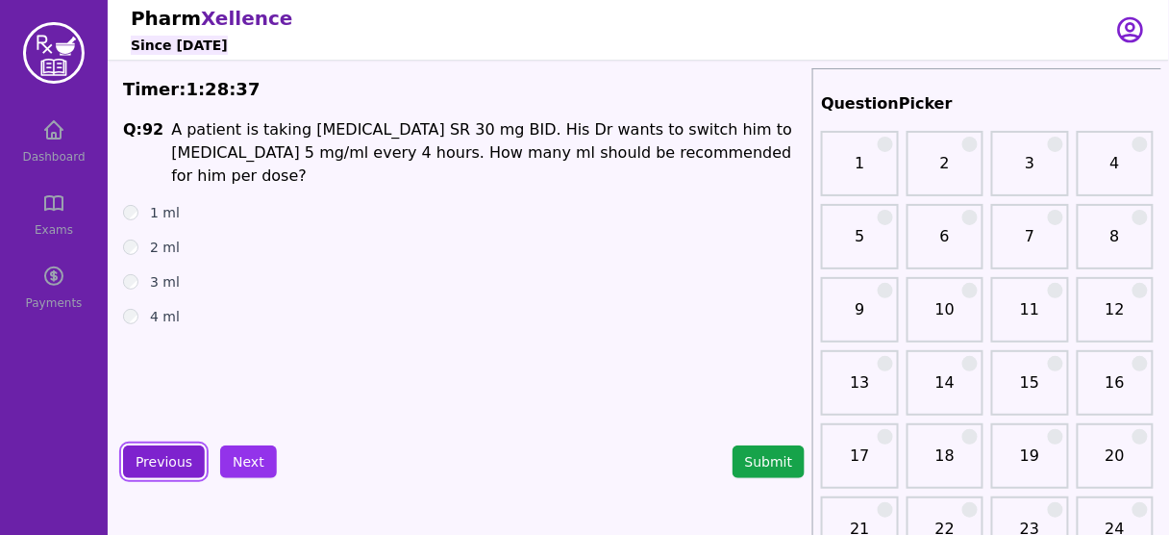
click at [153, 455] on button "Previous" at bounding box center [164, 461] width 82 height 33
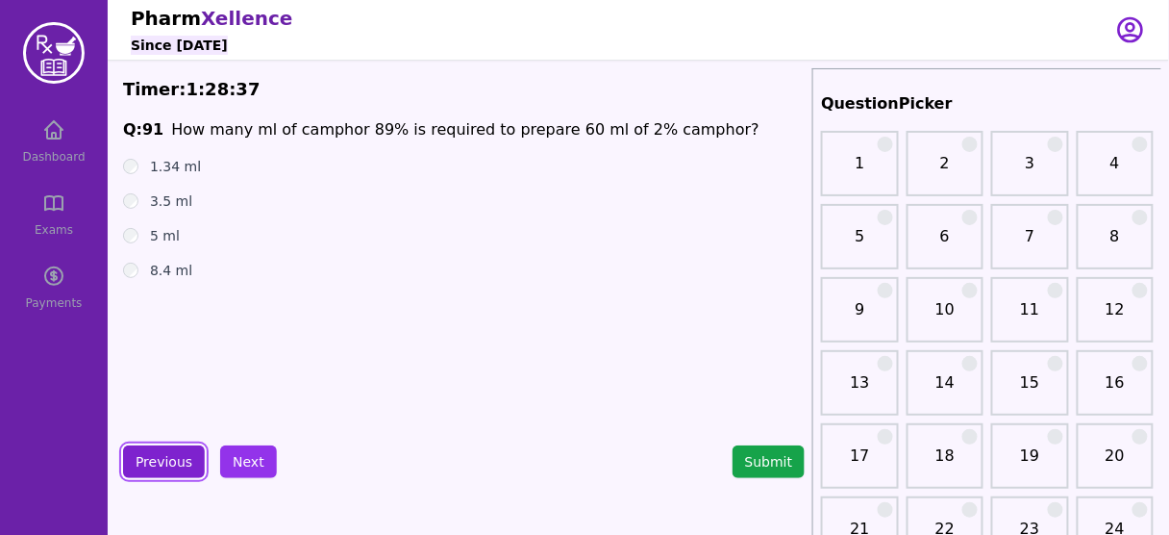
click at [153, 455] on button "Previous" at bounding box center [164, 461] width 82 height 33
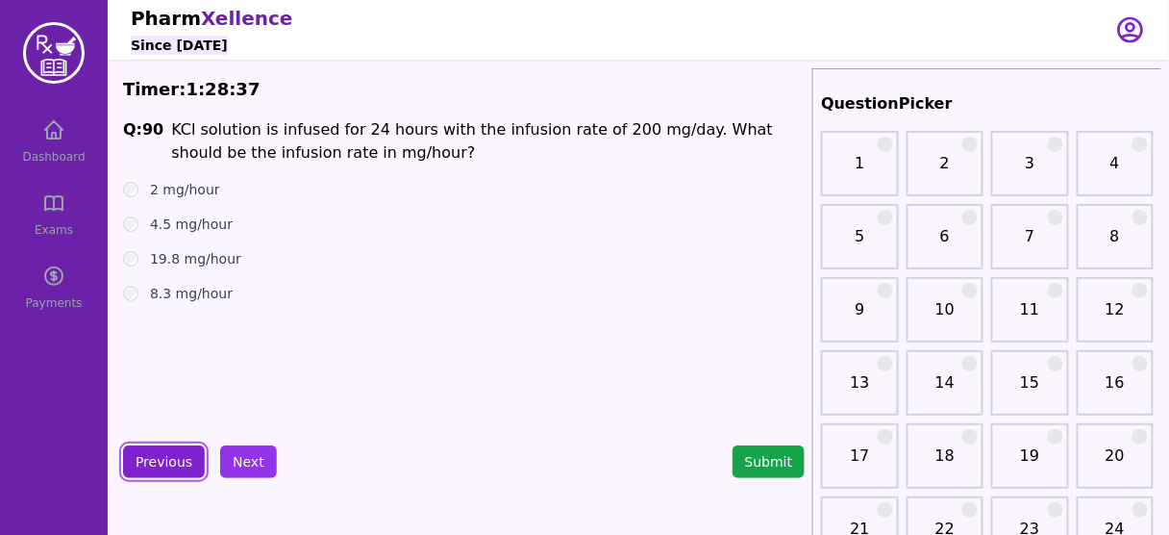
click at [153, 455] on button "Previous" at bounding box center [164, 461] width 82 height 33
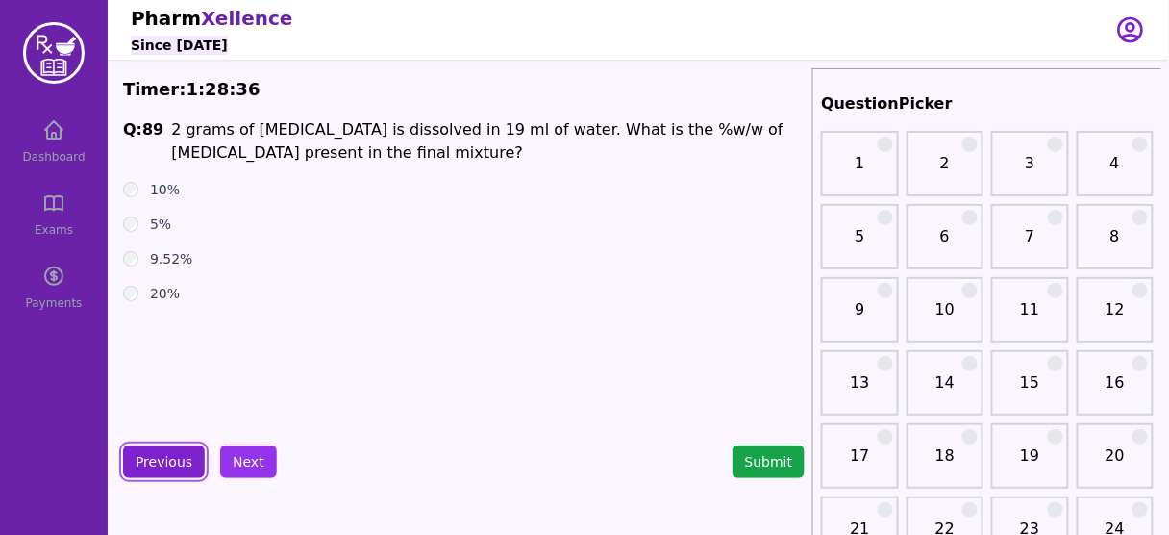
click at [153, 455] on button "Previous" at bounding box center [164, 461] width 82 height 33
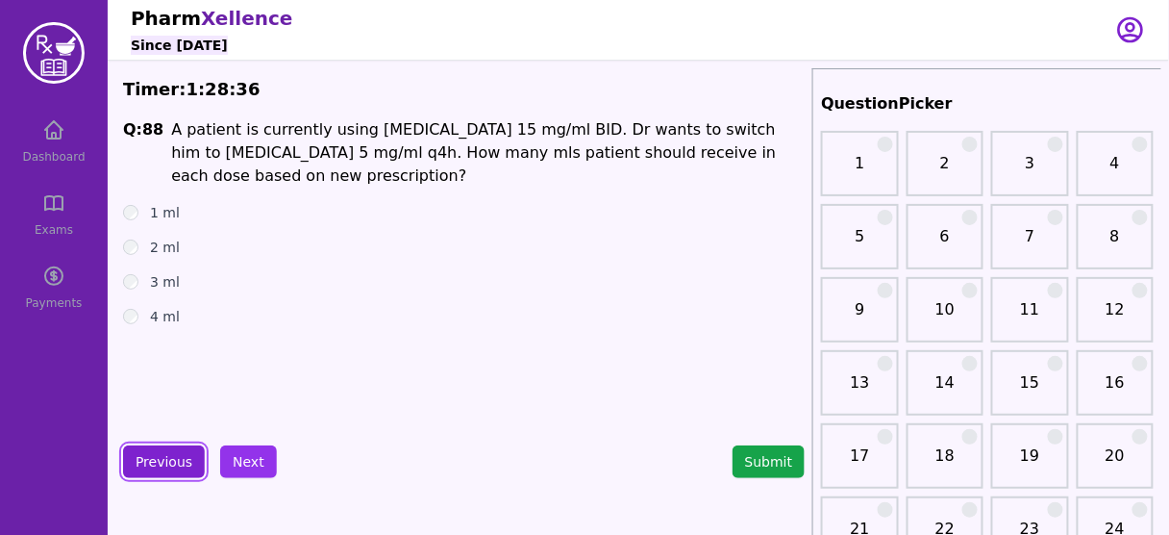
click at [153, 455] on button "Previous" at bounding box center [164, 461] width 82 height 33
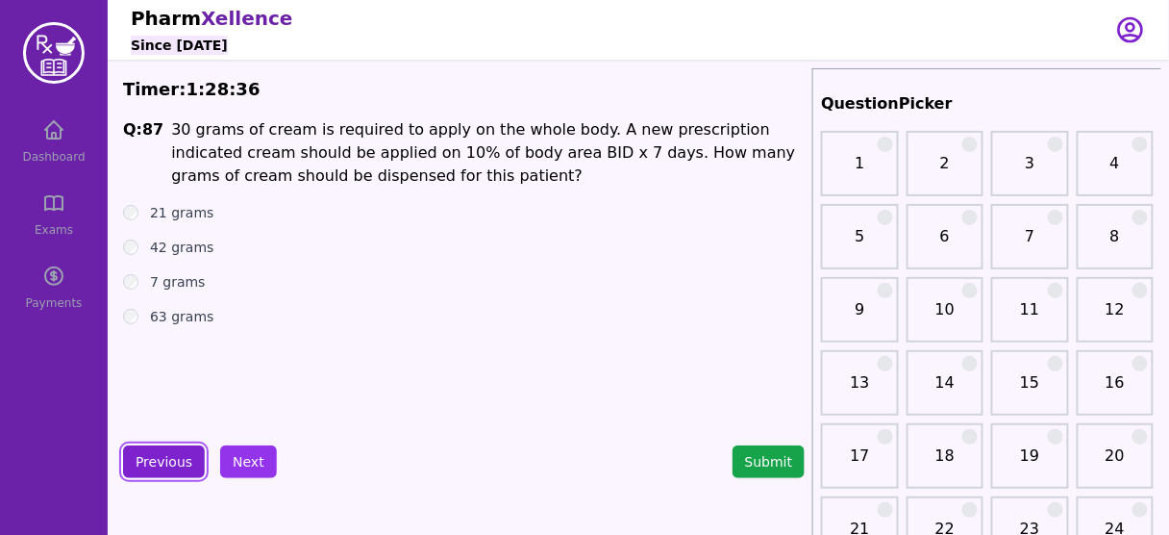
click at [153, 455] on button "Previous" at bounding box center [164, 461] width 82 height 33
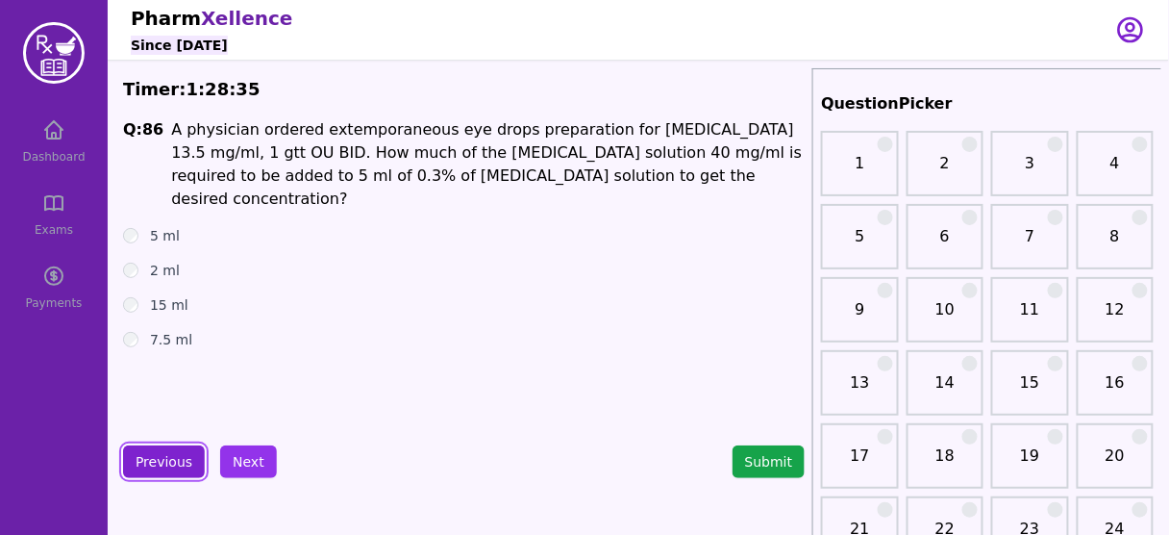
click at [153, 455] on button "Previous" at bounding box center [164, 461] width 82 height 33
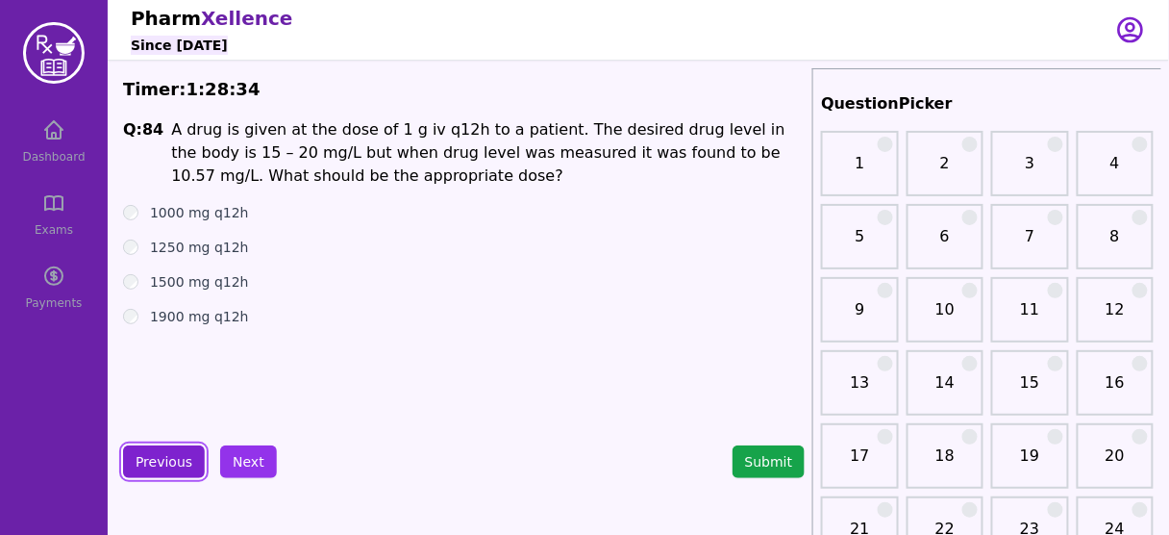
click at [153, 455] on button "Previous" at bounding box center [164, 461] width 82 height 33
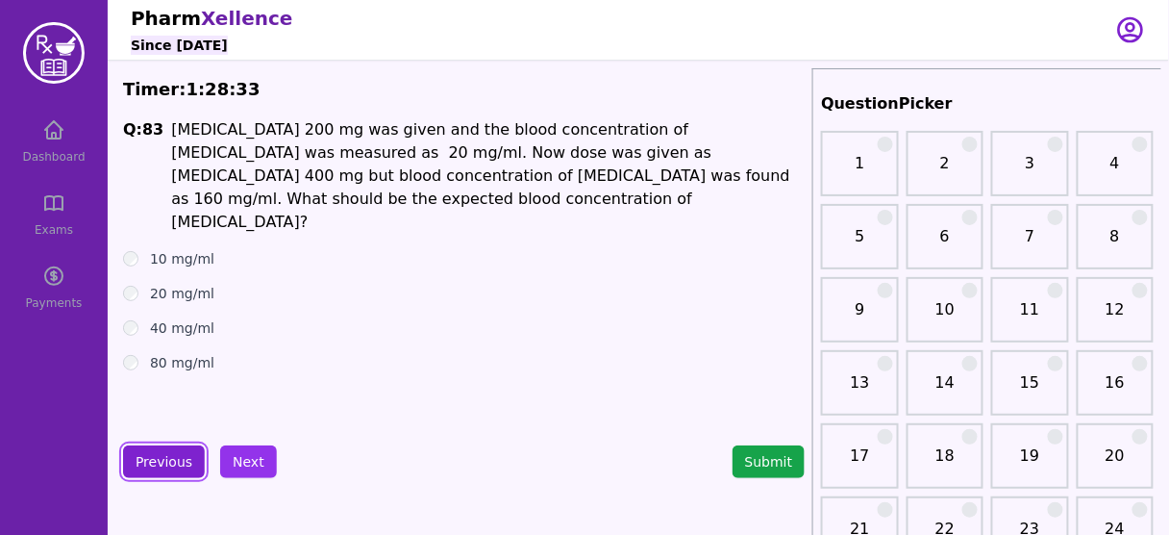
click at [153, 455] on button "Previous" at bounding box center [164, 461] width 82 height 33
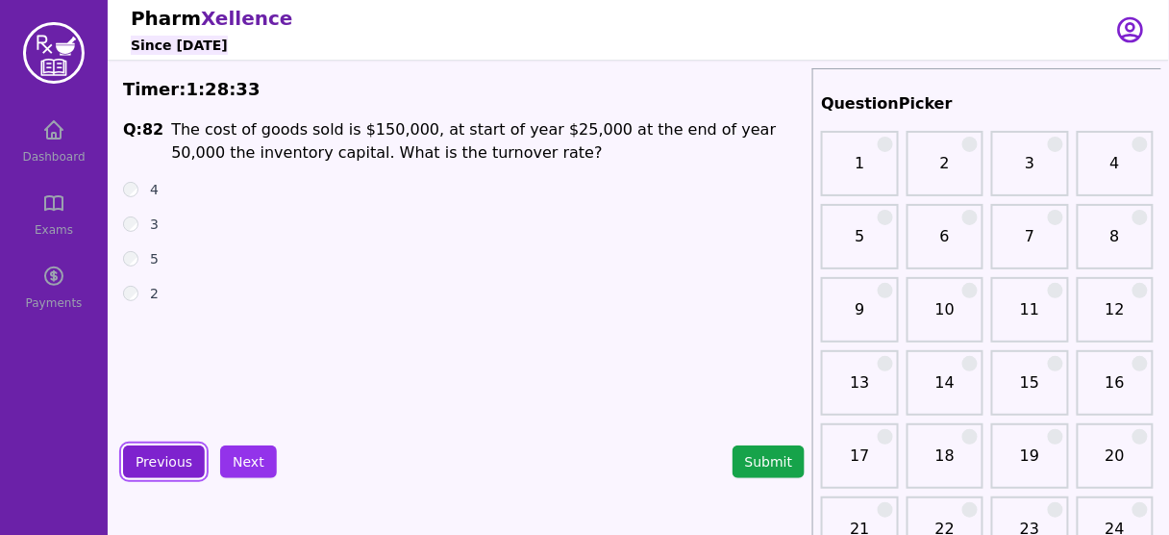
click at [153, 455] on button "Previous" at bounding box center [164, 461] width 82 height 33
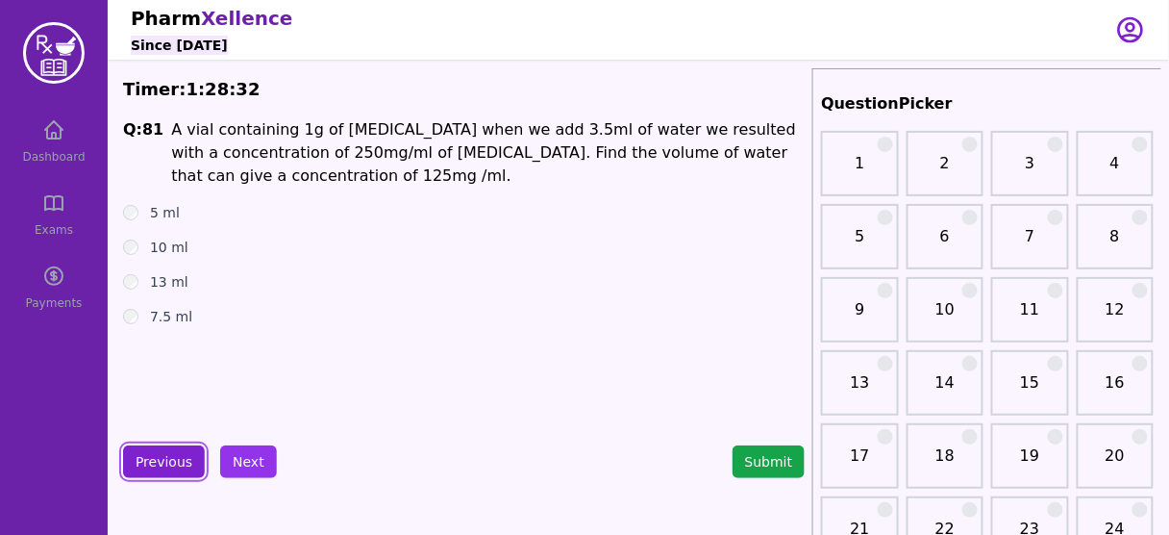
click at [153, 455] on button "Previous" at bounding box center [164, 461] width 82 height 33
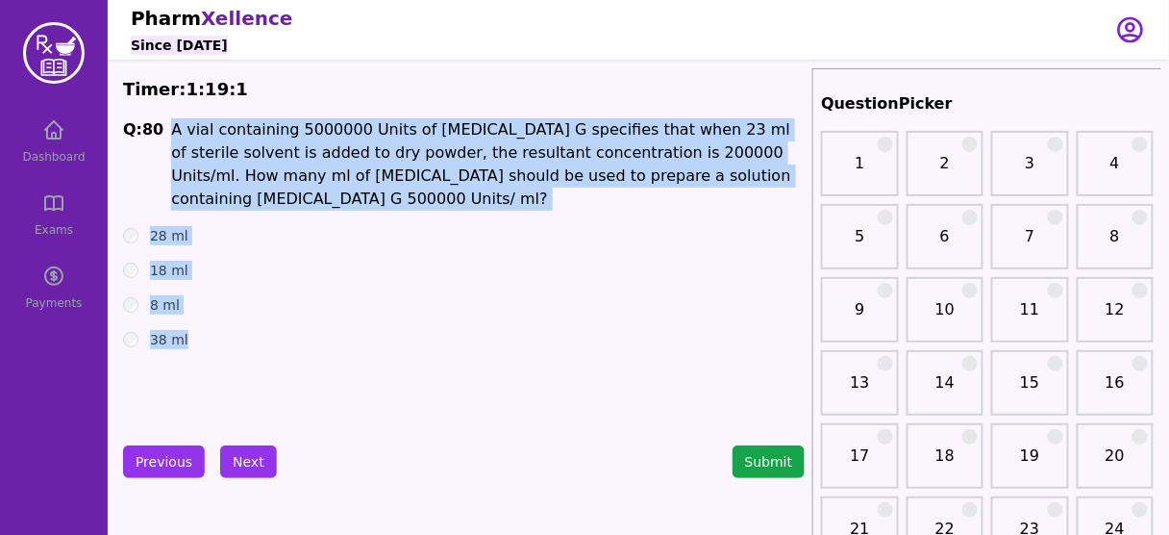
drag, startPoint x: 163, startPoint y: 132, endPoint x: 234, endPoint y: 312, distance: 193.0
click at [234, 312] on div "Q: 80 A vial containing 5000000 Units of [MEDICAL_DATA] G specifies that when 2…" at bounding box center [464, 262] width 682 height 288
copy div "A vial containing 5000000 Units of [MEDICAL_DATA] G specifies that when 23 ml o…"
click at [329, 330] on div "38 ml" at bounding box center [464, 339] width 682 height 19
